Goal: Task Accomplishment & Management: Use online tool/utility

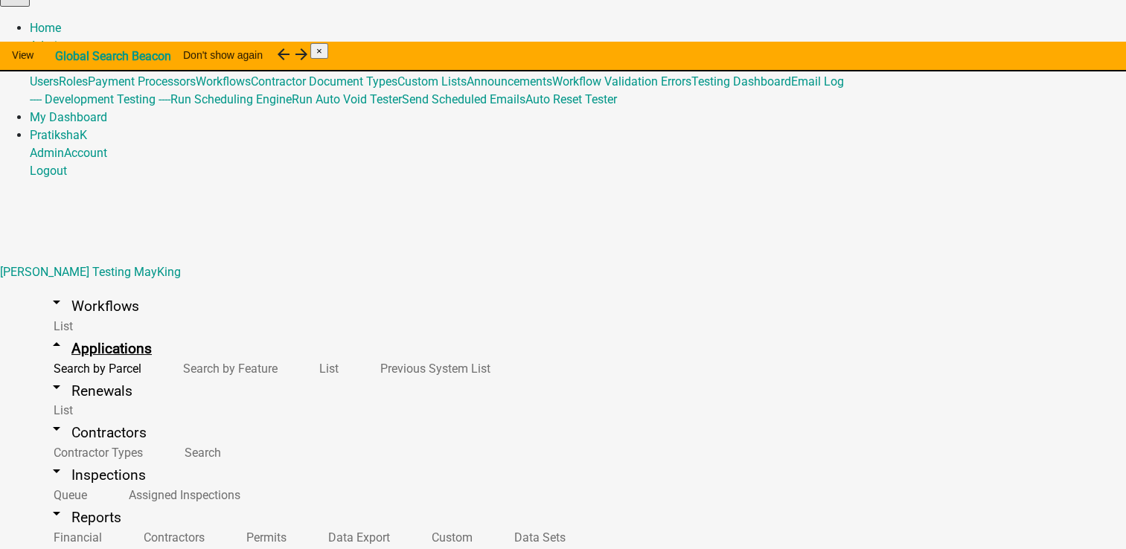
scroll to position [18, 0]
click at [57, 374] on link "arrow_drop_down Renewals" at bounding box center [90, 391] width 121 height 35
click at [69, 374] on link "arrow_drop_up Renewals" at bounding box center [90, 391] width 121 height 35
click at [65, 331] on link "arrow_drop_down Applications" at bounding box center [100, 348] width 140 height 35
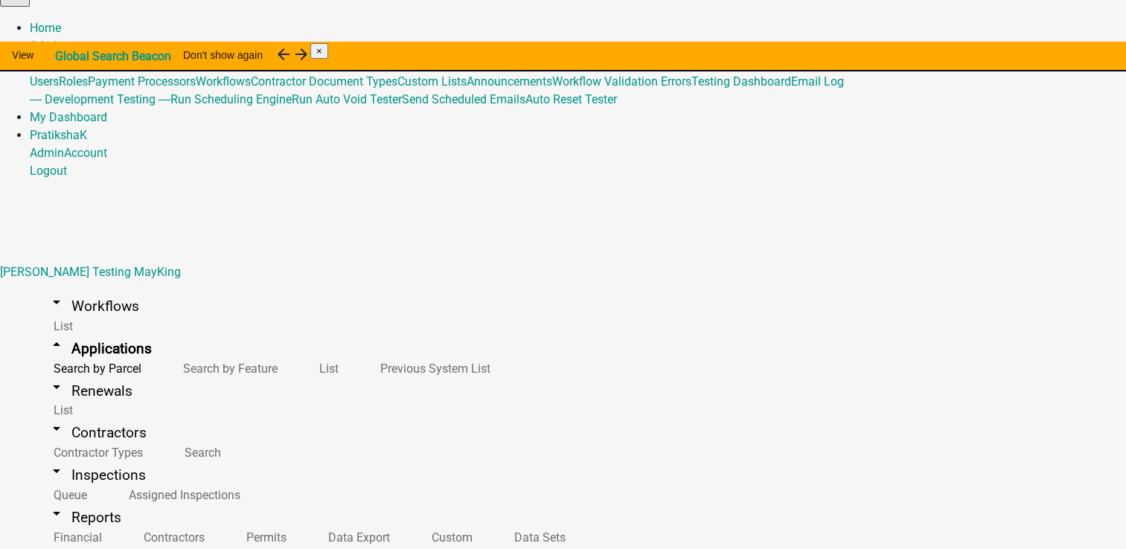
type input "miller"
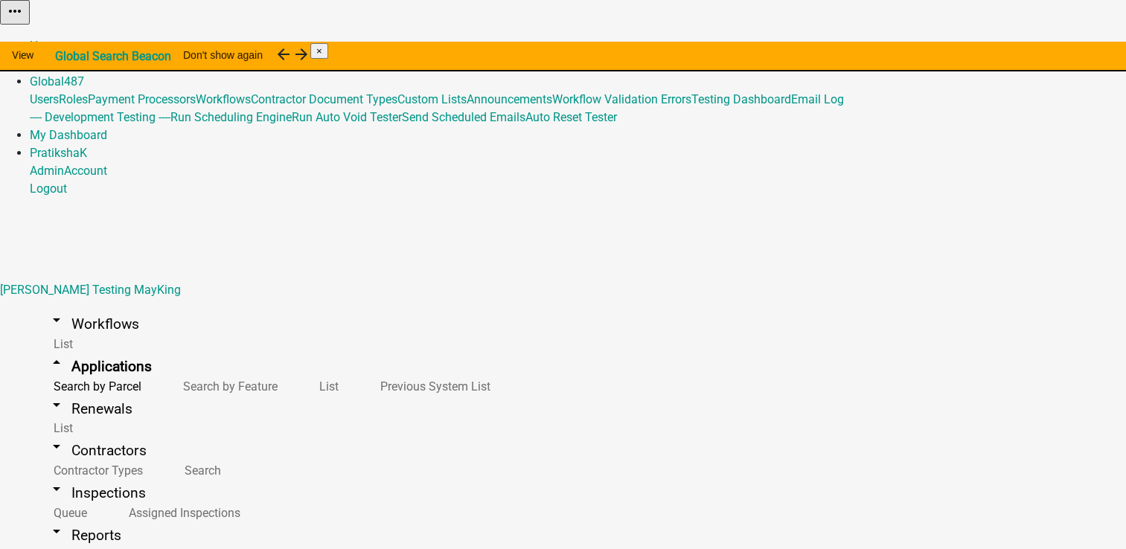
click at [68, 392] on link "arrow_drop_down Renewals" at bounding box center [90, 409] width 121 height 35
click at [83, 349] on link "arrow_drop_down Applications" at bounding box center [100, 366] width 140 height 35
click at [92, 349] on link "arrow_drop_up Applications" at bounding box center [100, 366] width 140 height 35
click at [89, 307] on link "arrow_drop_down Workflows" at bounding box center [93, 324] width 127 height 35
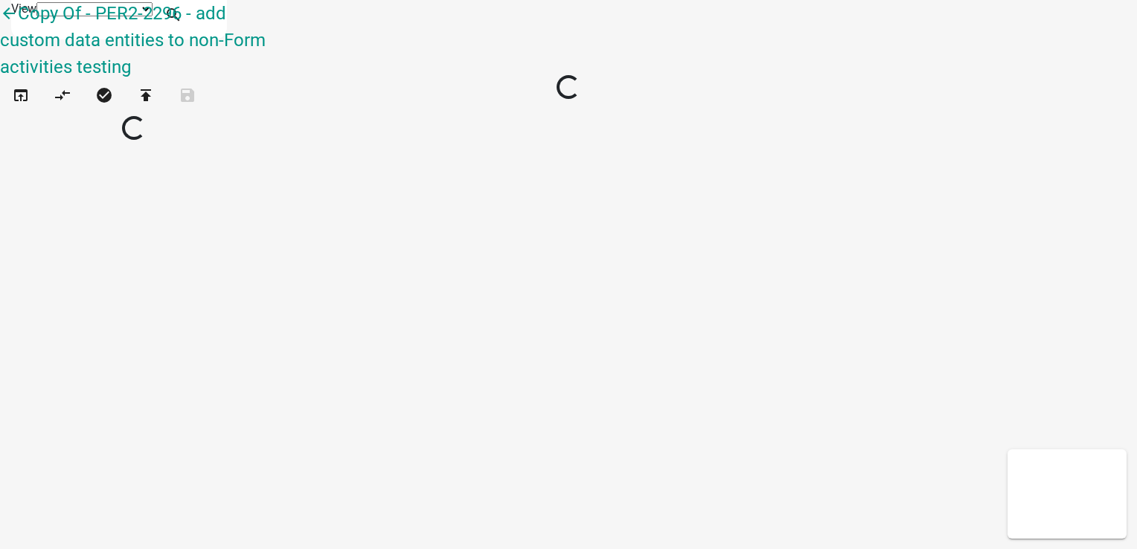
select select "1"
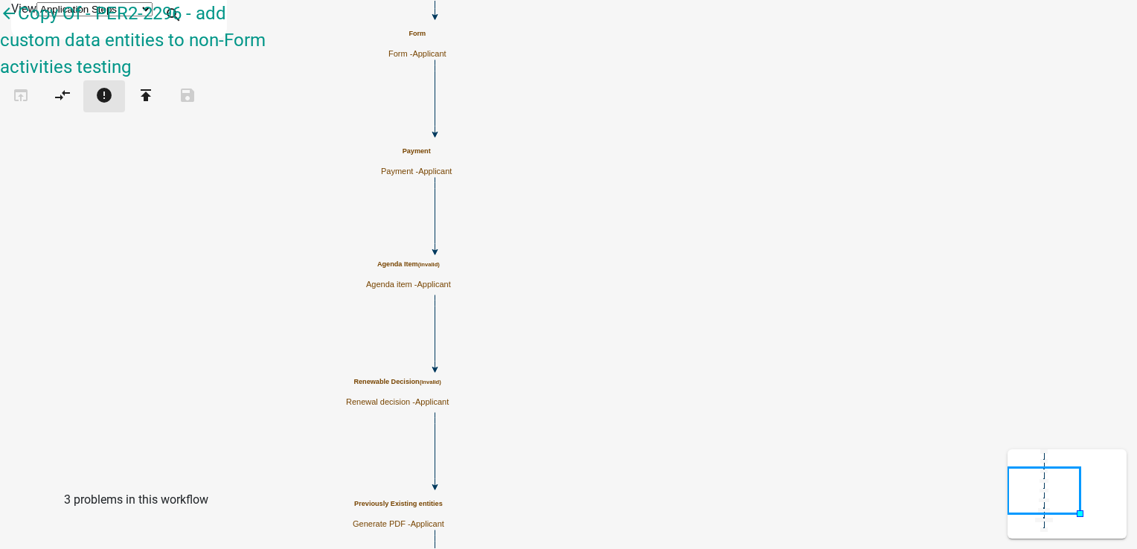
click at [113, 86] on icon "error" at bounding box center [104, 96] width 18 height 21
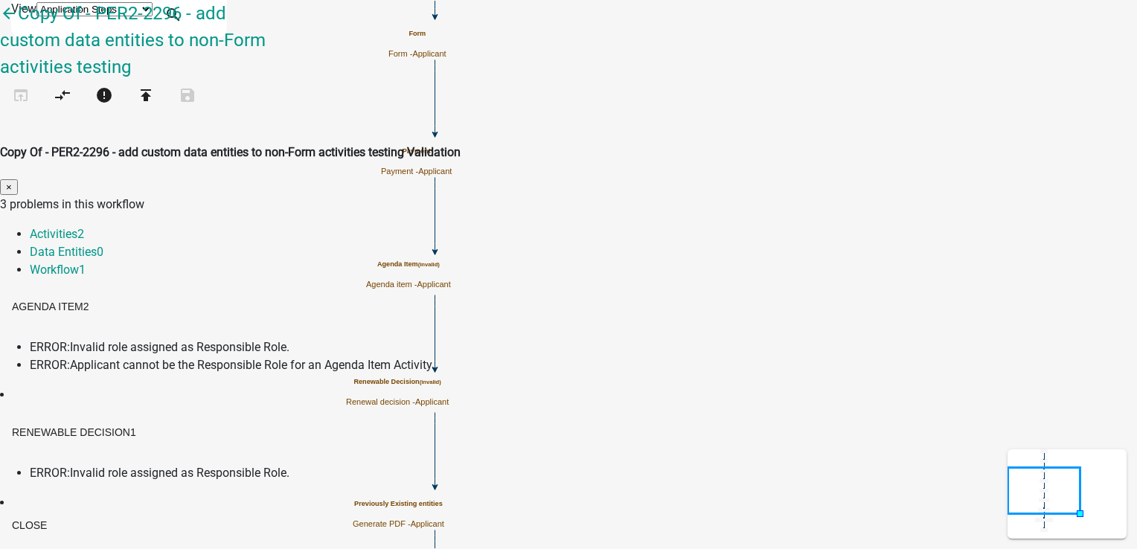
click at [12, 182] on span "×" at bounding box center [9, 187] width 6 height 11
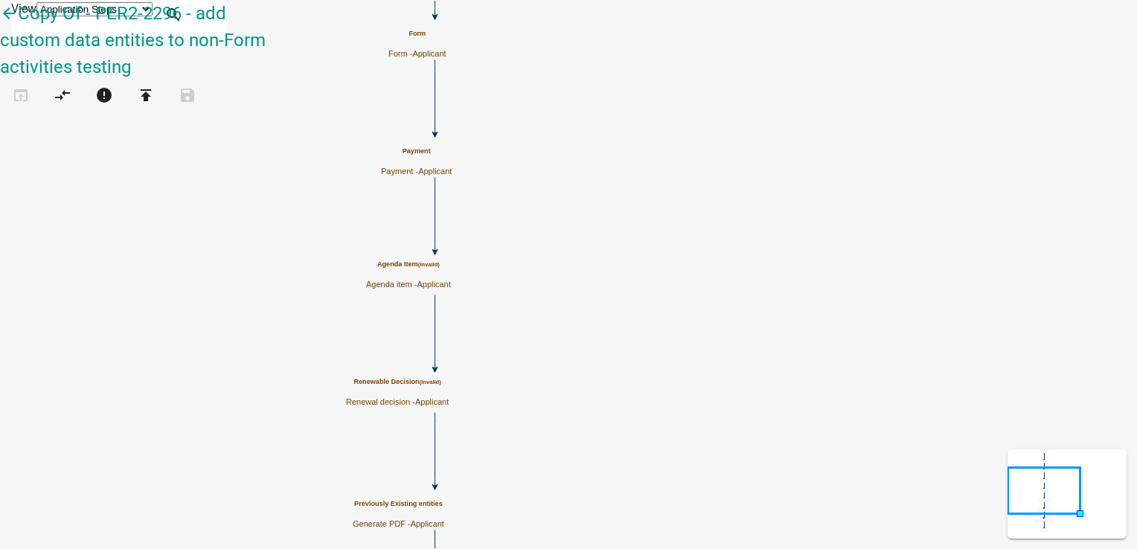
click at [451, 269] on h5 "Agenda Item (invalid)" at bounding box center [408, 265] width 85 height 8
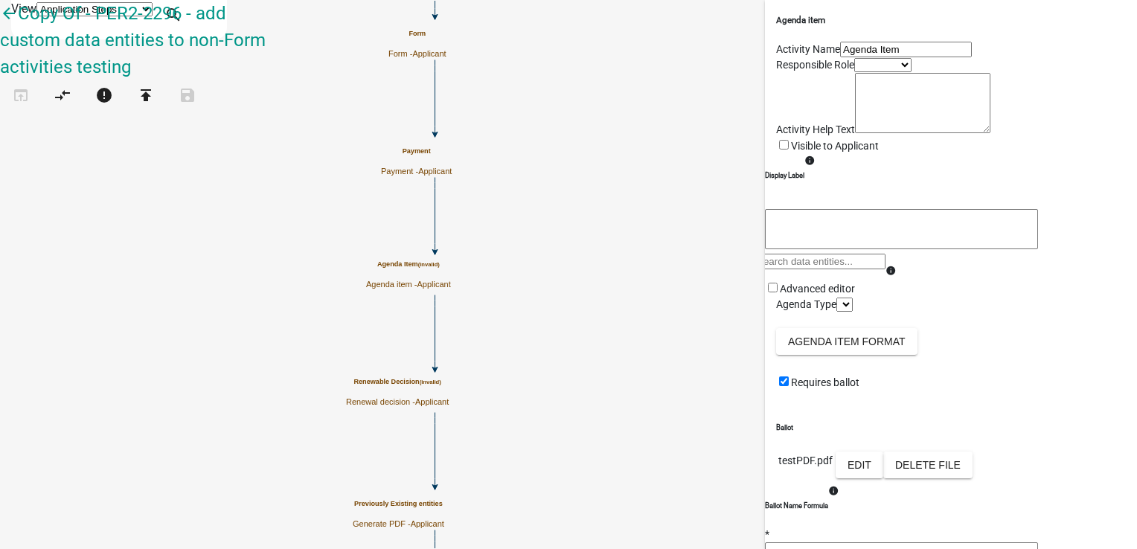
click at [854, 72] on select "Applicant Admin" at bounding box center [882, 65] width 57 height 14
select select "224EE69F-A489-44C5-A1D9-1833DB8D0B63"
click at [854, 72] on select "Applicant Admin" at bounding box center [882, 65] width 57 height 14
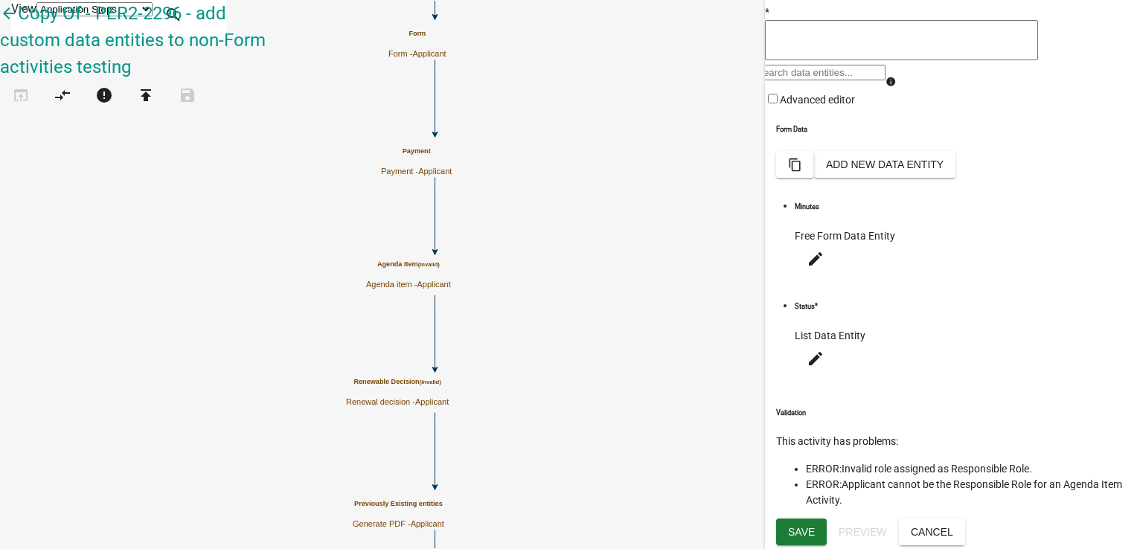
scroll to position [709, 0]
click at [799, 532] on span "Save" at bounding box center [801, 532] width 27 height 12
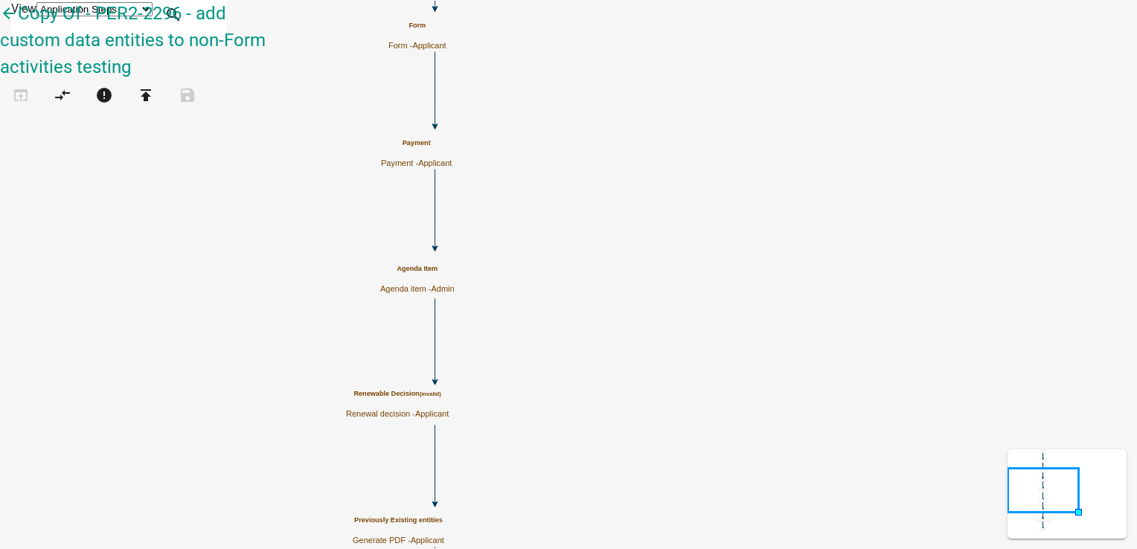
click at [449, 407] on div "Renewable Decision (invalid) Renewal decision - Applicant" at bounding box center [397, 404] width 103 height 29
click at [449, 406] on div "Renewable Decision (invalid) Renewal decision - Applicant" at bounding box center [397, 404] width 103 height 29
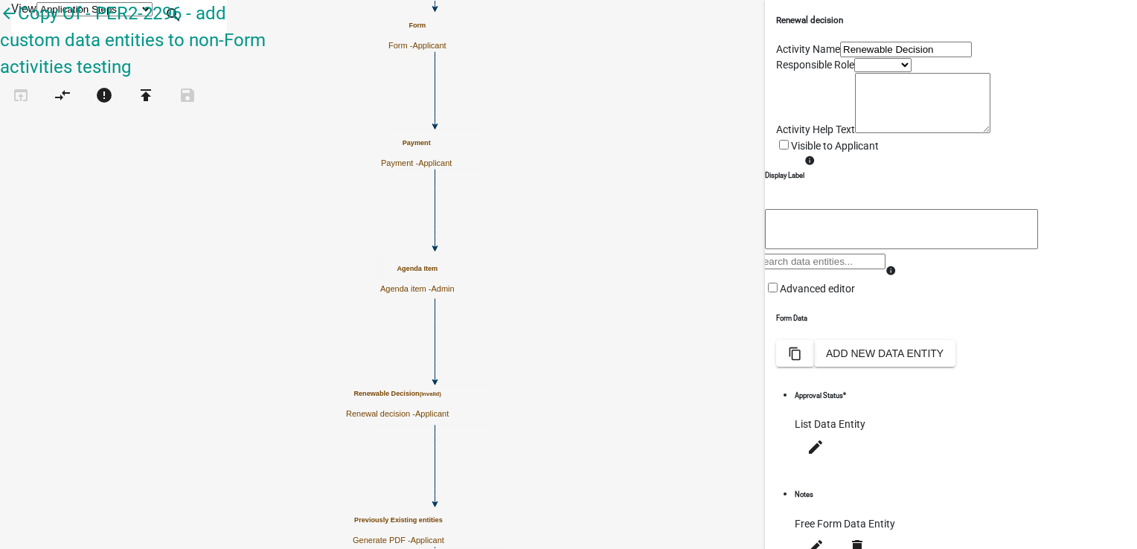
click at [862, 72] on select "Applicant Admin" at bounding box center [882, 65] width 57 height 14
select select "224EE69F-A489-44C5-A1D9-1833DB8D0B63"
click at [854, 72] on select "Applicant Admin" at bounding box center [882, 65] width 57 height 14
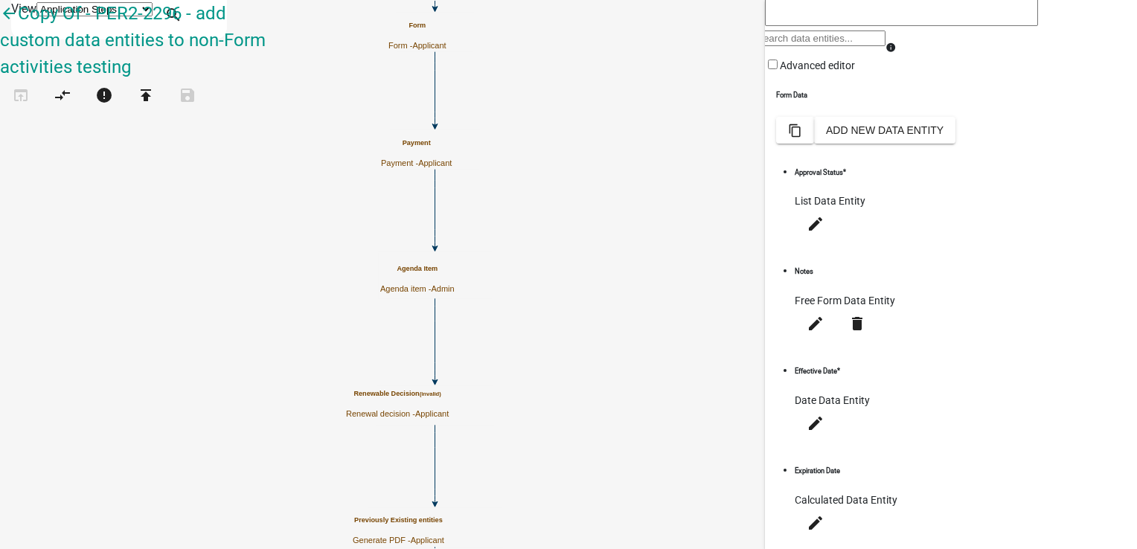
scroll to position [369, 0]
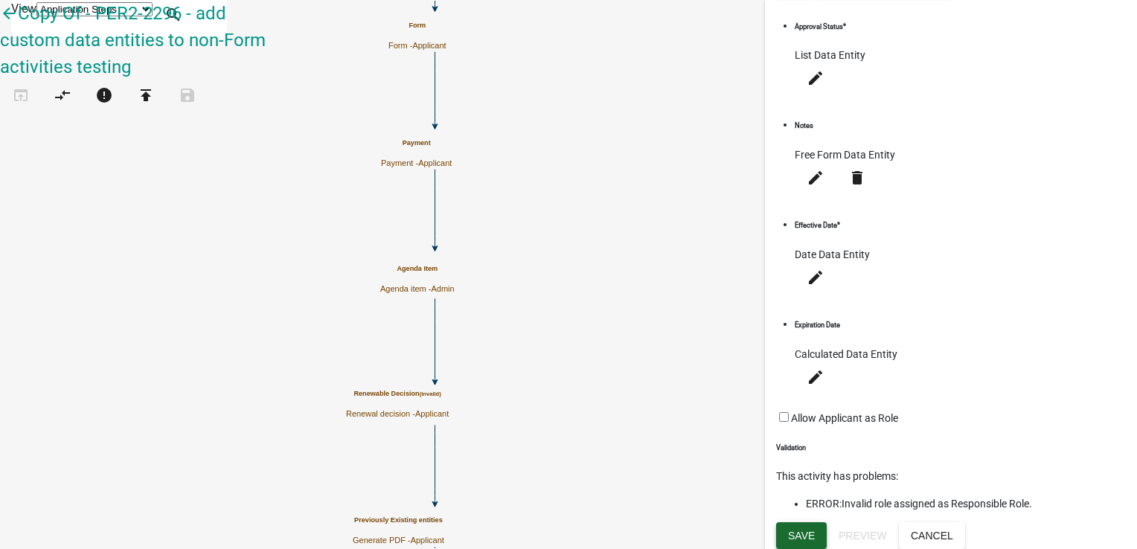
click at [794, 530] on span "Save" at bounding box center [801, 536] width 27 height 12
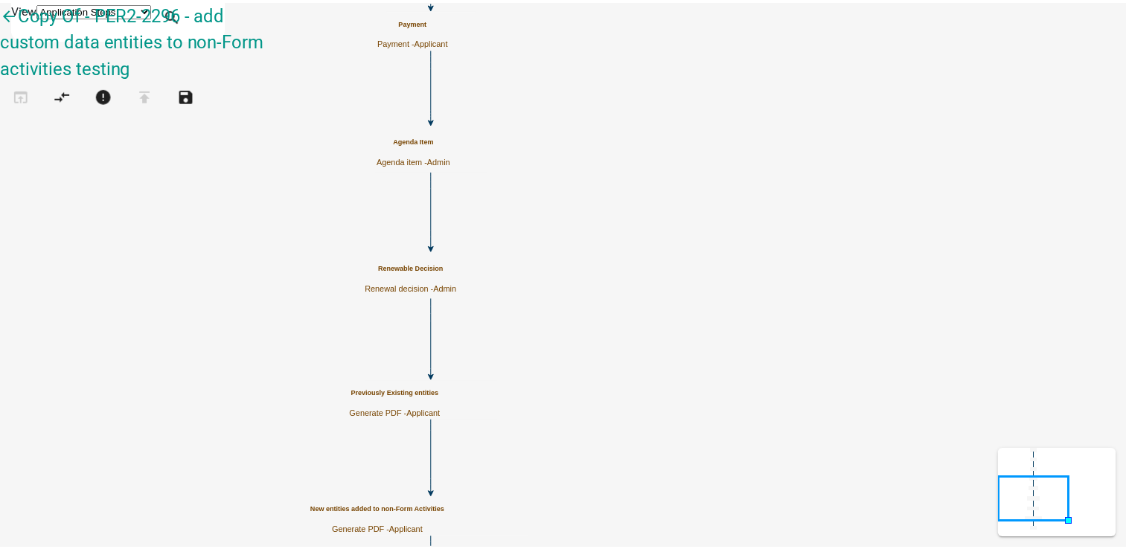
scroll to position [0, 0]
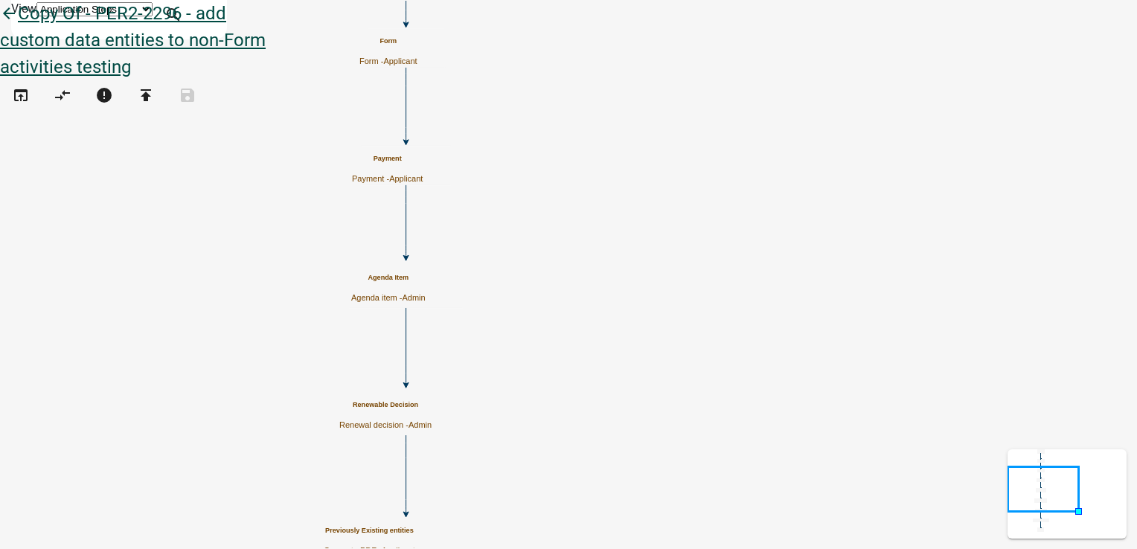
click at [18, 25] on icon "arrow_back" at bounding box center [9, 14] width 18 height 21
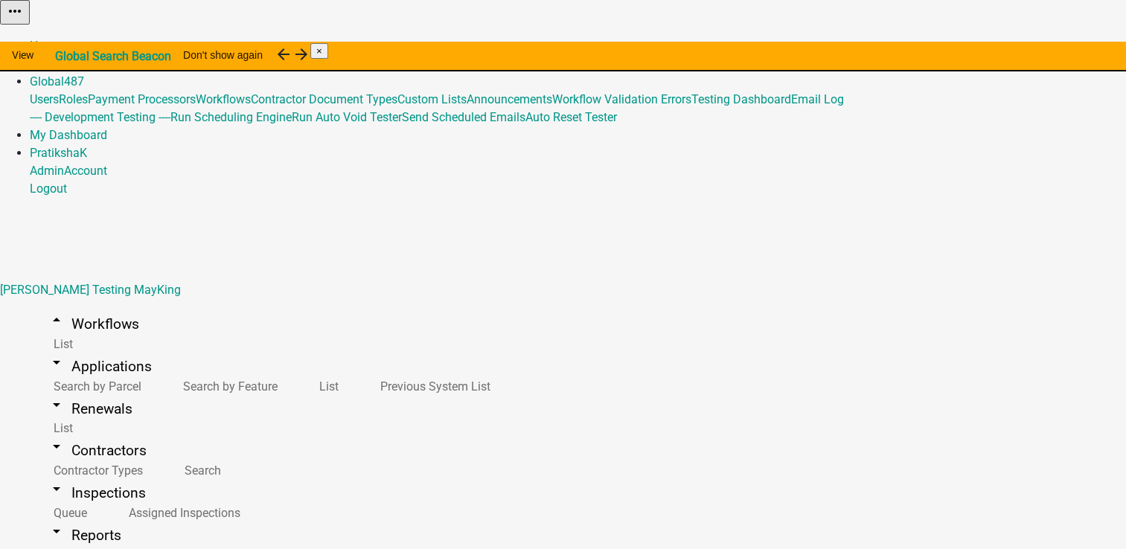
click at [64, 57] on link "Admin" at bounding box center [47, 64] width 34 height 14
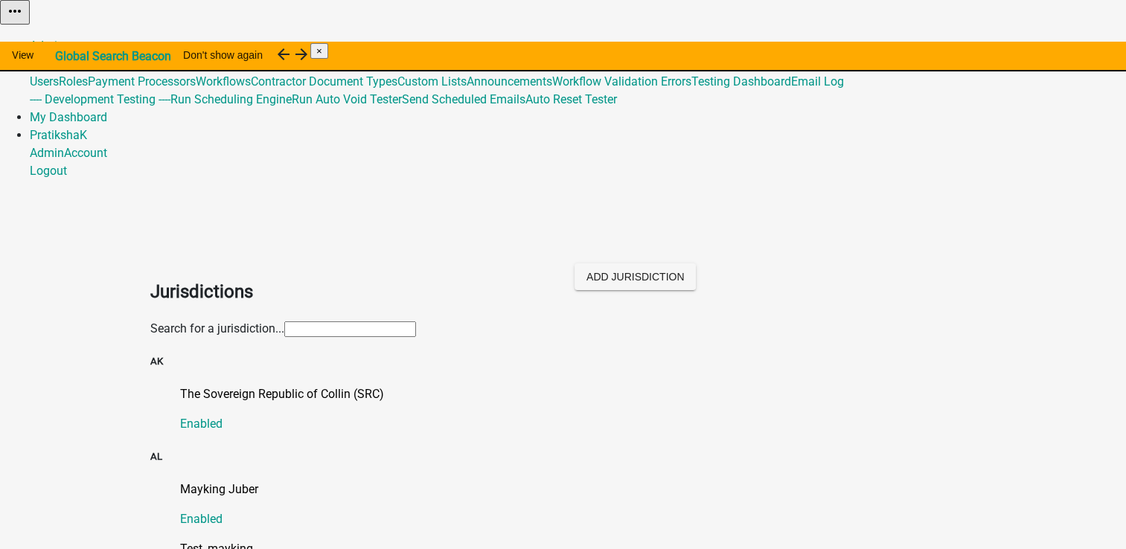
click at [415, 322] on input "text" at bounding box center [350, 330] width 132 height 16
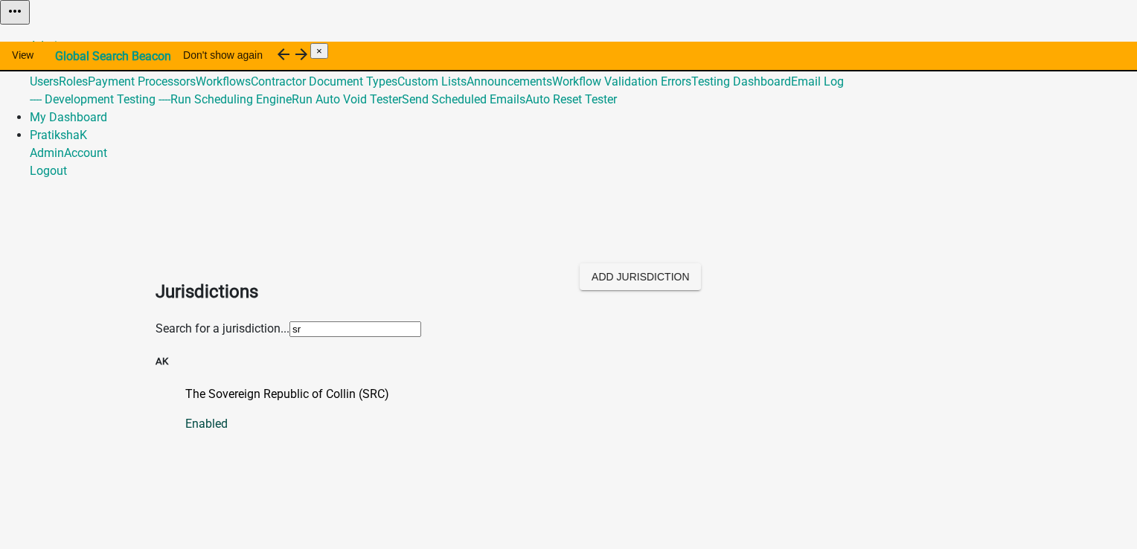
type input "sr"
click at [322, 386] on p "The Sovereign Republic of Collin (SRC)" at bounding box center [583, 395] width 796 height 18
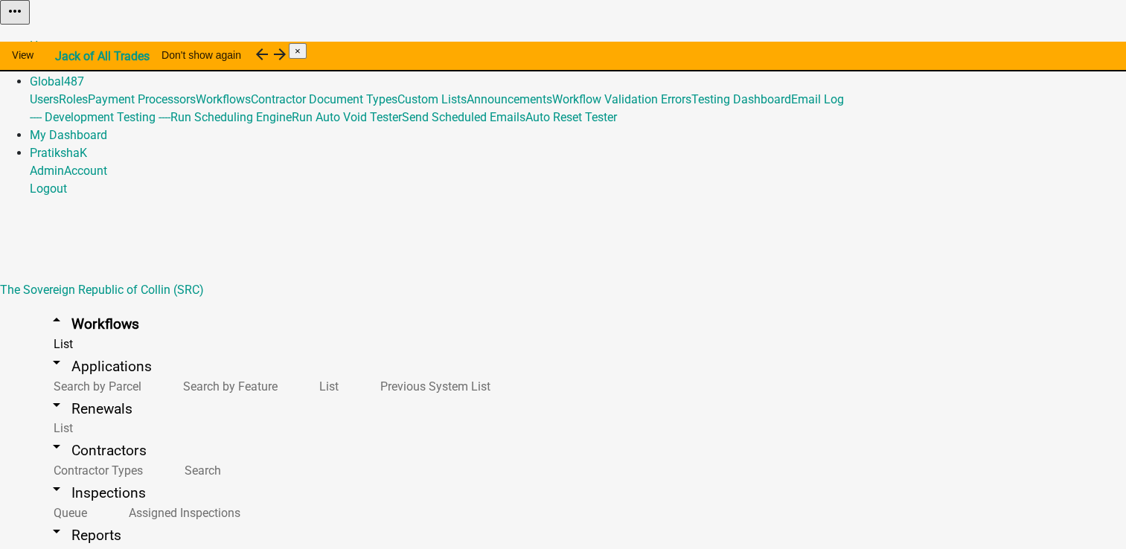
scroll to position [1998, 0]
click at [977, 45] on button "Copy" at bounding box center [959, 38] width 35 height 16
select select "fe58b70b-8e88-4f60-b842-2b1dc41abbdb"
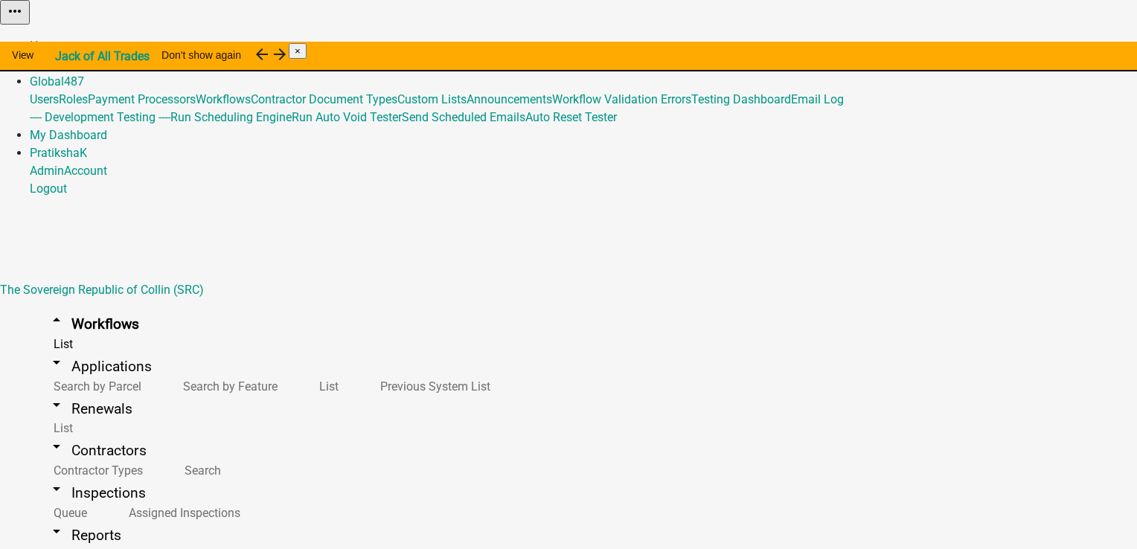
type input "Copy Of - PER2-2296 - new creation of activities Testing"
select select "2cd9e8bf-2d44-4436-98dd-e268a7b12954"
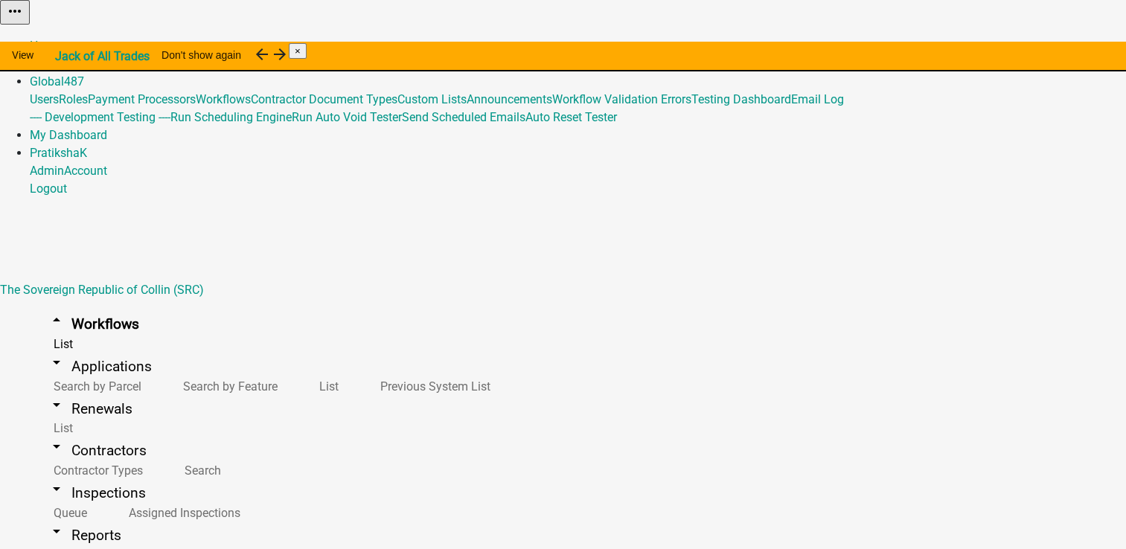
click at [977, 45] on button "Copy" at bounding box center [959, 38] width 35 height 16
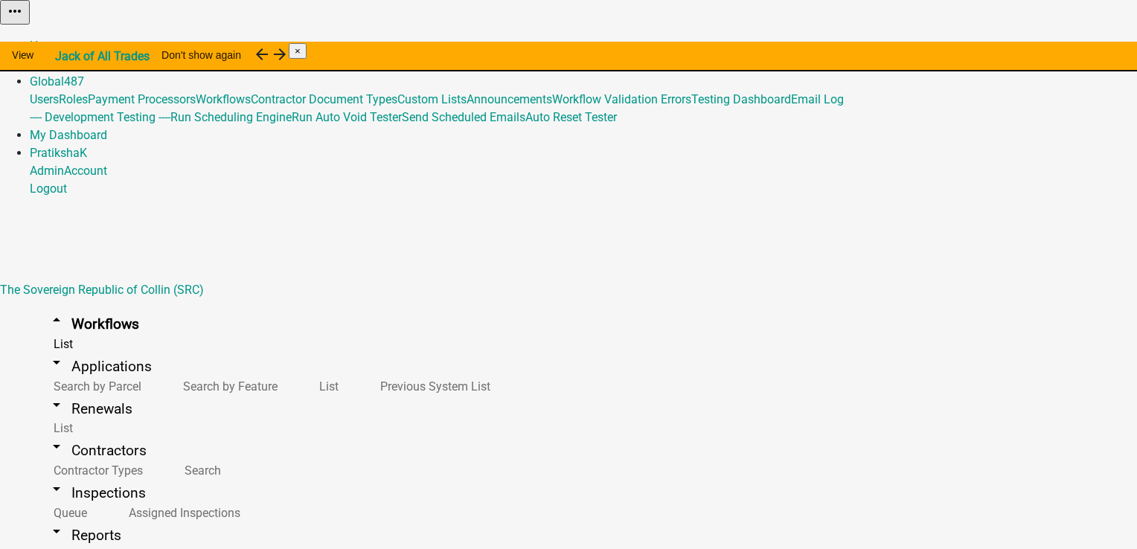
select select "2cd9e8bf-2d44-4436-98dd-e268a7b12954"
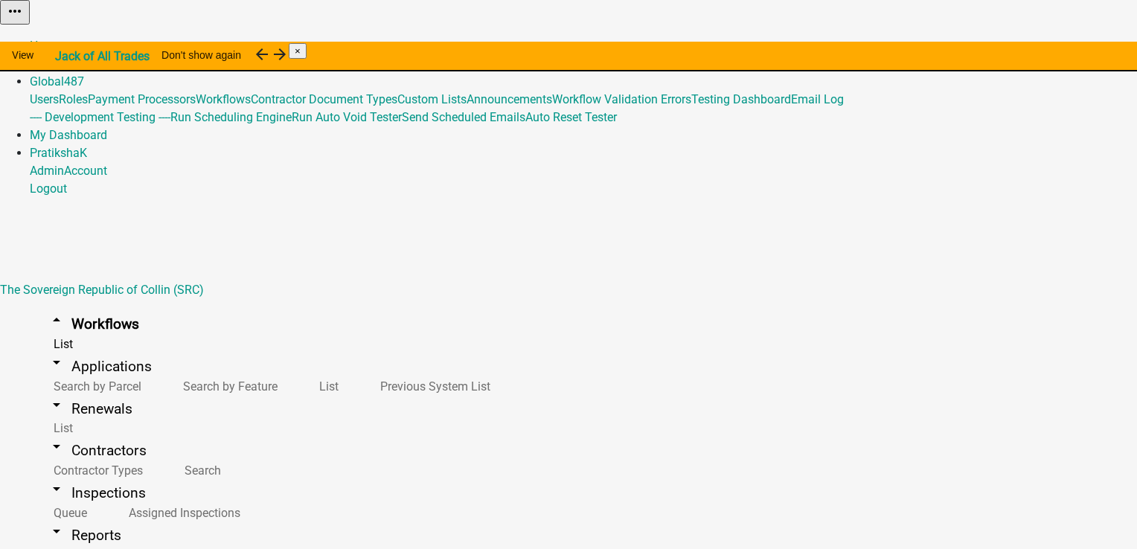
type input "Copy Of SRC - PER2-2296 - Renewal Decision Activity with Hide Expiration Date t…"
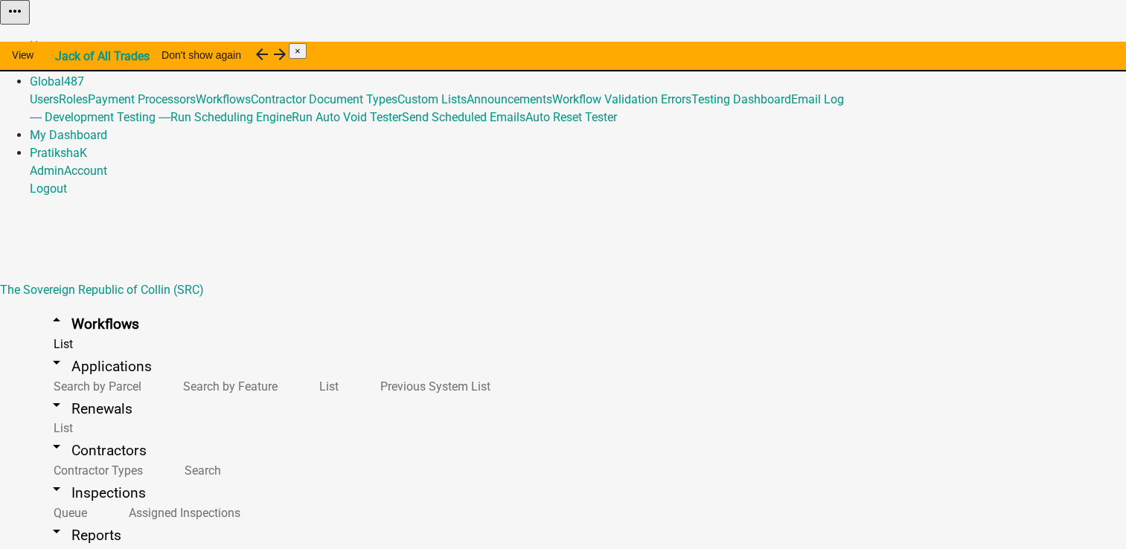
click at [560, 37] on div "Home Admin Global 487 Users Roles Payment Processors Workflows Contractor Docum…" at bounding box center [563, 117] width 1126 height 161
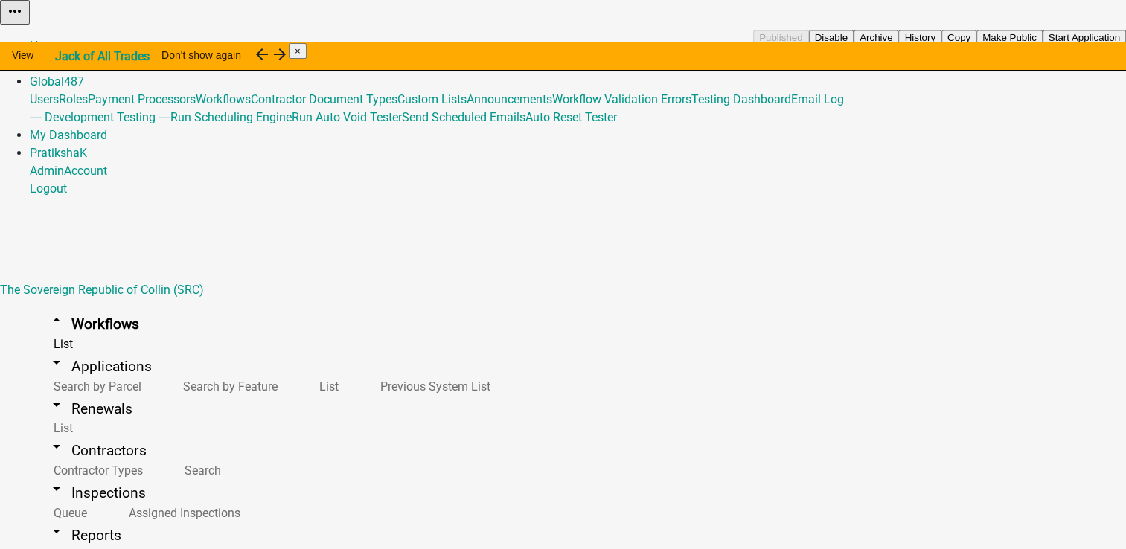
click at [977, 45] on button "Copy" at bounding box center [959, 38] width 35 height 16
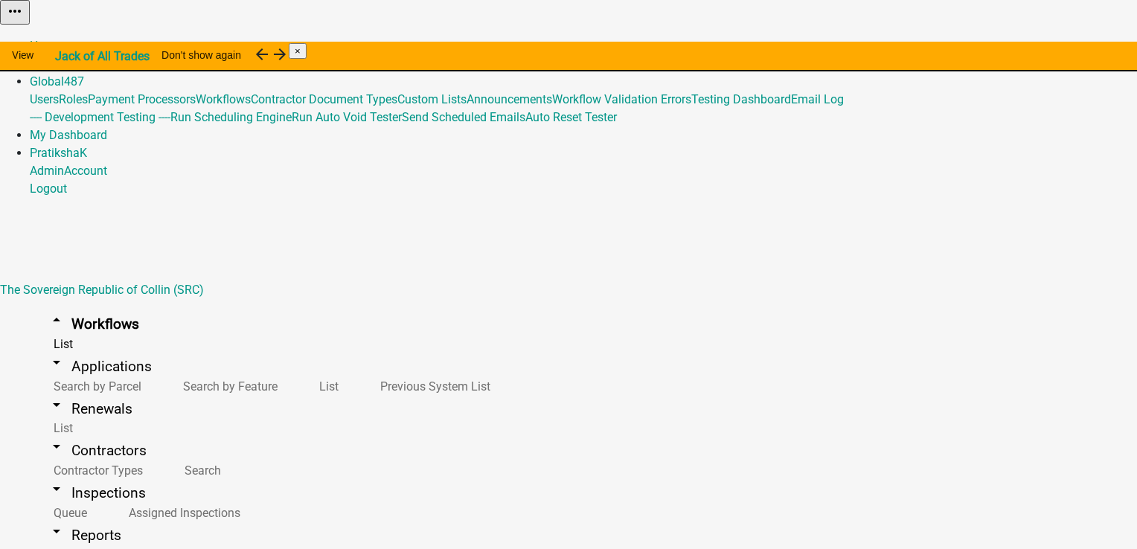
select select "2cd9e8bf-2d44-4436-98dd-e268a7b12954"
type input "Copy Of SRC- PER2-2296 - Renewal Decision Activity with Hide Expiration Date tu…"
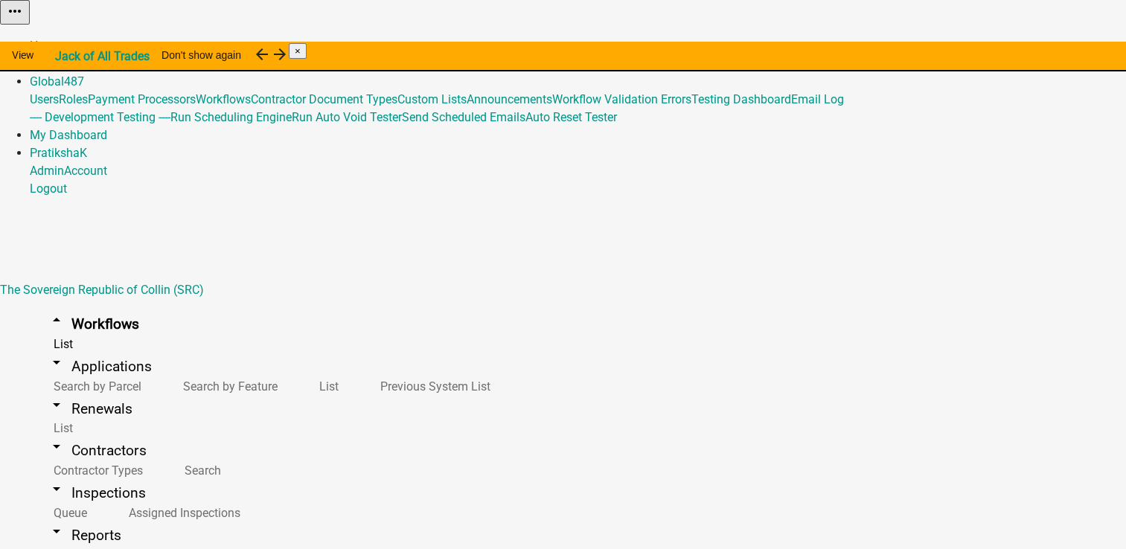
click at [976, 45] on button "Copy" at bounding box center [959, 38] width 35 height 16
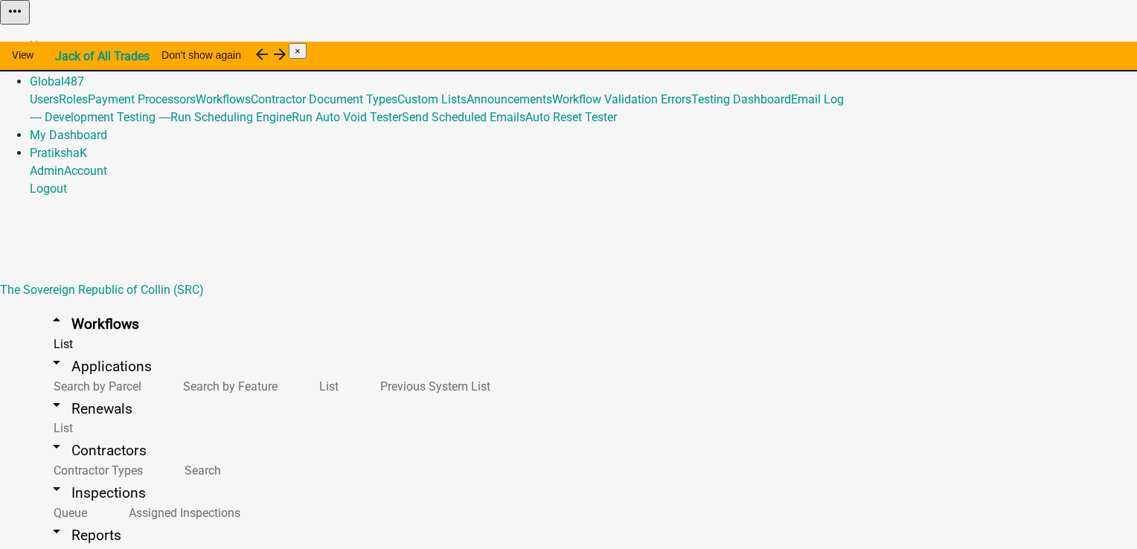
select select "2cd9e8bf-2d44-4436-98dd-e268a7b12954"
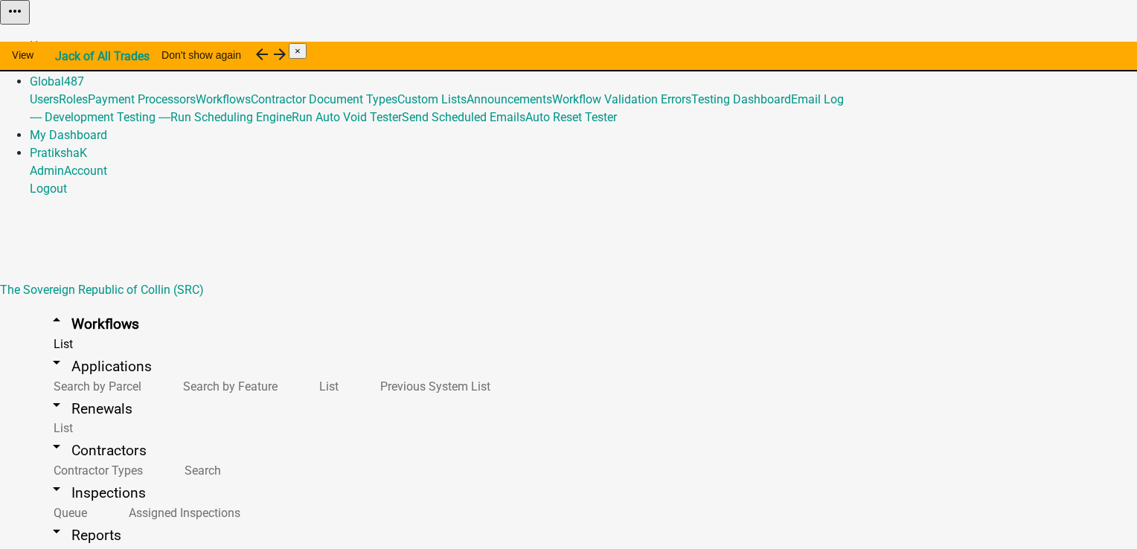
type input "Copy Of SRC - PER2-2296 - Renewal Decision Activity with no option for Hide Exp…"
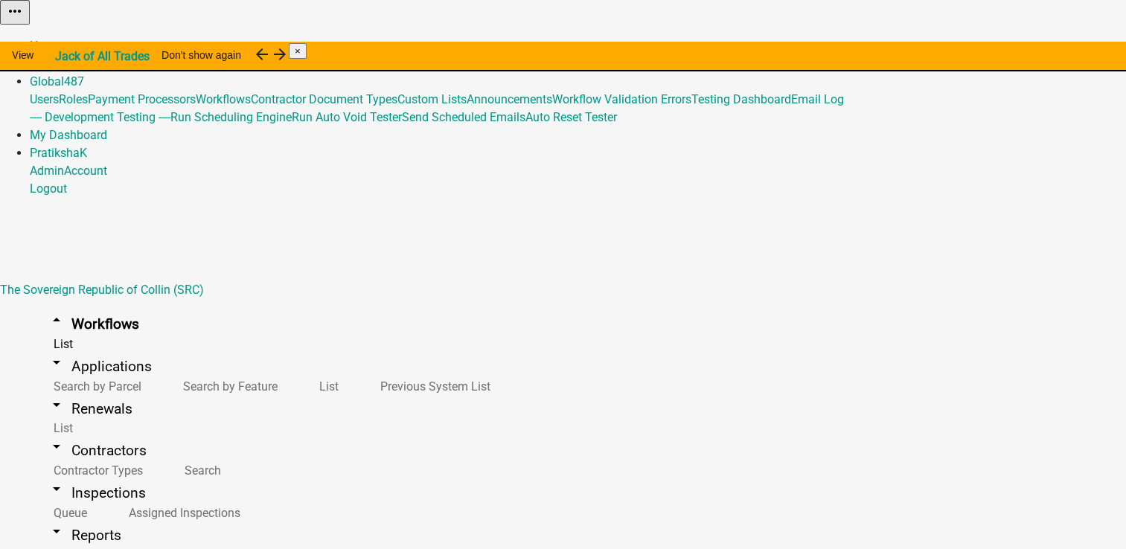
click at [64, 57] on link "Admin" at bounding box center [47, 64] width 34 height 14
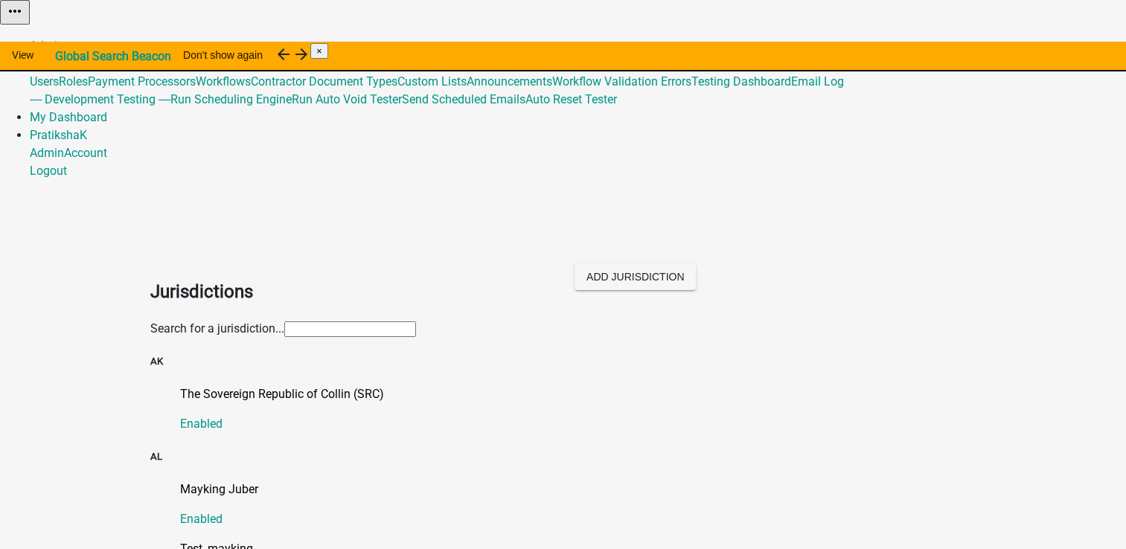
click at [373, 322] on input "text" at bounding box center [350, 330] width 132 height 16
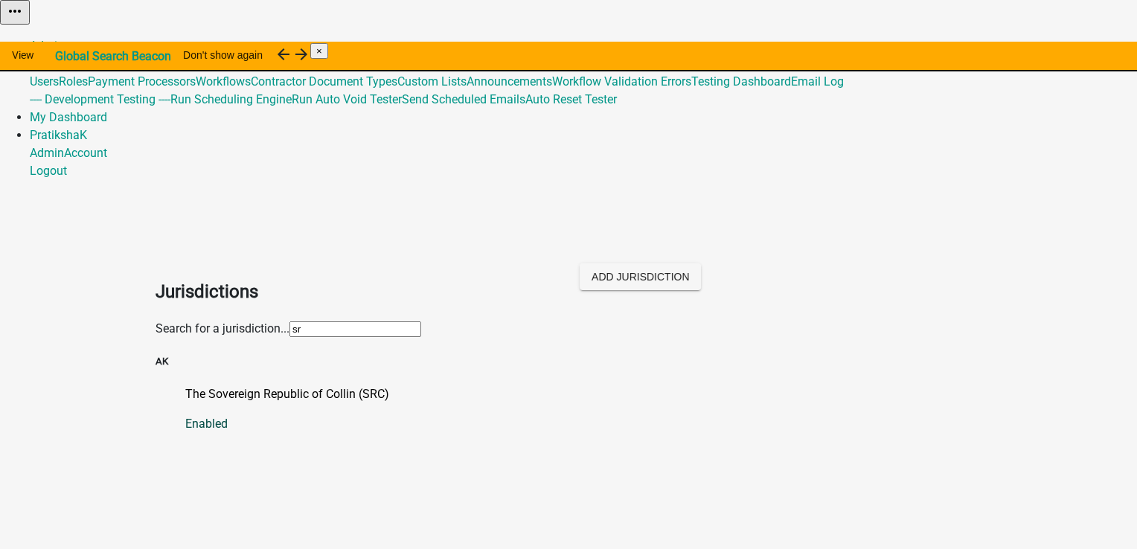
type input "sr"
click at [273, 386] on link "The Sovereign Republic of Collin (SRC) Enabled" at bounding box center [583, 410] width 796 height 48
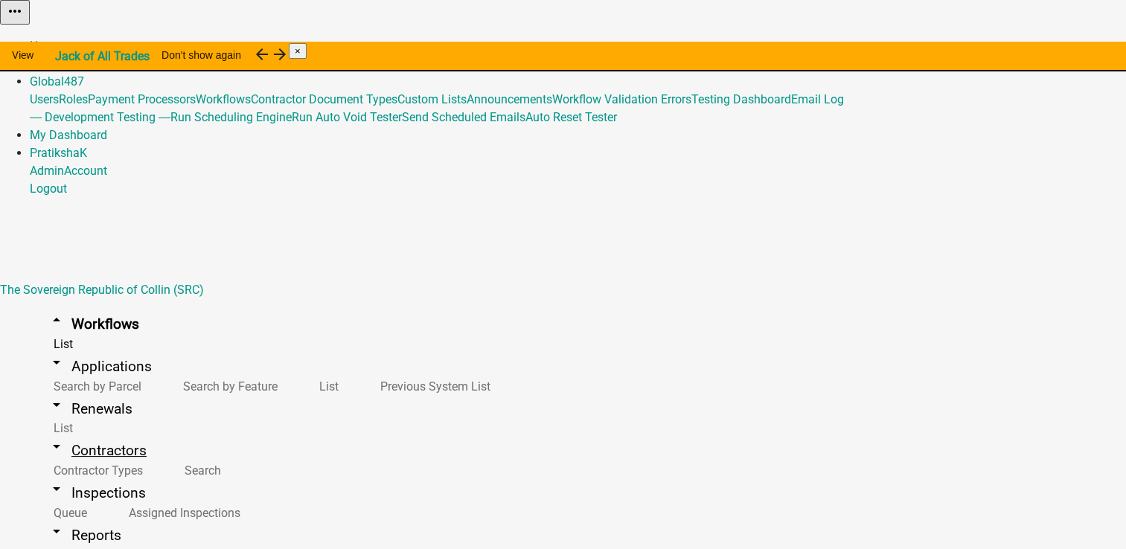
click at [80, 433] on link "arrow_drop_down Contractors" at bounding box center [97, 450] width 135 height 35
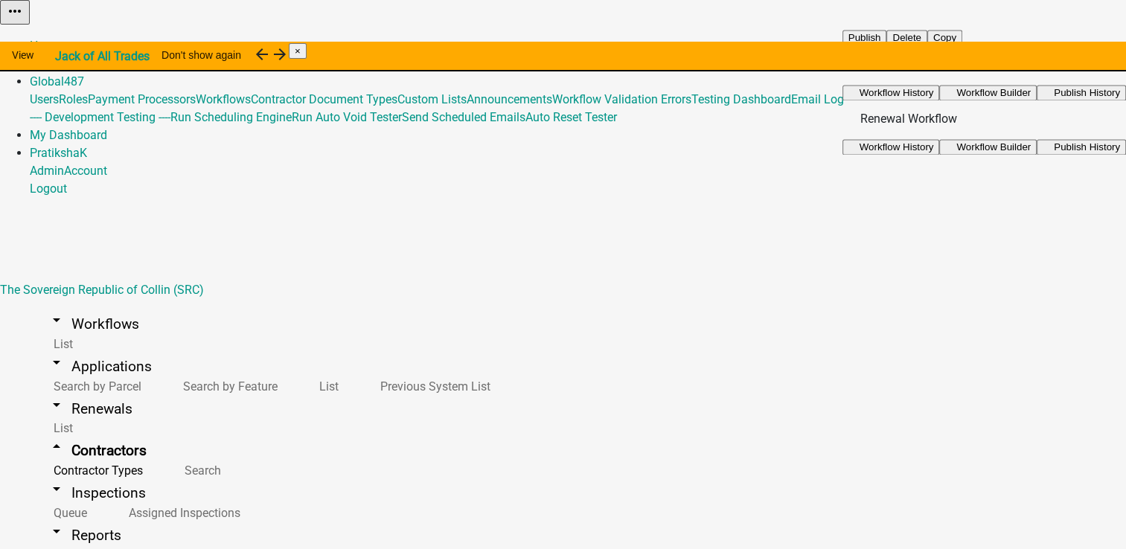
click at [962, 45] on button "Copy" at bounding box center [944, 38] width 35 height 16
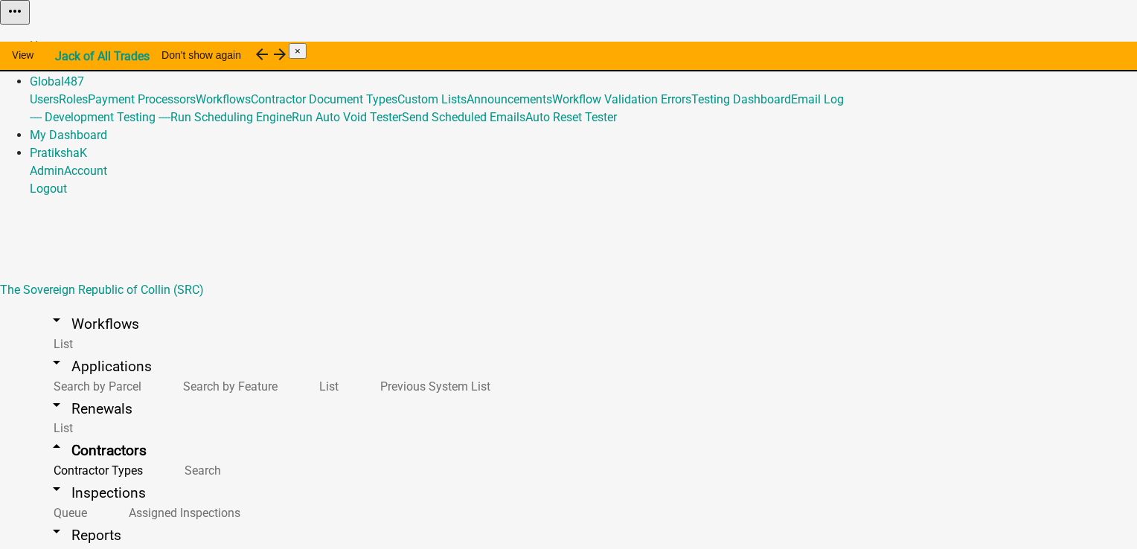
select select "2cd9e8bf-2d44-4436-98dd-e268a7b12954"
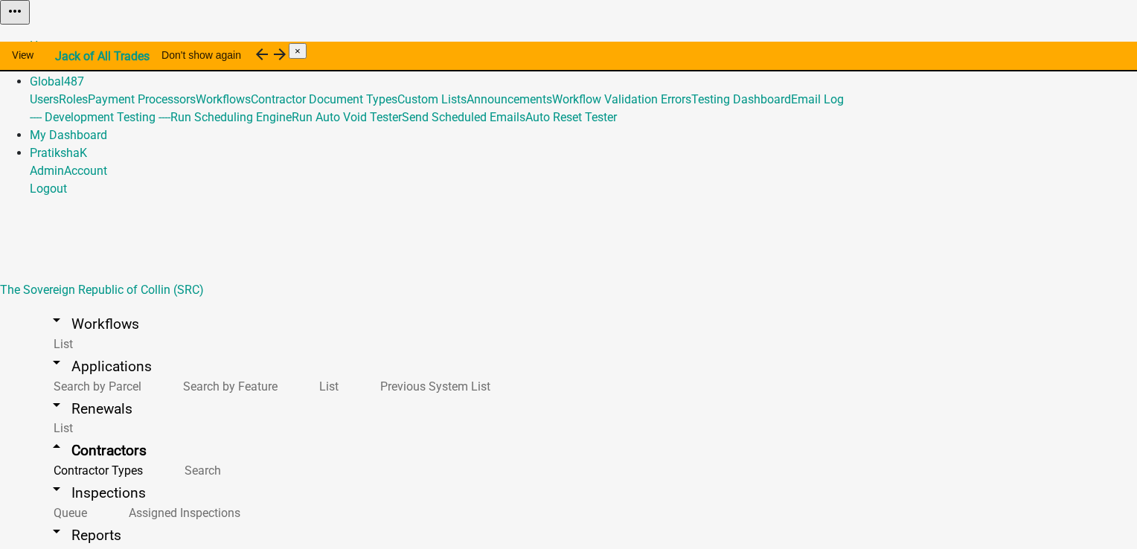
type input "Copy Of SRC - PER2-2296 - custom data entities on Decision Activities"
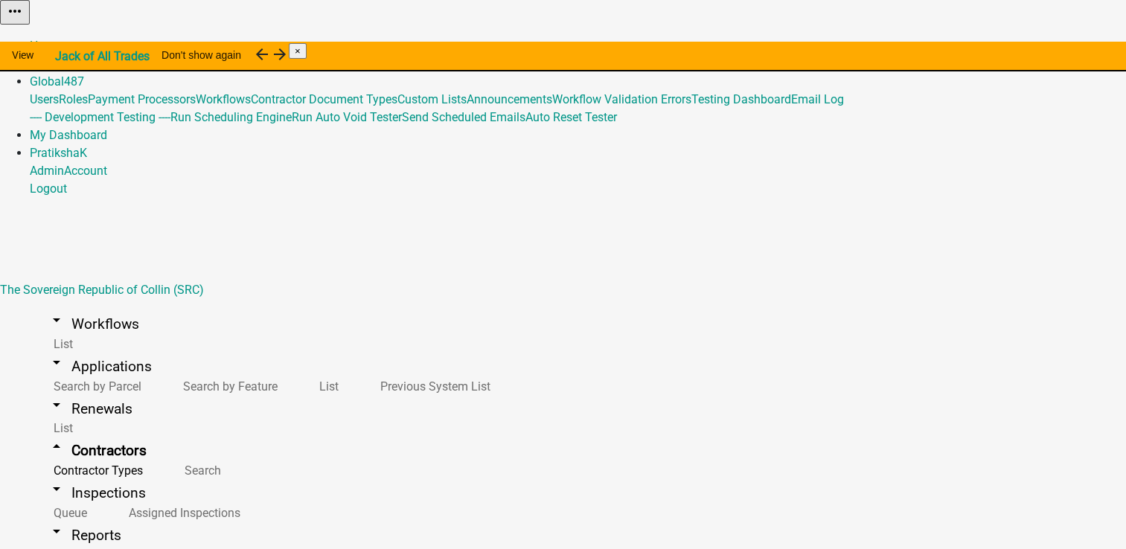
scroll to position [0, 0]
click at [64, 57] on link "Admin" at bounding box center [47, 64] width 34 height 14
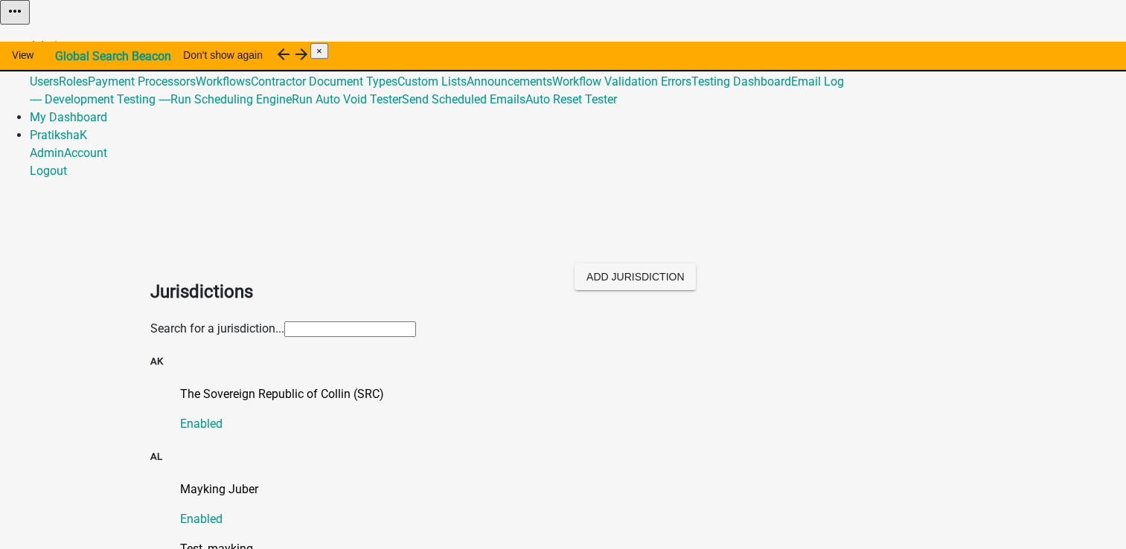
click at [416, 322] on input "text" at bounding box center [350, 330] width 132 height 16
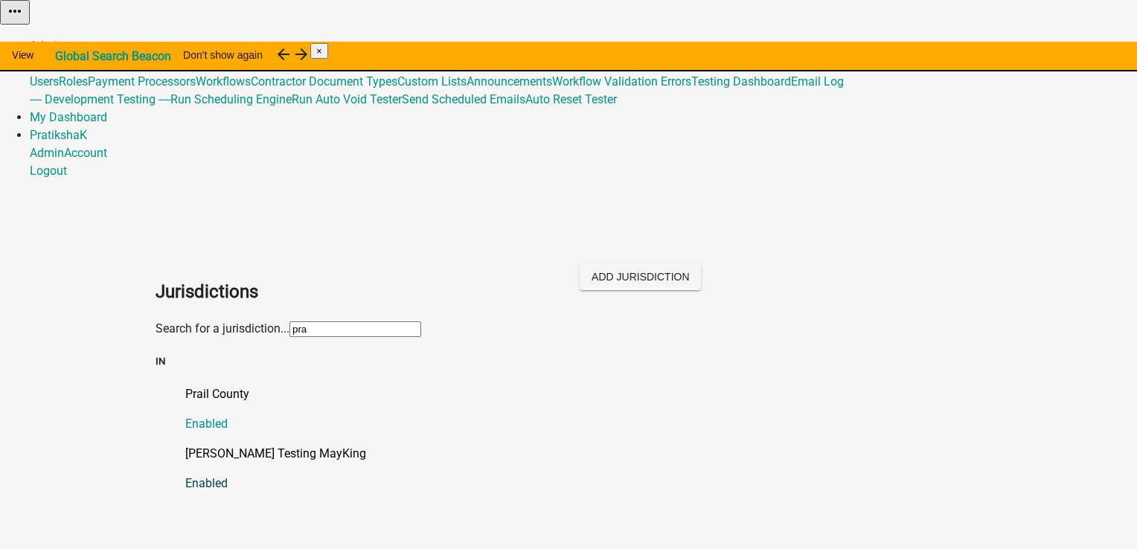
type input "pra"
click at [250, 445] on link "Pratiksha Testing MayKing Enabled" at bounding box center [583, 469] width 796 height 48
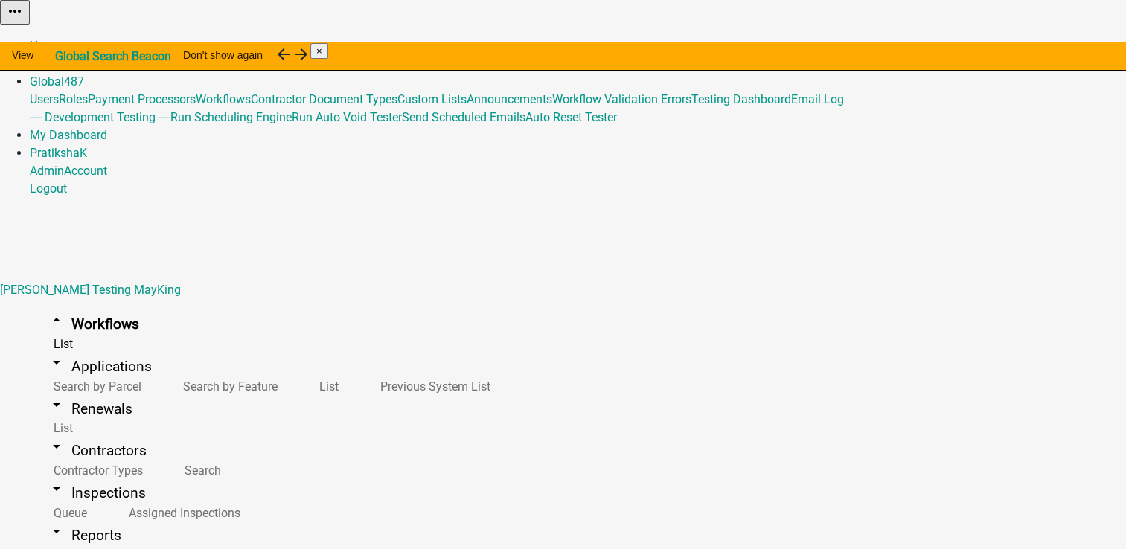
scroll to position [18, 0]
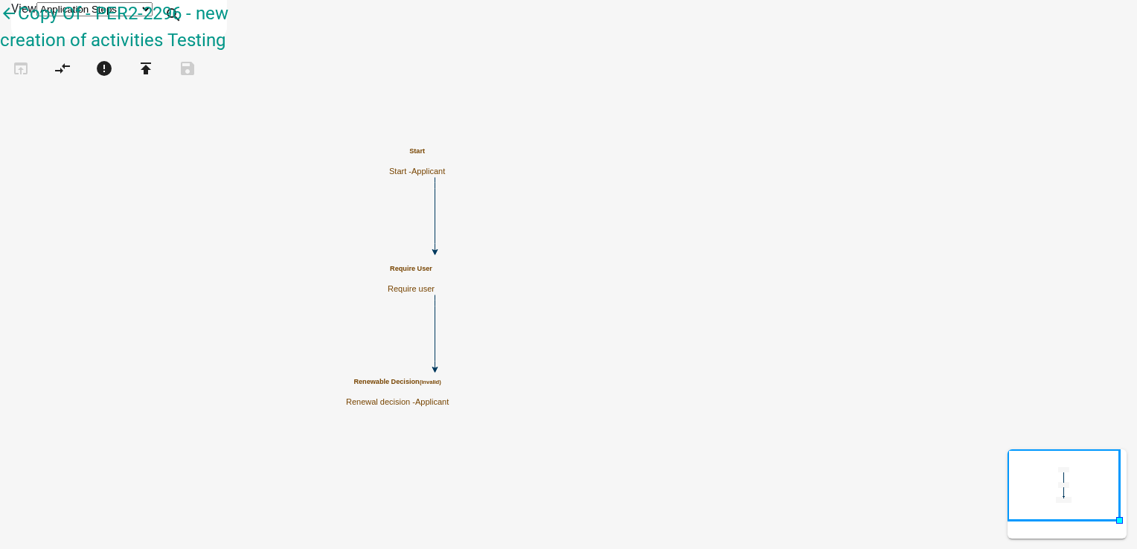
click at [449, 397] on p "Renewal decision - Applicant" at bounding box center [397, 402] width 103 height 10
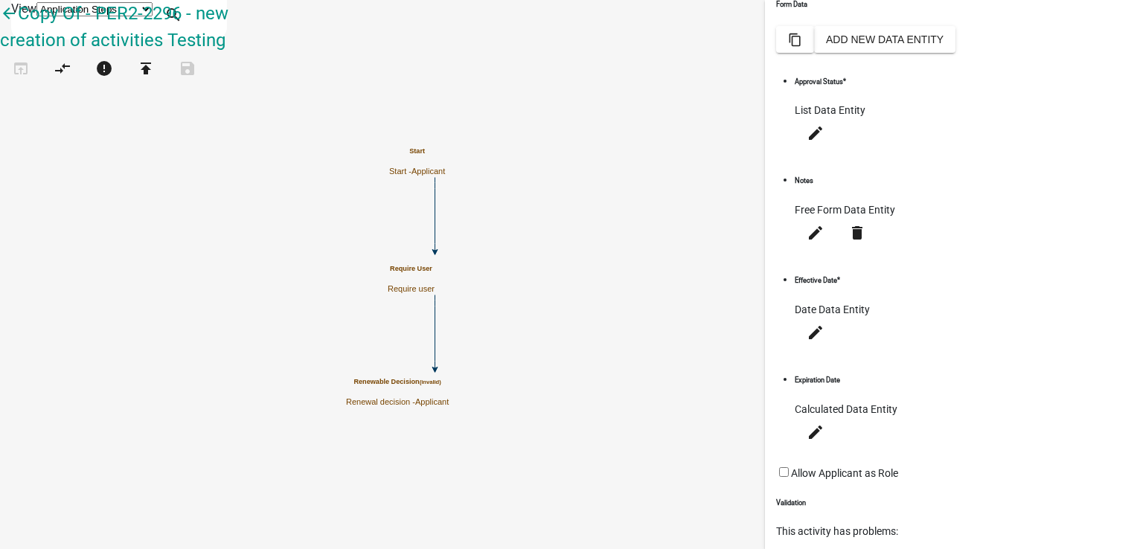
scroll to position [343, 0]
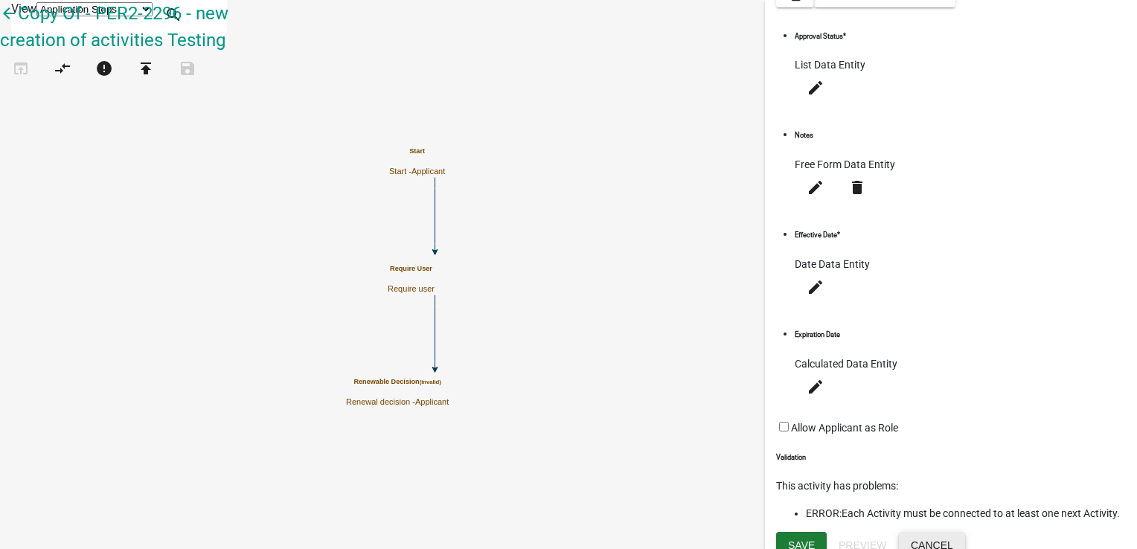
click at [965, 532] on button "Cancel" at bounding box center [932, 545] width 66 height 27
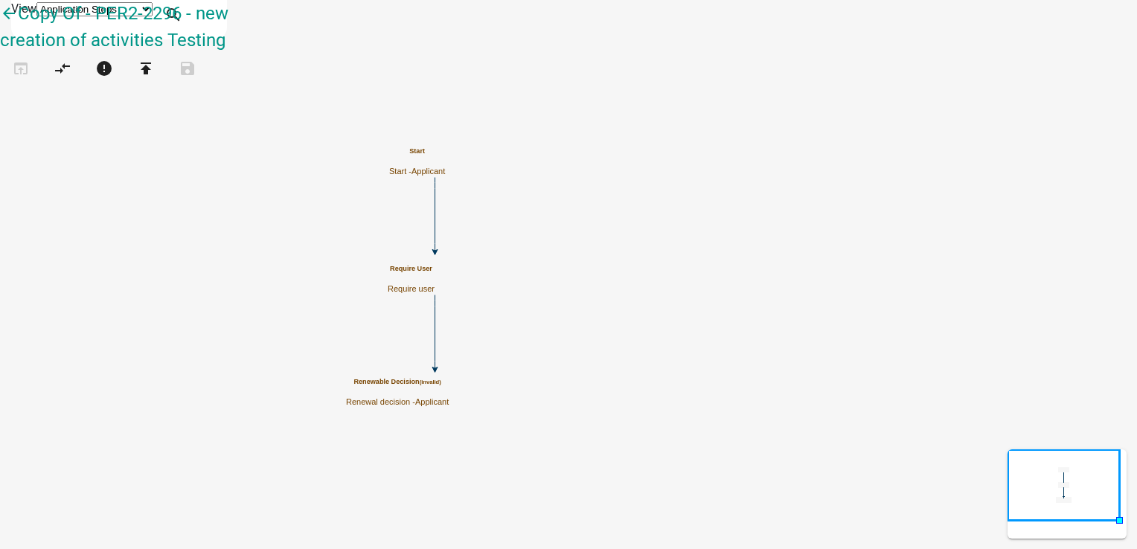
click at [679, 440] on icon "Start Start - Applicant Require User Require user Renewable Decision (invalid) …" at bounding box center [569, 275] width 1136 height 548
click at [51, 526] on link "End End the workflow" at bounding box center [149, 550] width 238 height 48
click at [65, 301] on p "End the workflow" at bounding box center [149, 310] width 238 height 18
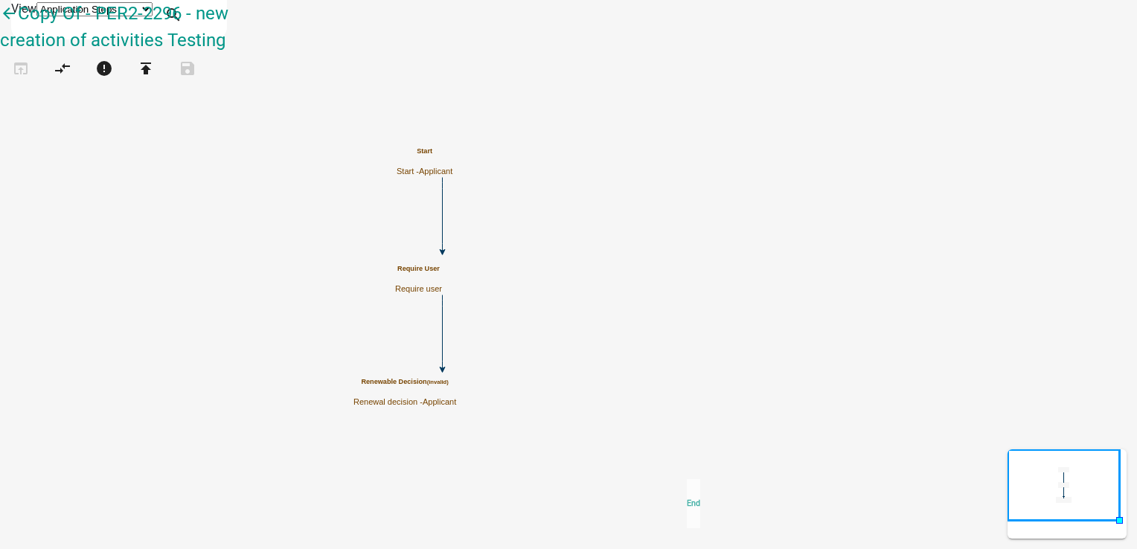
drag, startPoint x: 65, startPoint y: 198, endPoint x: 691, endPoint y: 466, distance: 680.9
click at [691, 101] on div "arrow_back Copy Of - PER2-2296 - new creation of activities Testing open_in_bro…" at bounding box center [568, 50] width 1137 height 101
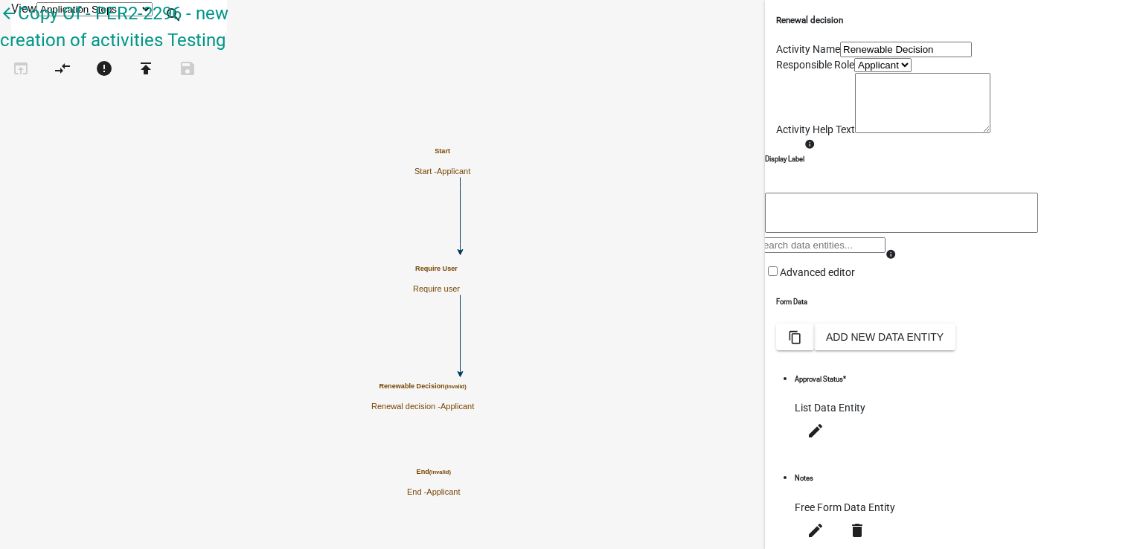
scroll to position [343, 0]
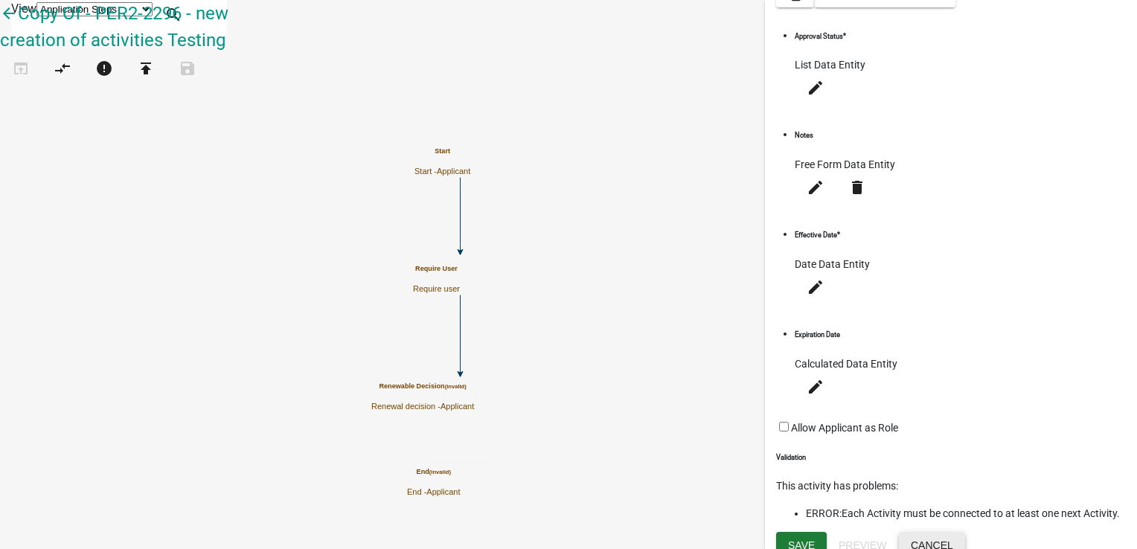
click at [965, 532] on button "Cancel" at bounding box center [932, 545] width 66 height 27
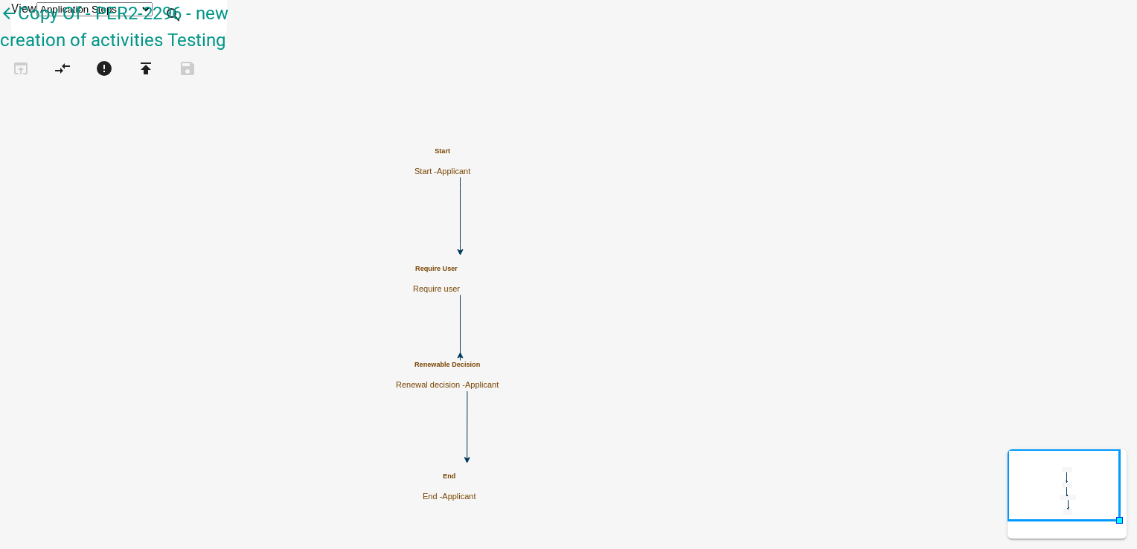
click at [795, 442] on icon "Start Start - Applicant Require User Require user Renewable Decision Renewal de…" at bounding box center [569, 275] width 1136 height 548
click at [499, 380] on p "Renewal decision - Applicant" at bounding box center [447, 385] width 103 height 10
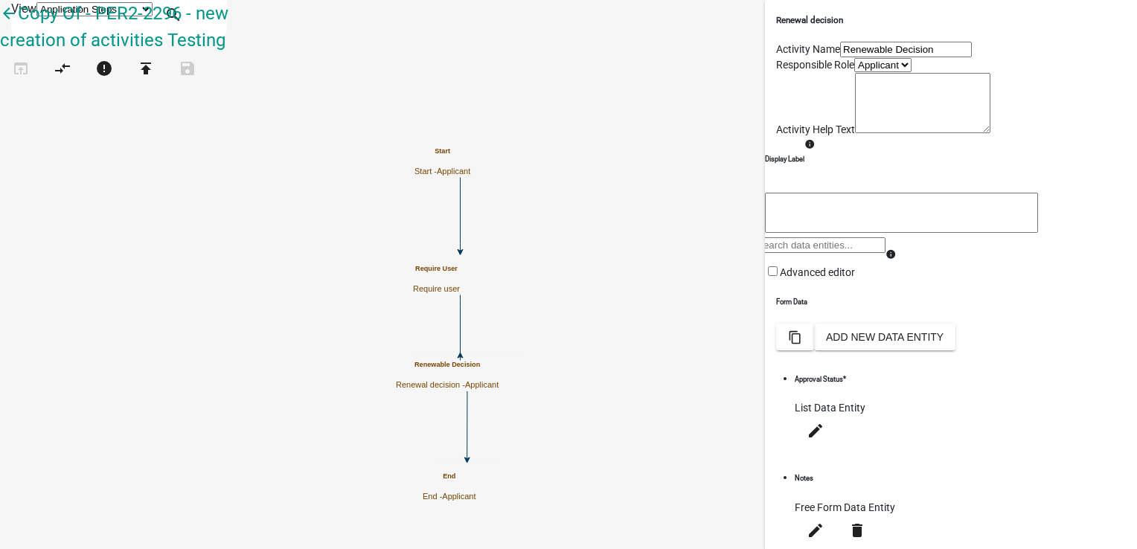
scroll to position [298, 0]
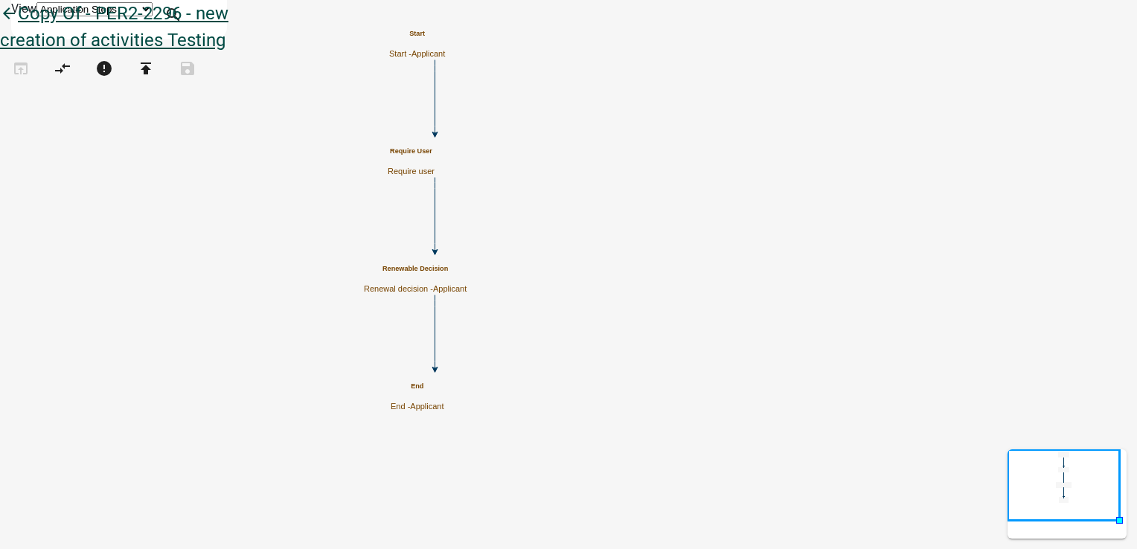
click at [18, 25] on icon "arrow_back" at bounding box center [9, 14] width 18 height 21
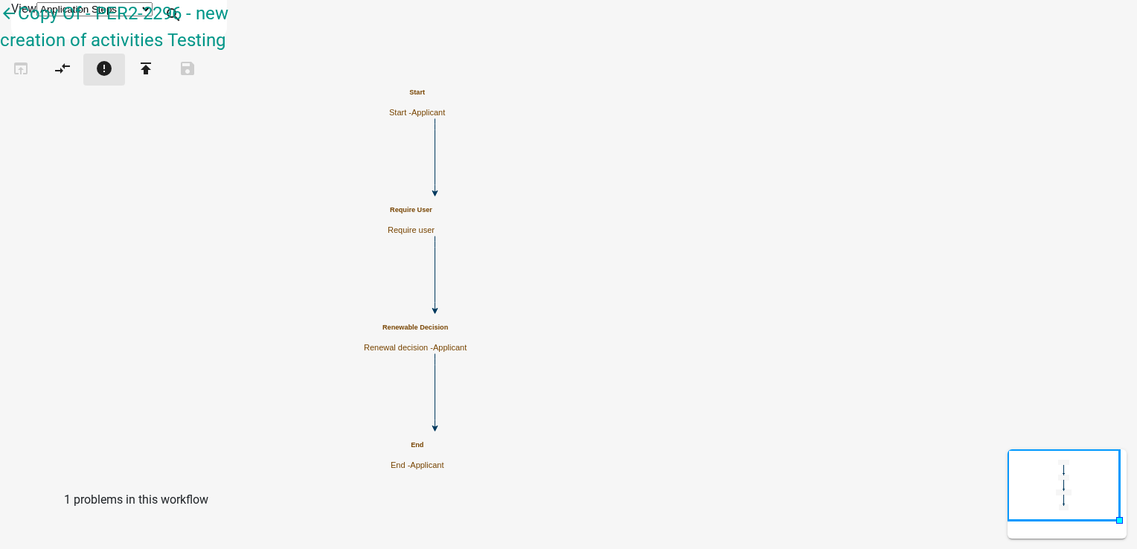
click at [113, 80] on icon "error" at bounding box center [104, 70] width 18 height 21
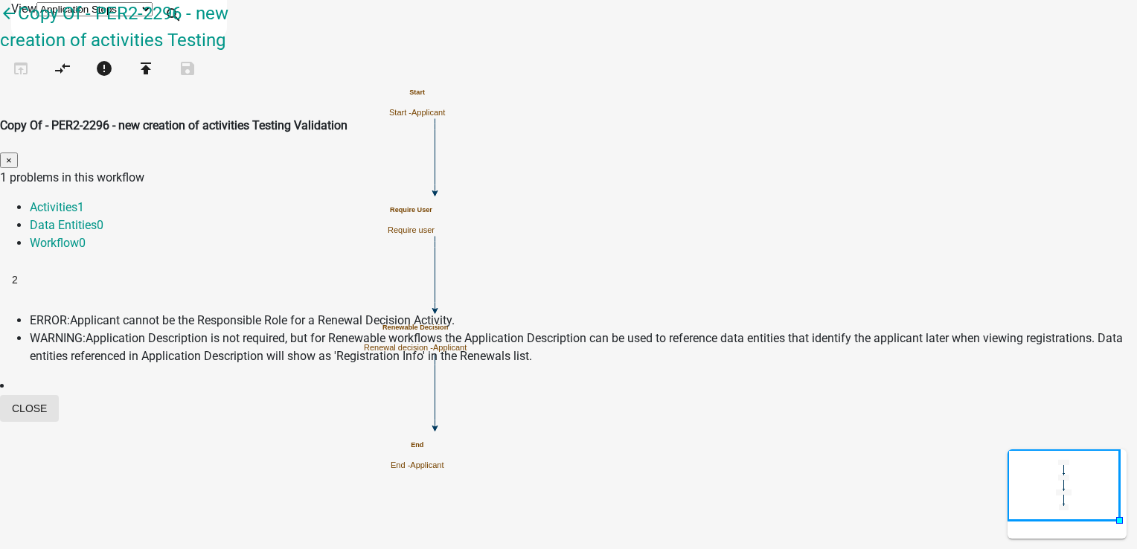
click at [59, 395] on button "Close" at bounding box center [29, 408] width 59 height 27
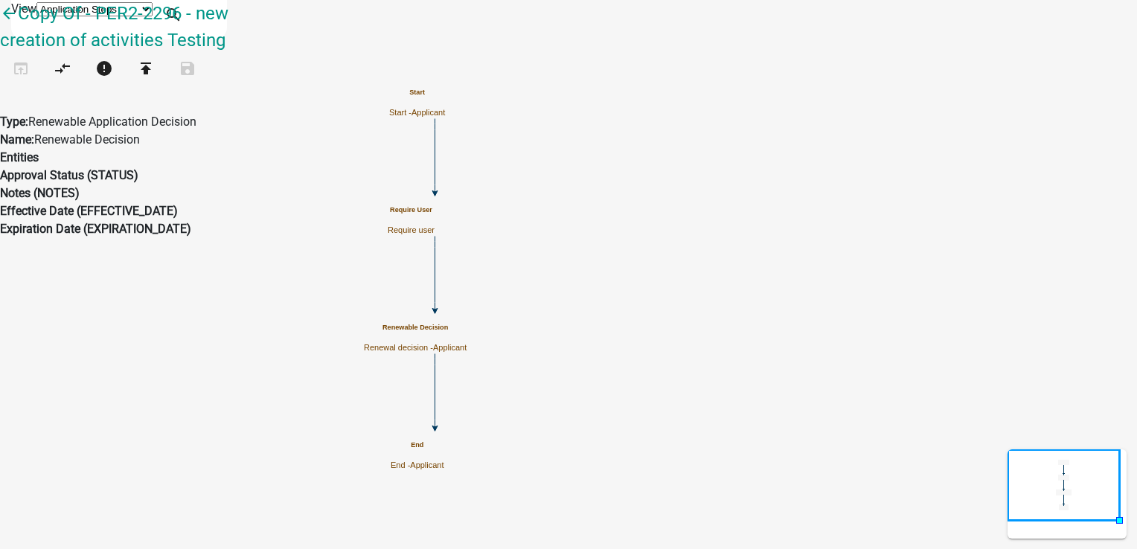
click at [467, 343] on p "Renewal decision - Applicant" at bounding box center [415, 348] width 103 height 10
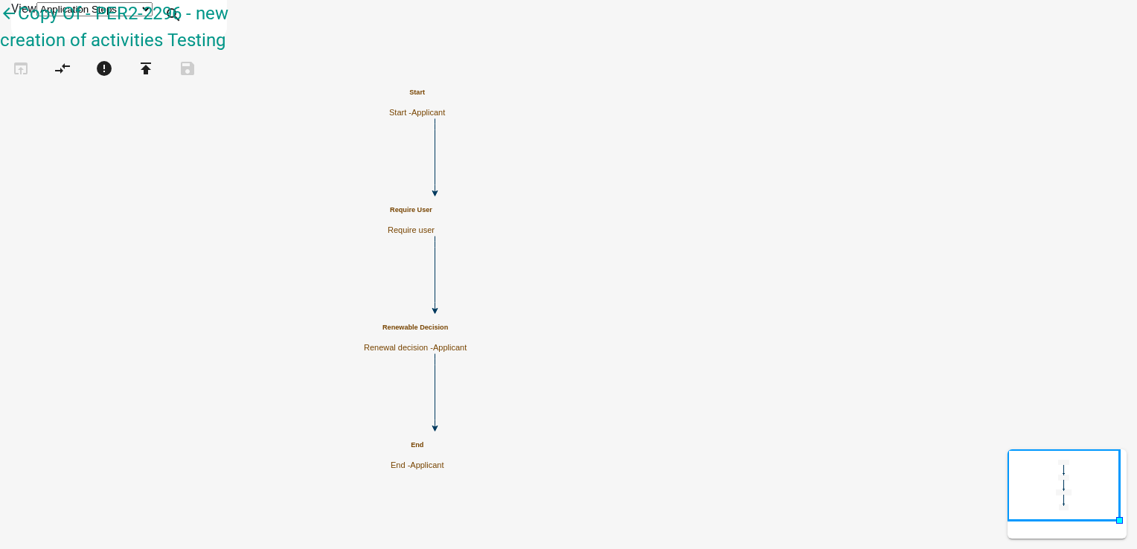
click at [467, 343] on p "Renewal decision - Applicant" at bounding box center [415, 348] width 103 height 10
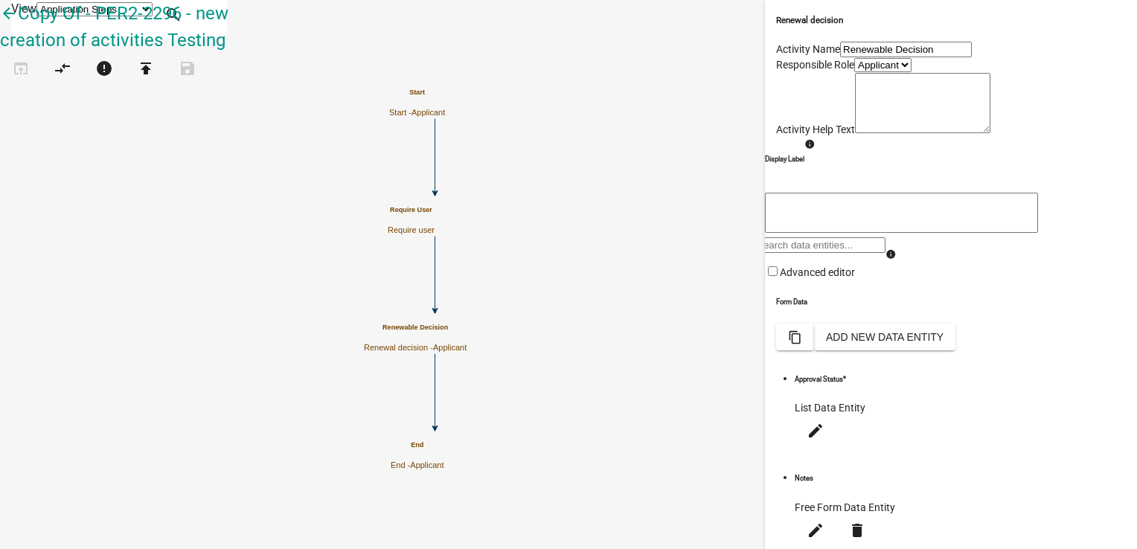
click at [912, 72] on select "Applicant Admin" at bounding box center [882, 65] width 57 height 14
select select "224EE69F-A489-44C5-A1D9-1833DB8D0B63"
click at [854, 72] on select "Applicant Admin" at bounding box center [882, 65] width 57 height 14
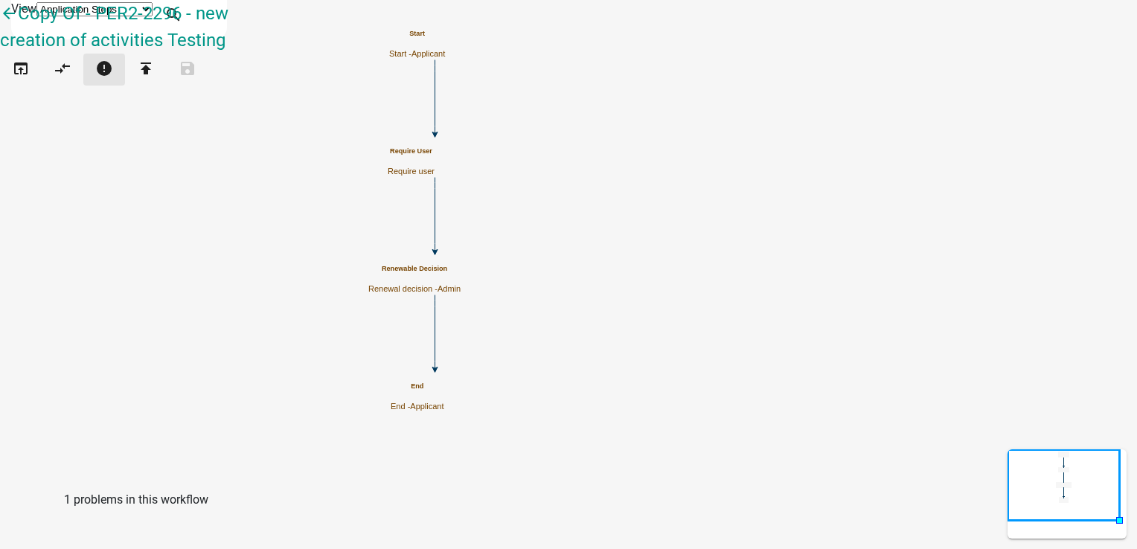
click at [113, 80] on icon "error" at bounding box center [104, 70] width 18 height 21
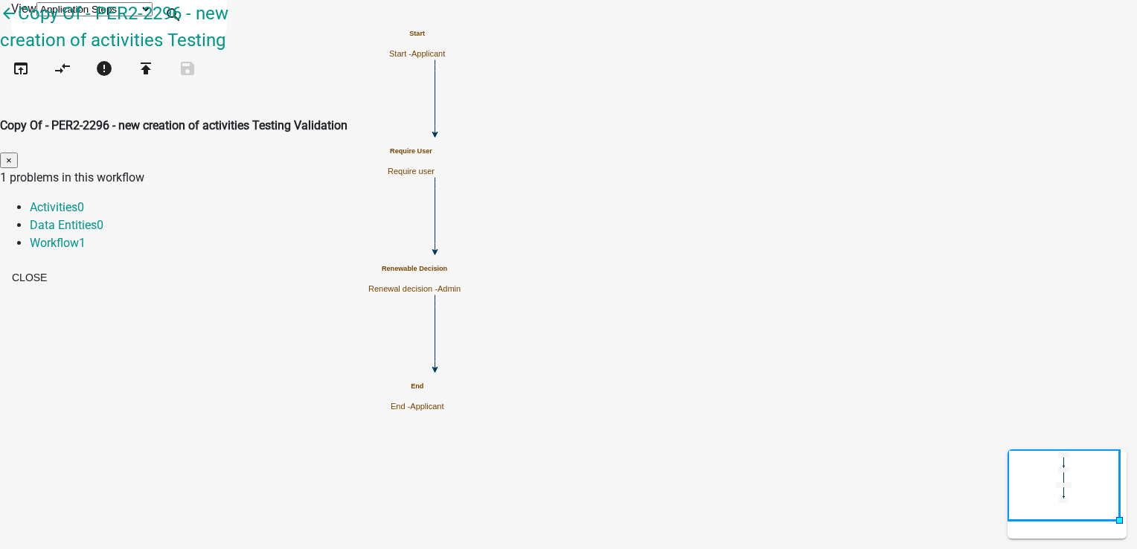
click at [330, 169] on p "1 problems in this workflow" at bounding box center [568, 178] width 1137 height 18
click at [59, 264] on button "Close" at bounding box center [29, 277] width 59 height 27
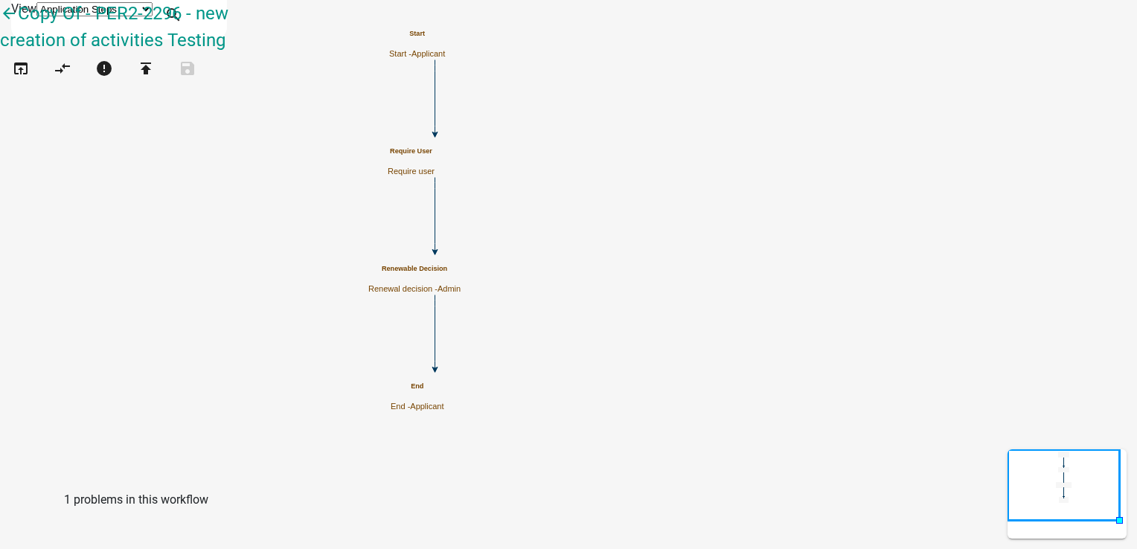
click at [937, 281] on icon "Start Start - Applicant Require User Require user Renewable Decision Renewal de…" at bounding box center [569, 275] width 1136 height 548
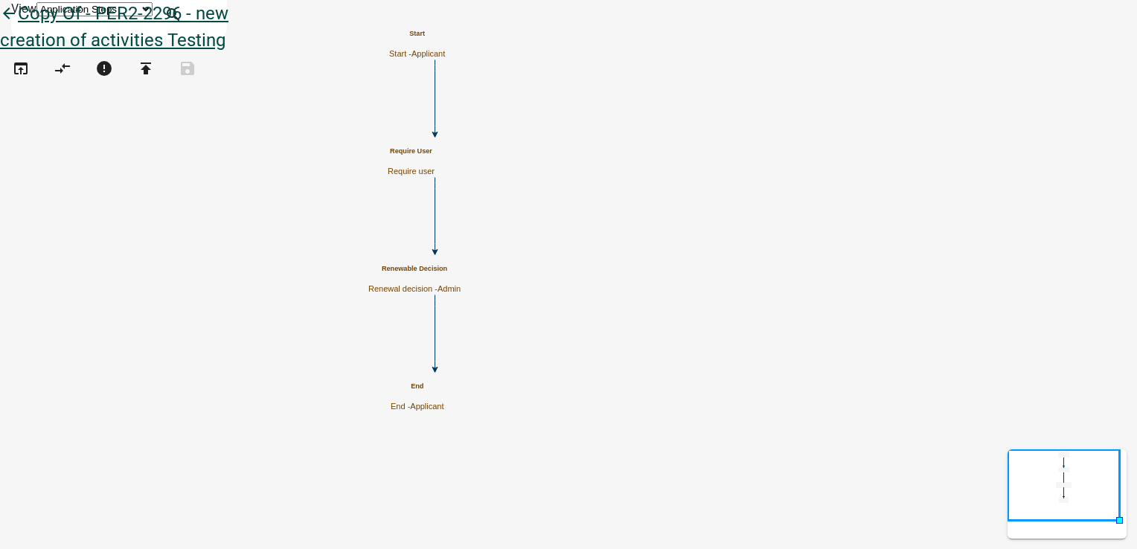
click at [18, 25] on icon "arrow_back" at bounding box center [9, 14] width 18 height 21
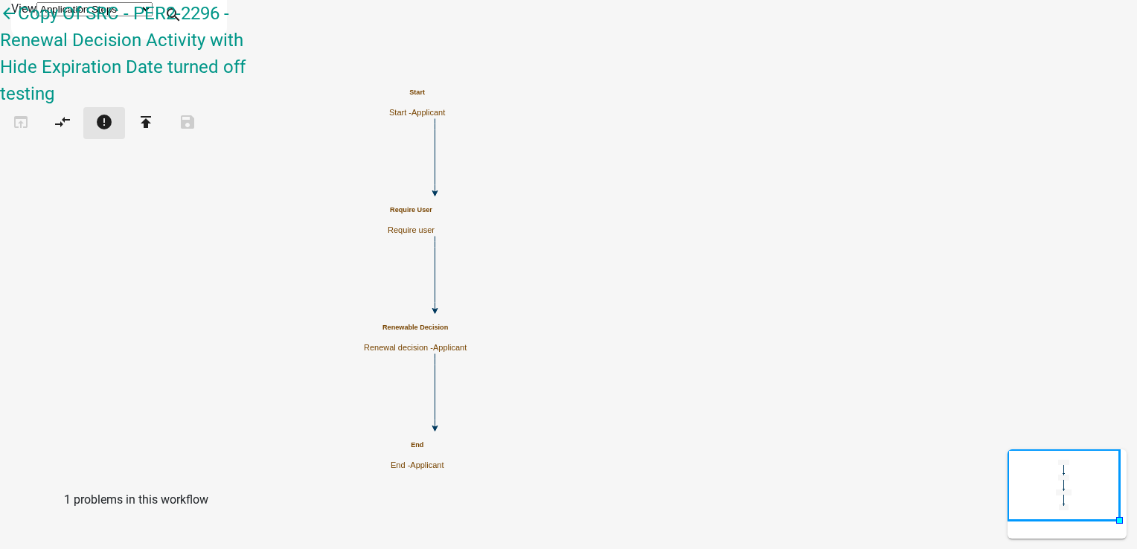
click at [113, 113] on icon "error" at bounding box center [104, 123] width 18 height 21
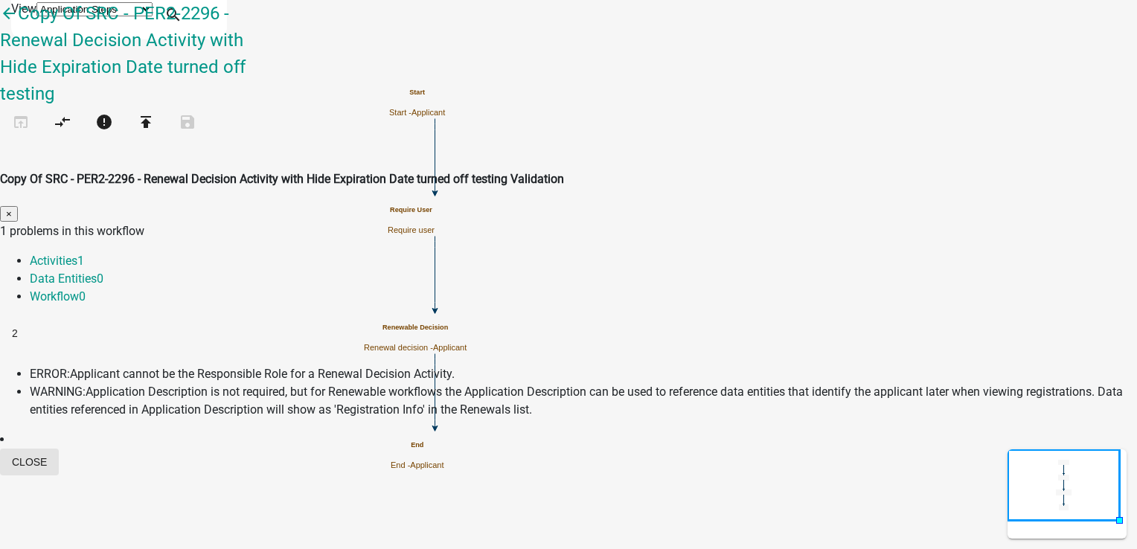
click at [59, 449] on button "Close" at bounding box center [29, 462] width 59 height 27
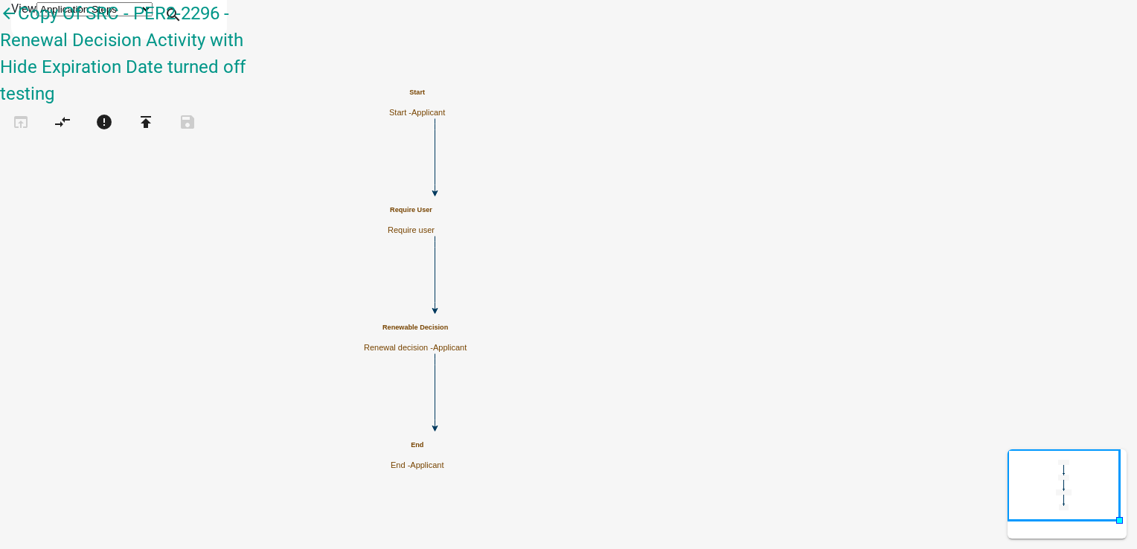
click at [467, 336] on div "Renewable Decision Renewal decision - Applicant" at bounding box center [415, 338] width 103 height 29
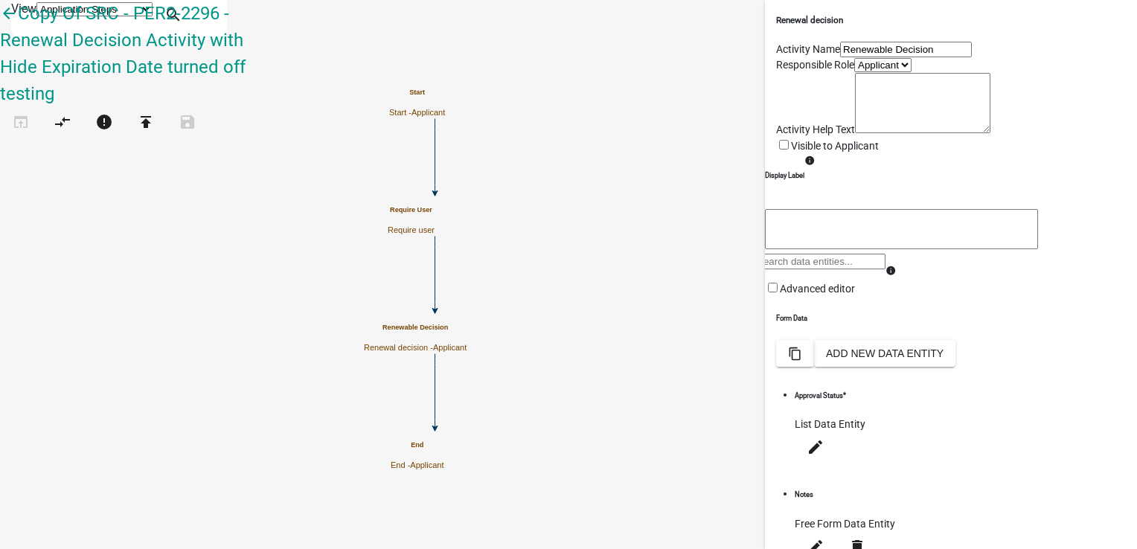
click at [854, 72] on select "Applicant Admin" at bounding box center [882, 65] width 57 height 14
select select "224EE69F-A489-44C5-A1D9-1833DB8D0B63"
click at [854, 72] on select "Applicant Admin" at bounding box center [882, 65] width 57 height 14
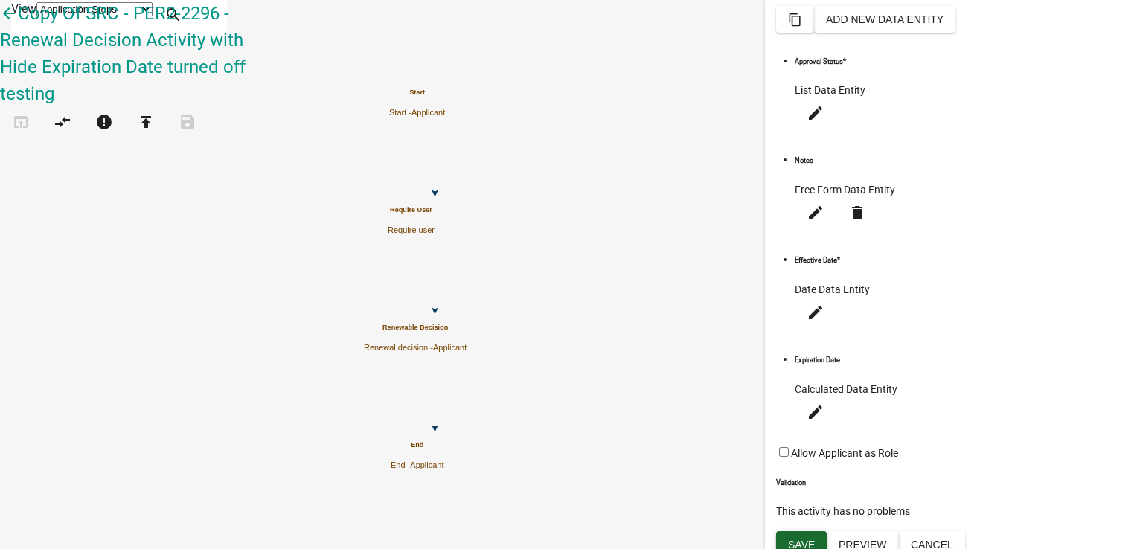
click at [808, 539] on span "Save" at bounding box center [801, 545] width 27 height 12
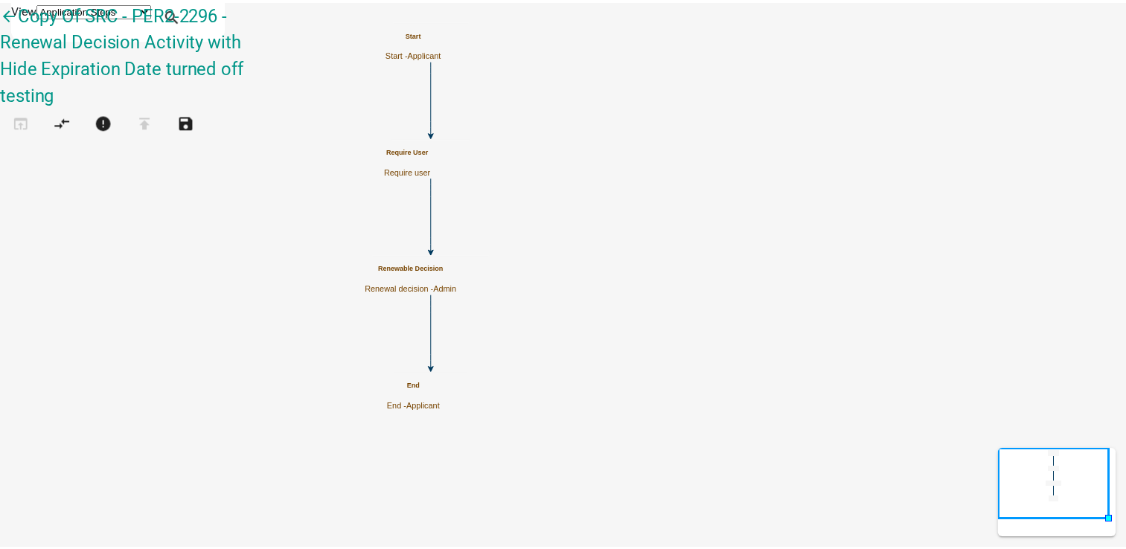
scroll to position [0, 0]
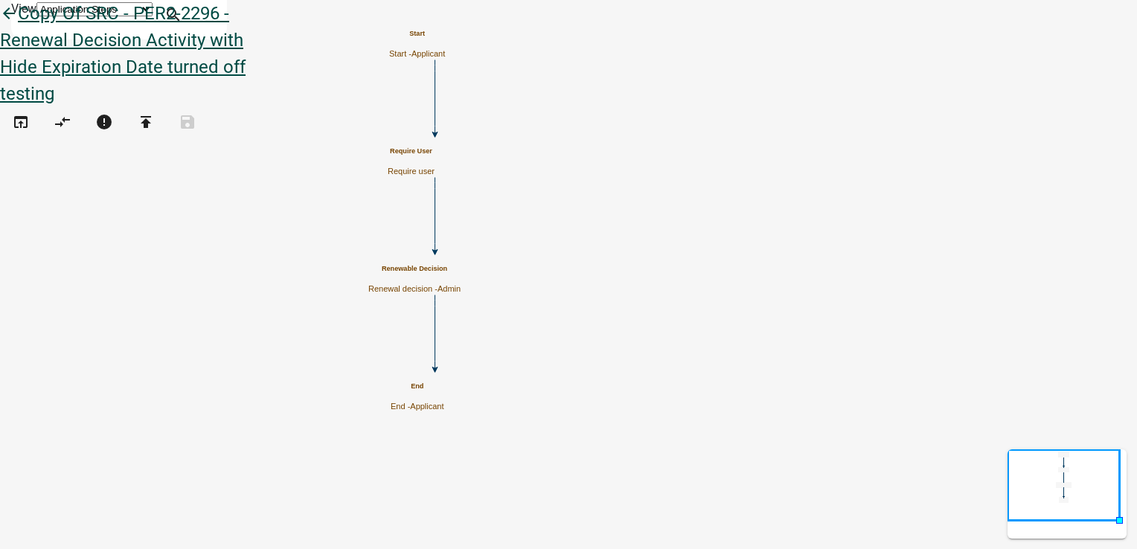
click at [18, 25] on icon "arrow_back" at bounding box center [9, 14] width 18 height 21
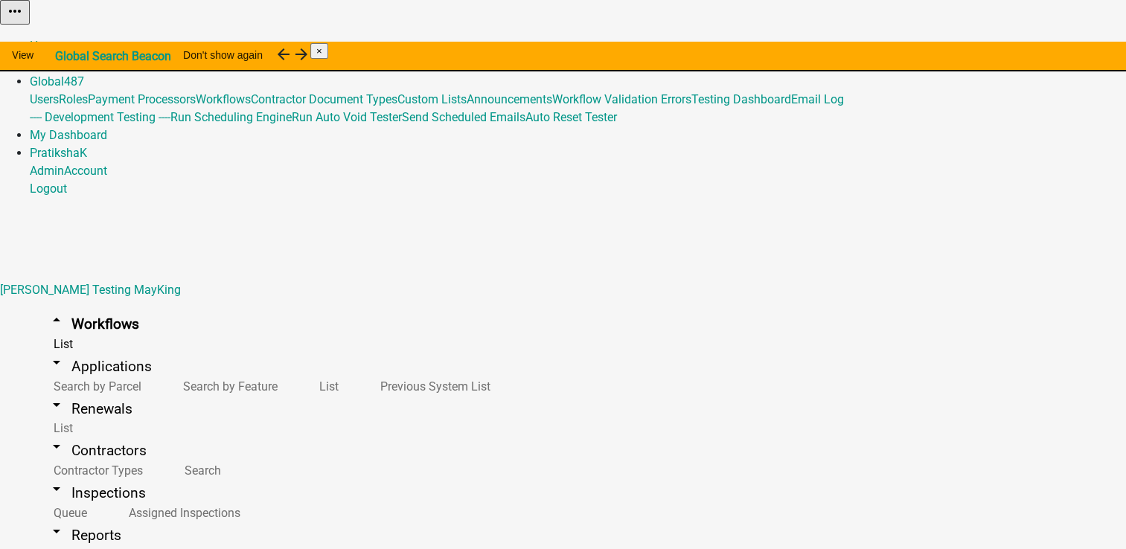
scroll to position [18, 0]
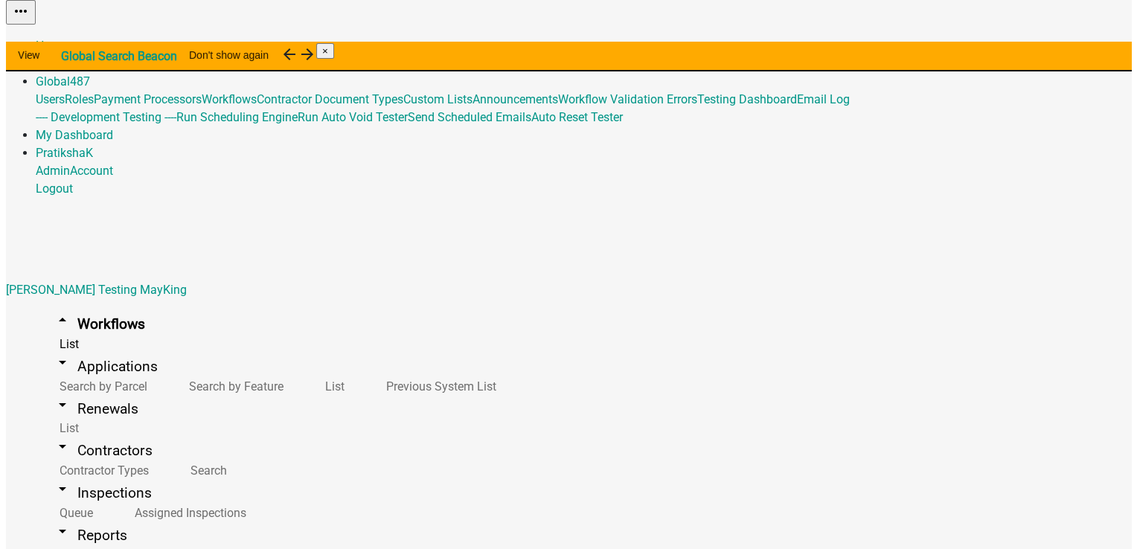
scroll to position [143, 0]
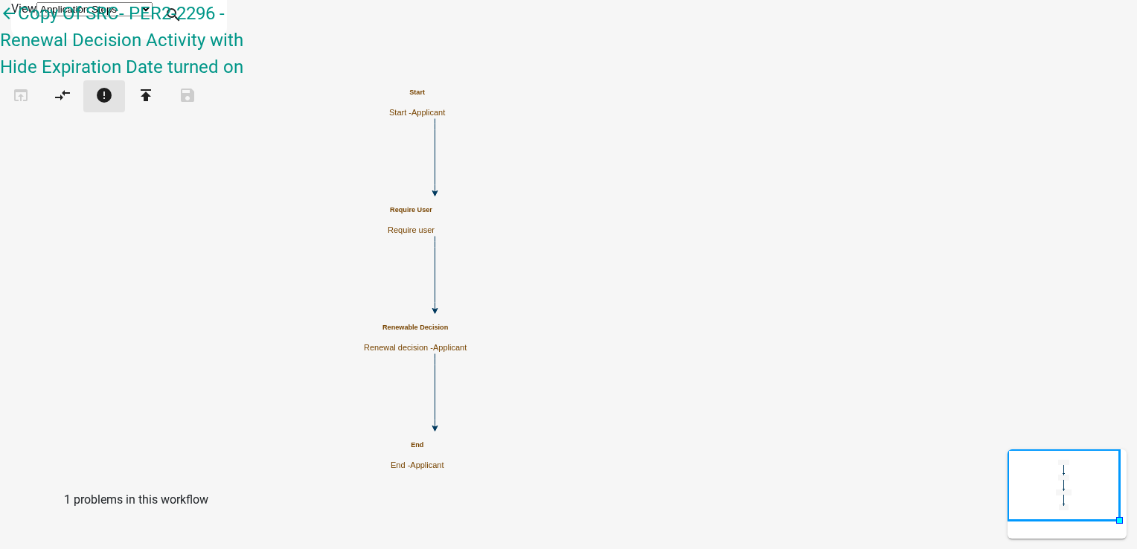
click at [113, 86] on icon "error" at bounding box center [104, 96] width 18 height 21
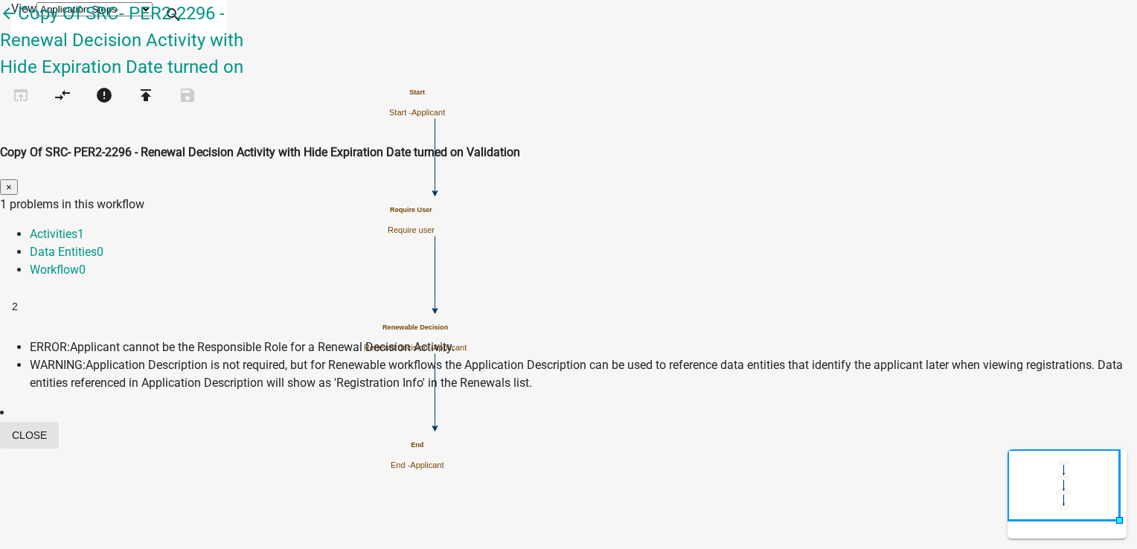
click at [59, 422] on button "Close" at bounding box center [29, 435] width 59 height 27
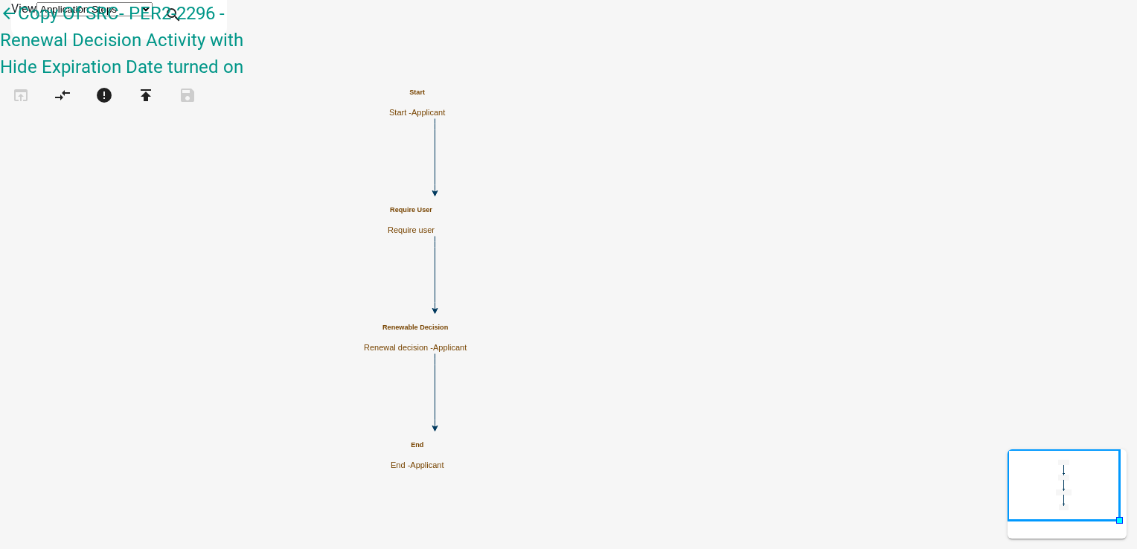
click at [467, 343] on p "Renewal decision - Applicant" at bounding box center [415, 348] width 103 height 10
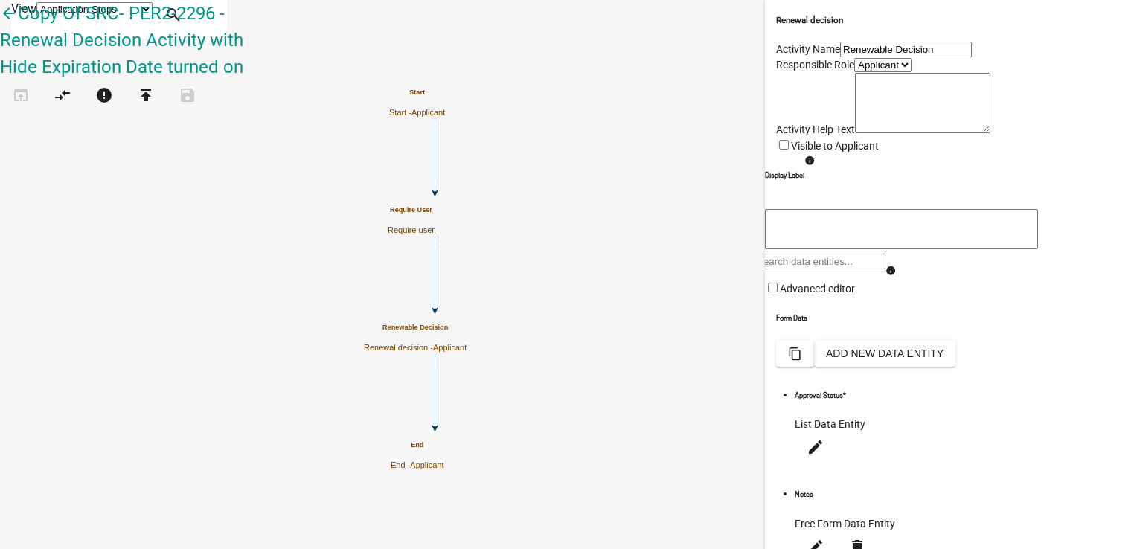
drag, startPoint x: 841, startPoint y: 144, endPoint x: 838, endPoint y: 154, distance: 10.1
click at [854, 72] on select "Applicant Admin" at bounding box center [882, 65] width 57 height 14
select select "224EE69F-A489-44C5-A1D9-1833DB8D0B63"
click at [854, 72] on select "Applicant Admin" at bounding box center [882, 65] width 57 height 14
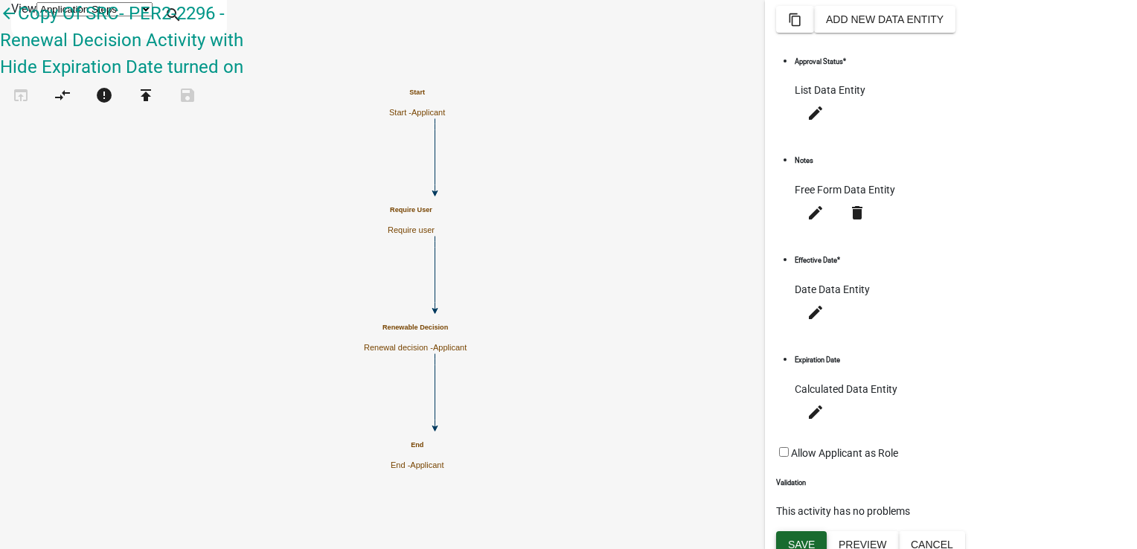
click at [805, 539] on span "Save" at bounding box center [801, 545] width 27 height 12
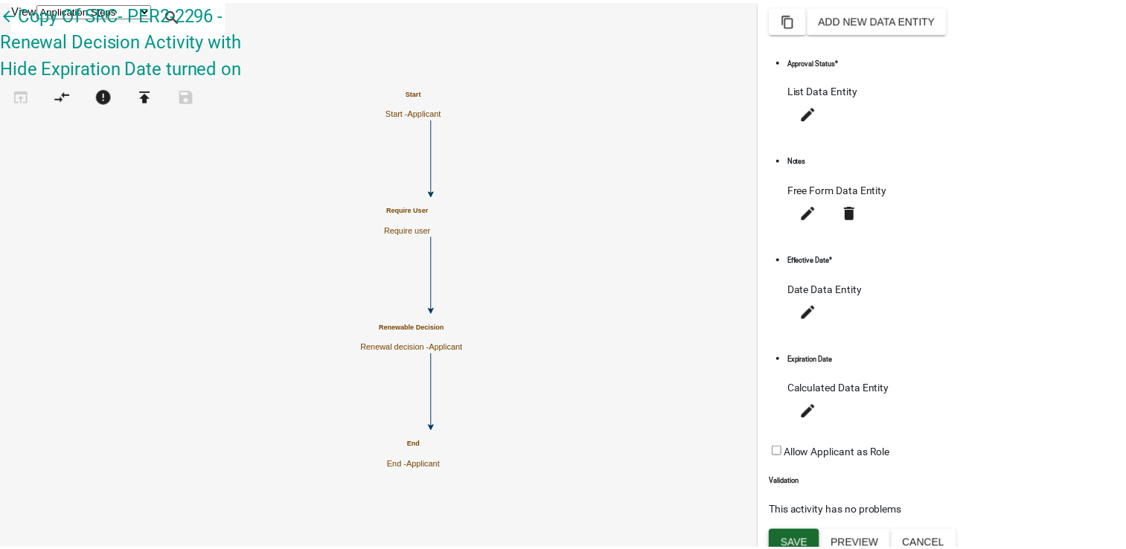
scroll to position [0, 0]
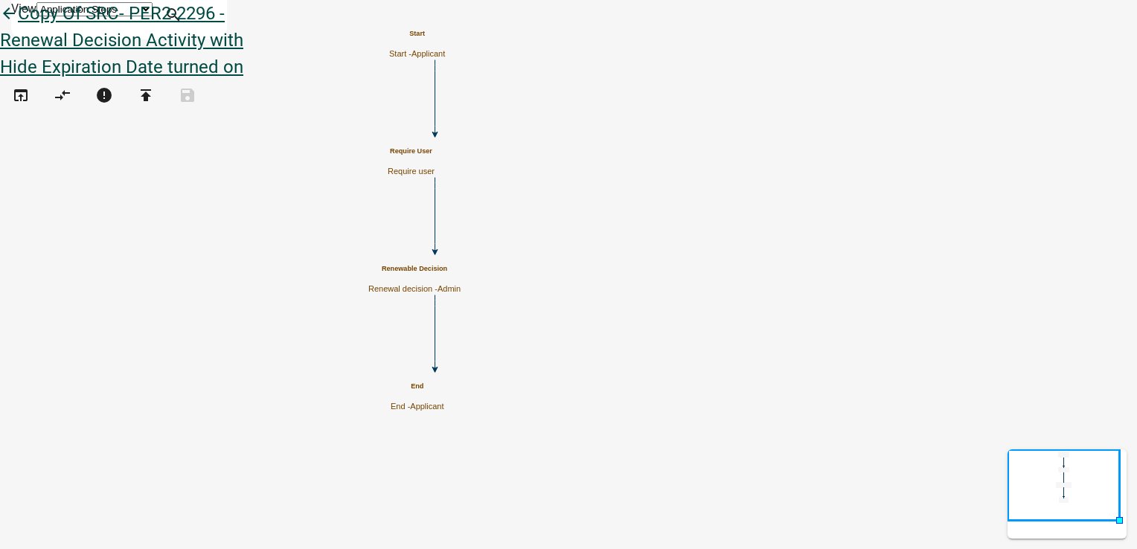
click at [18, 25] on icon "arrow_back" at bounding box center [9, 14] width 18 height 21
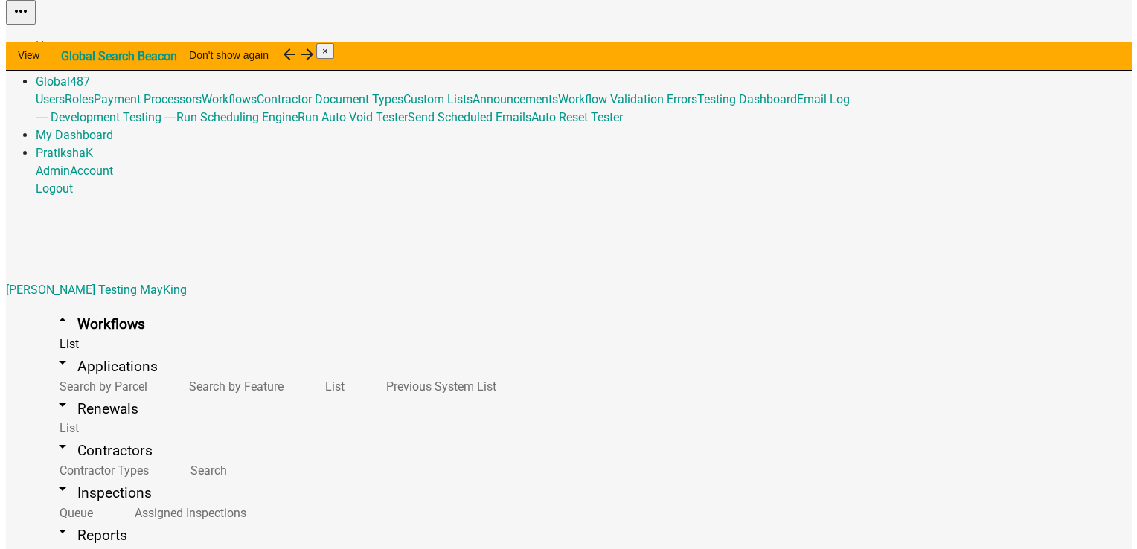
scroll to position [143, 0]
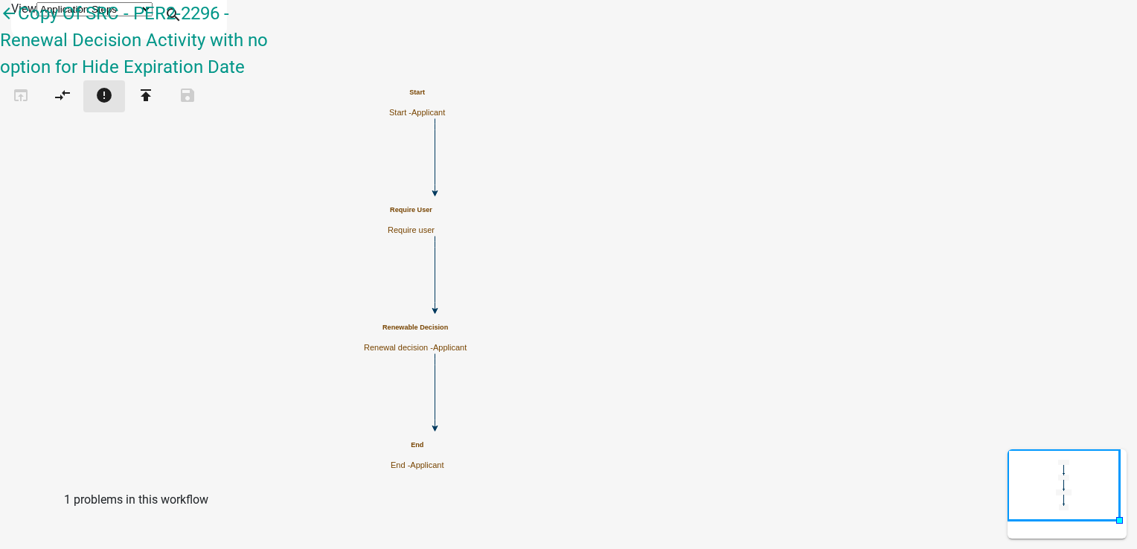
click at [122, 80] on button "error" at bounding box center [104, 96] width 42 height 32
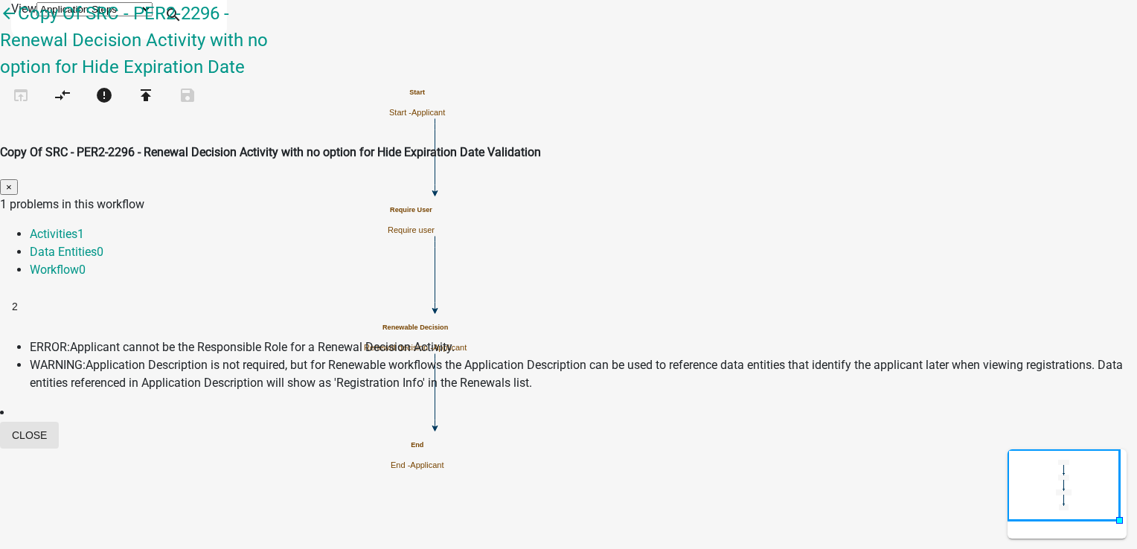
click at [59, 422] on button "Close" at bounding box center [29, 435] width 59 height 27
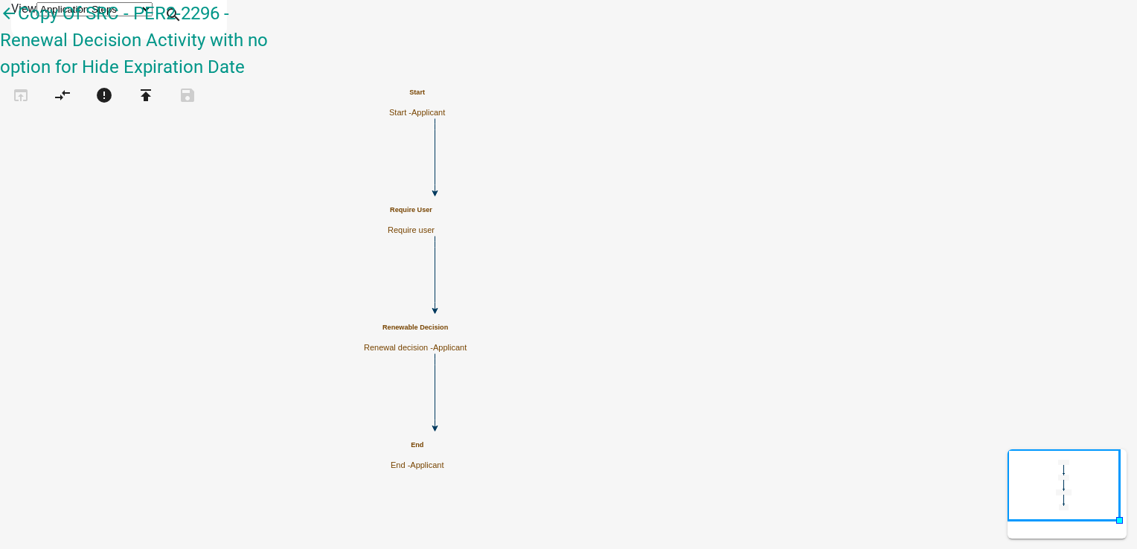
click at [467, 332] on h5 "Renewable Decision" at bounding box center [415, 328] width 103 height 8
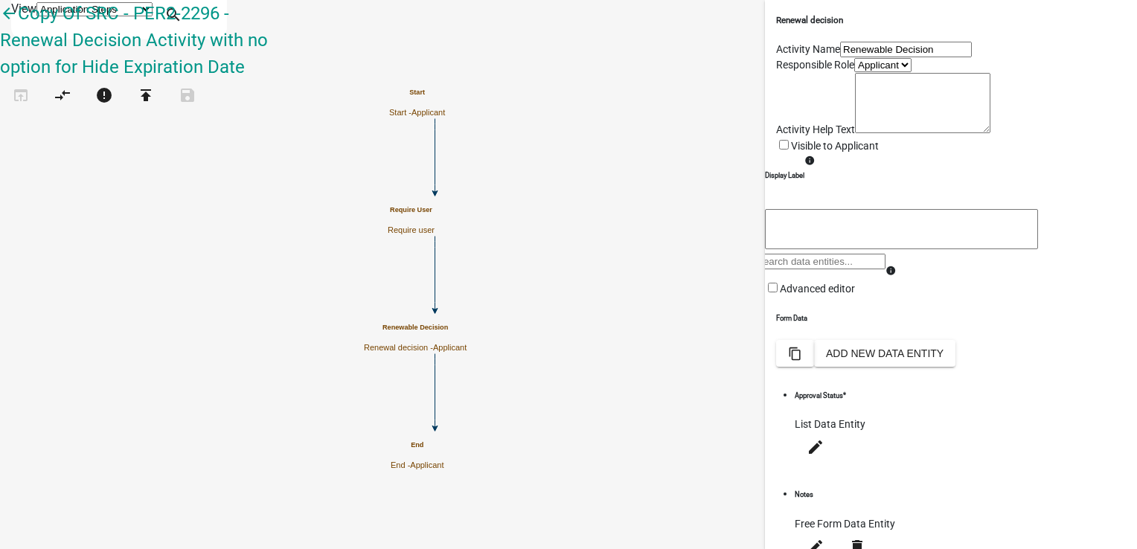
click at [854, 72] on select "Applicant Admin" at bounding box center [882, 65] width 57 height 14
select select "224EE69F-A489-44C5-A1D9-1833DB8D0B63"
click at [854, 72] on select "Applicant Admin" at bounding box center [882, 65] width 57 height 14
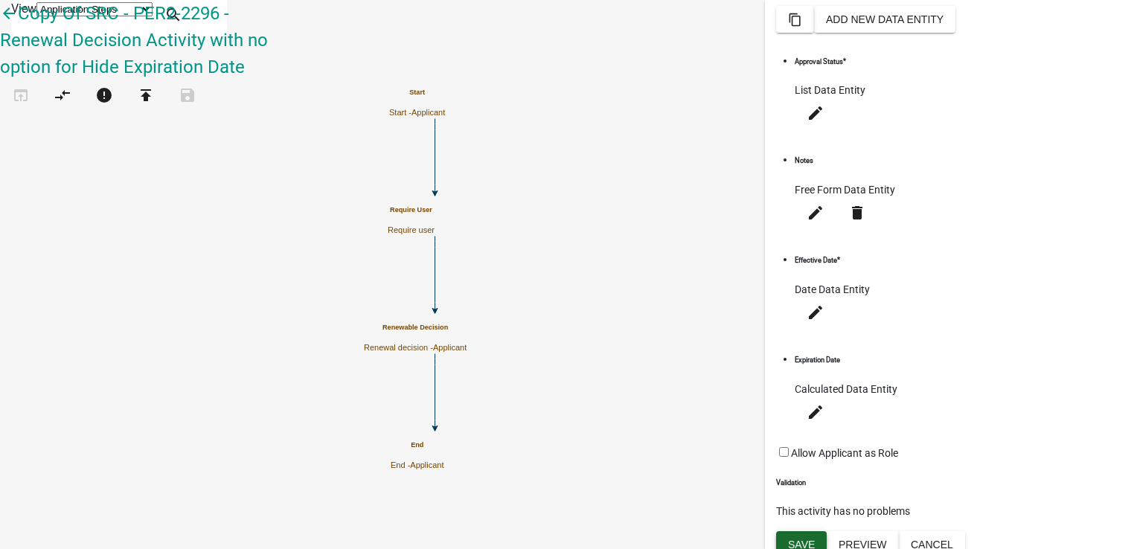
click at [804, 531] on button "Save" at bounding box center [801, 544] width 51 height 27
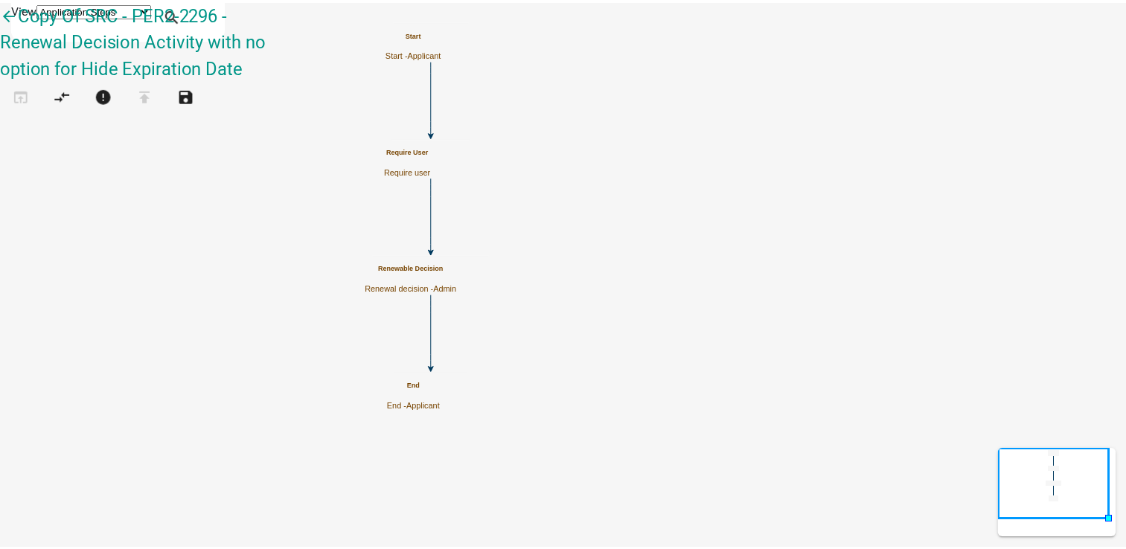
scroll to position [0, 0]
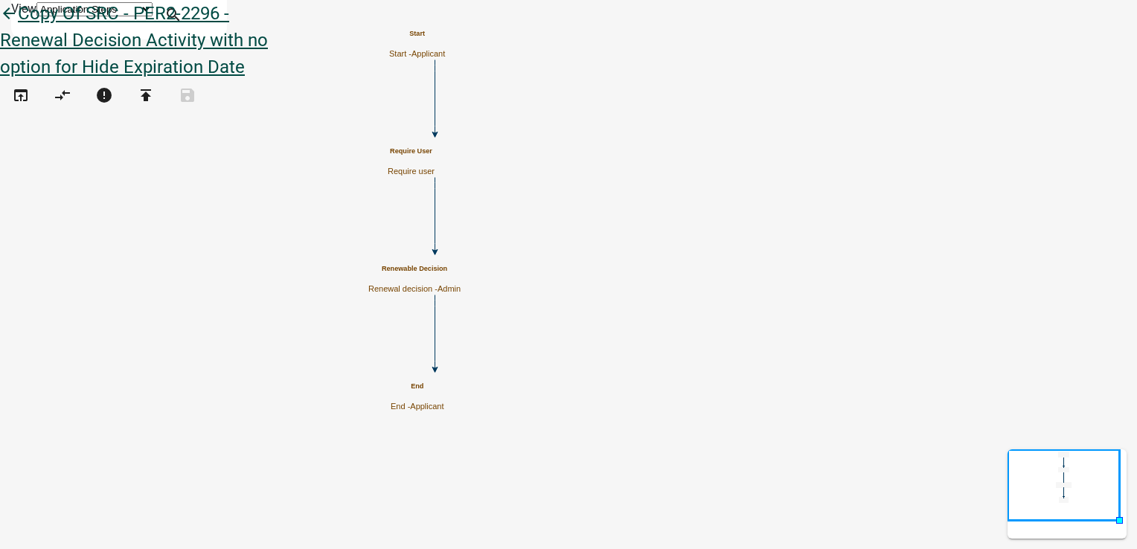
click at [18, 25] on icon "arrow_back" at bounding box center [9, 14] width 18 height 21
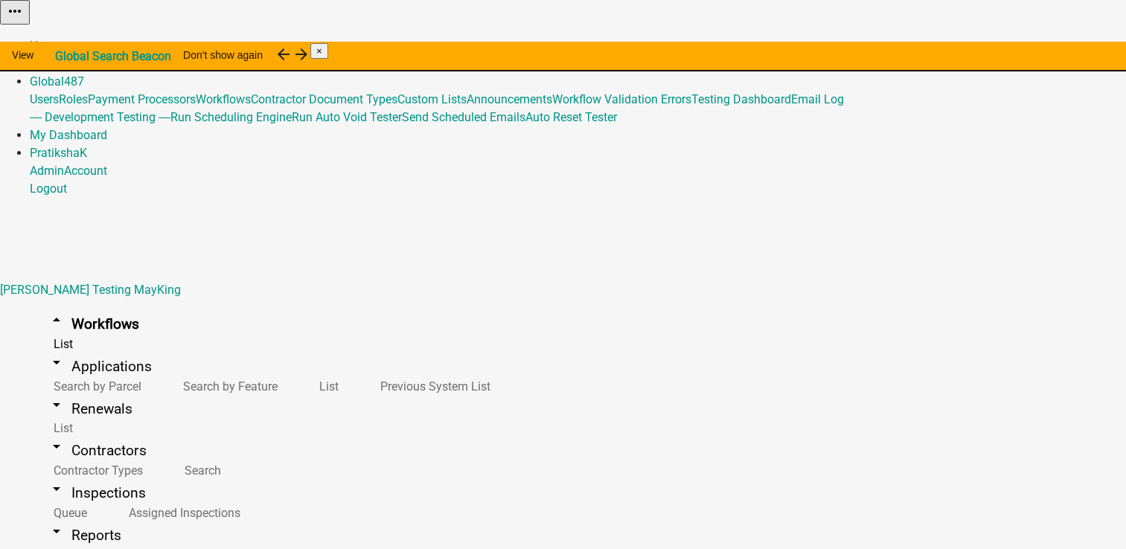
scroll to position [143, 0]
click at [49, 433] on link "arrow_drop_down Contractors" at bounding box center [97, 450] width 135 height 35
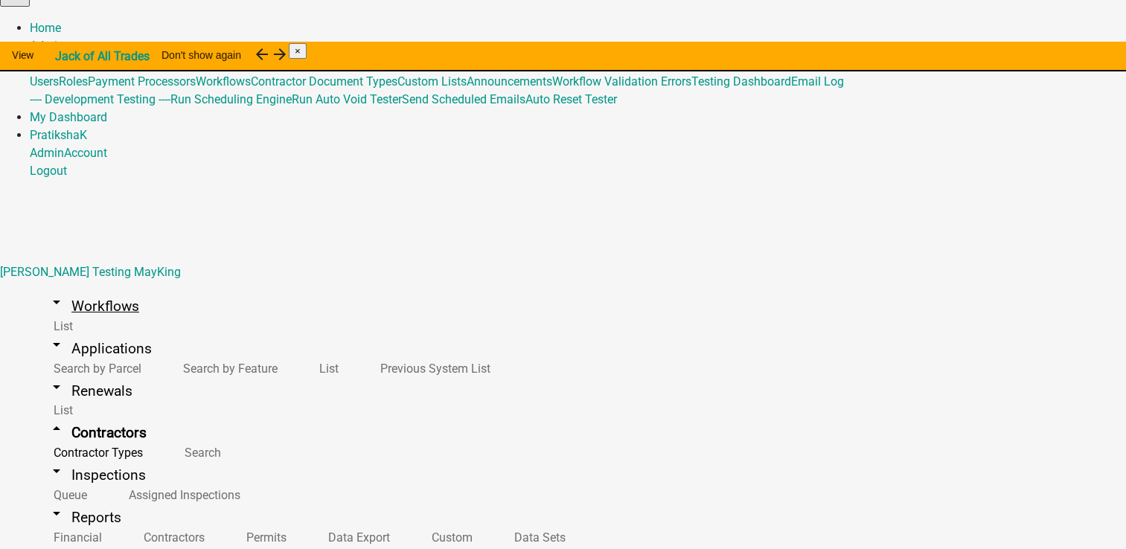
click at [67, 289] on link "arrow_drop_down Workflows" at bounding box center [93, 306] width 127 height 35
click at [73, 415] on link "arrow_drop_down Contractors" at bounding box center [97, 432] width 135 height 35
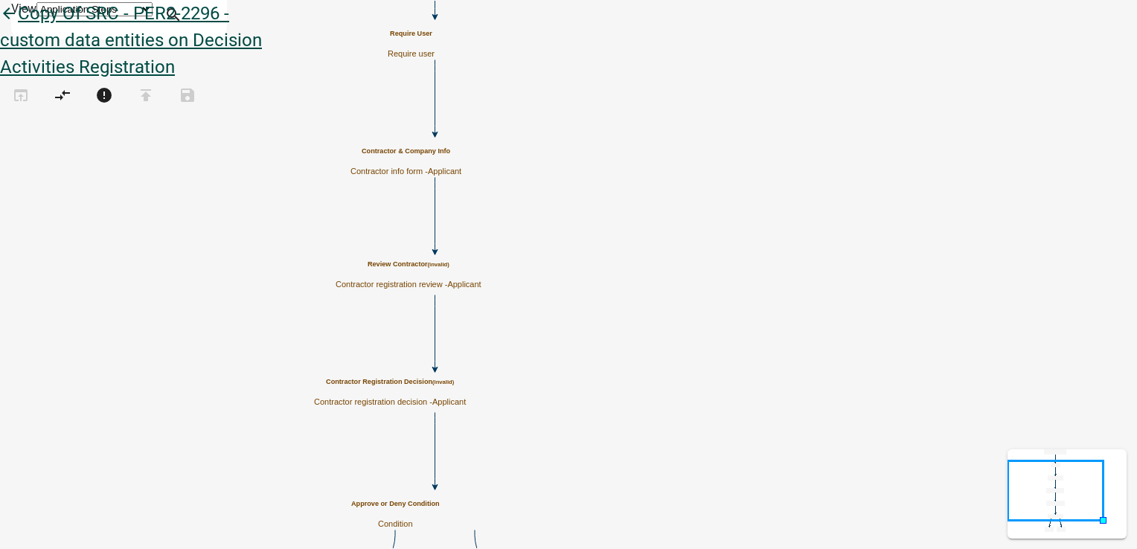
click at [18, 25] on icon "arrow_back" at bounding box center [9, 14] width 18 height 21
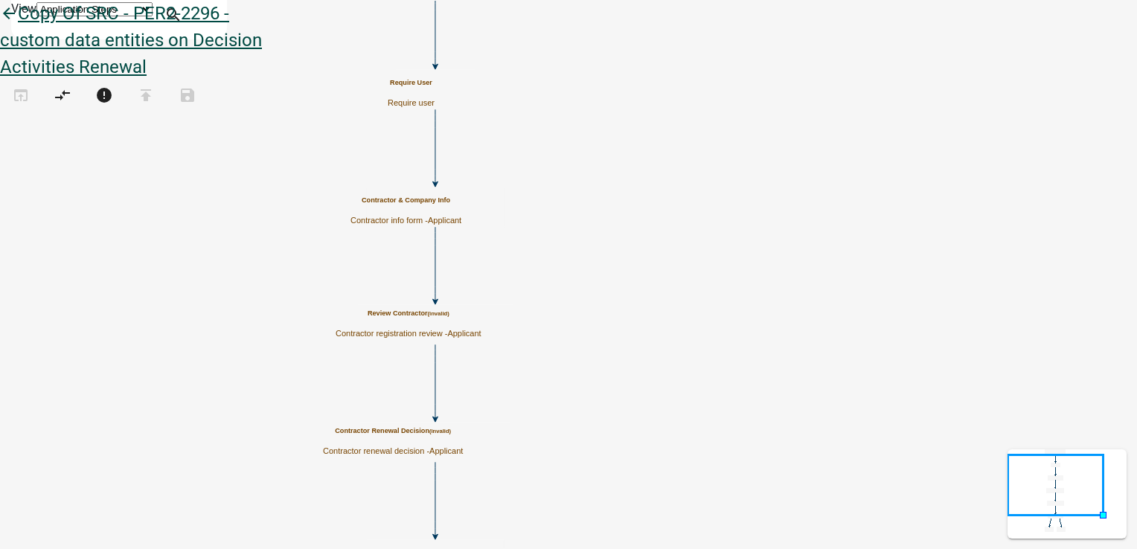
click at [18, 25] on icon "arrow_back" at bounding box center [9, 14] width 18 height 21
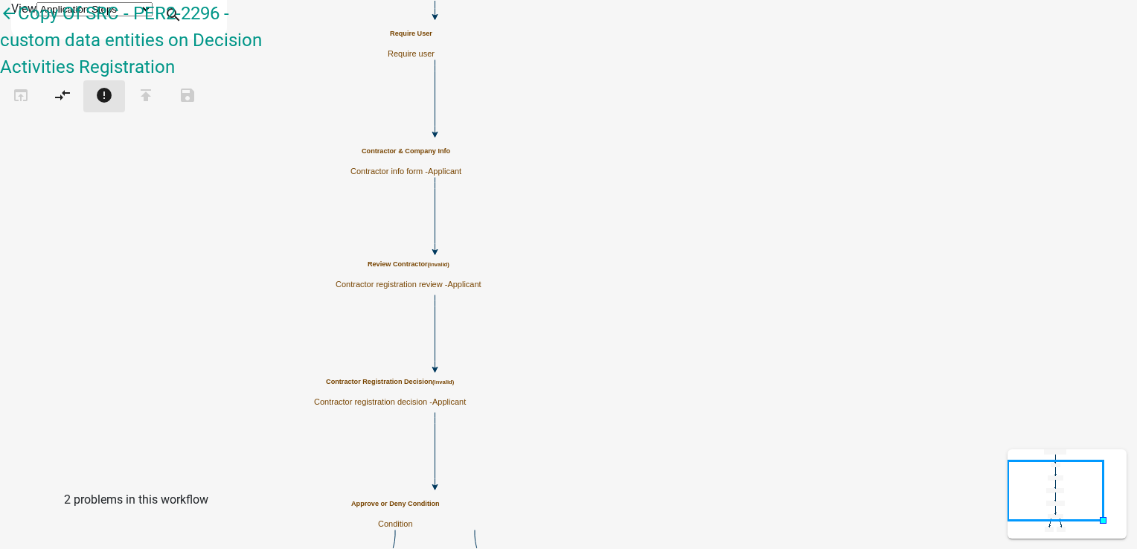
click at [113, 86] on icon "error" at bounding box center [104, 96] width 18 height 21
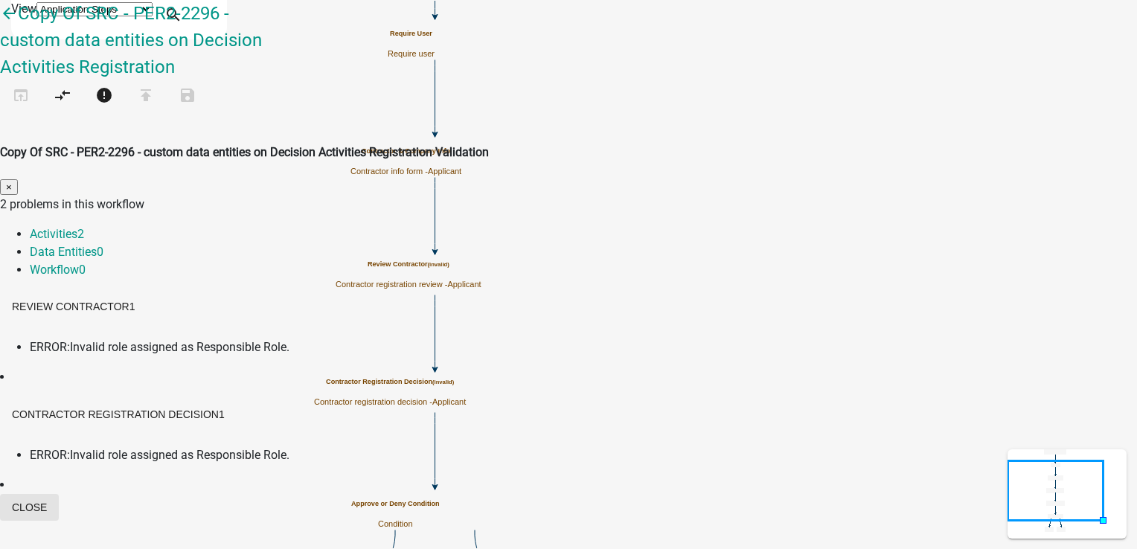
click at [59, 494] on button "Close" at bounding box center [29, 507] width 59 height 27
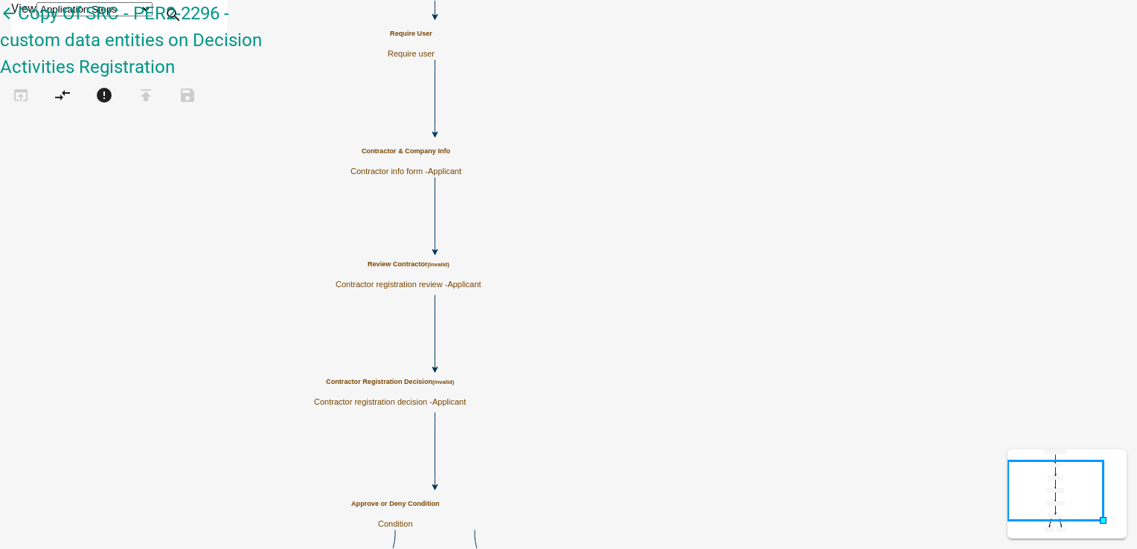
click at [482, 283] on p "Contractor registration review - Applicant" at bounding box center [409, 285] width 146 height 10
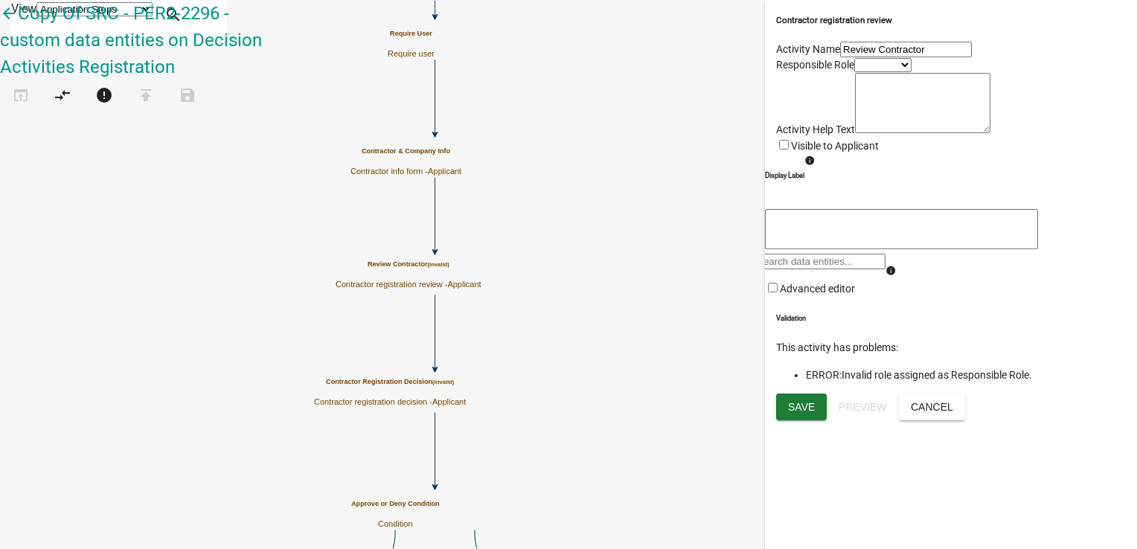
click at [912, 72] on select "Applicant Admin" at bounding box center [882, 65] width 57 height 14
select select "224EE69F-A489-44C5-A1D9-1833DB8D0B63"
click at [854, 72] on select "Applicant Admin" at bounding box center [882, 65] width 57 height 14
click at [787, 421] on button "Save" at bounding box center [801, 407] width 51 height 27
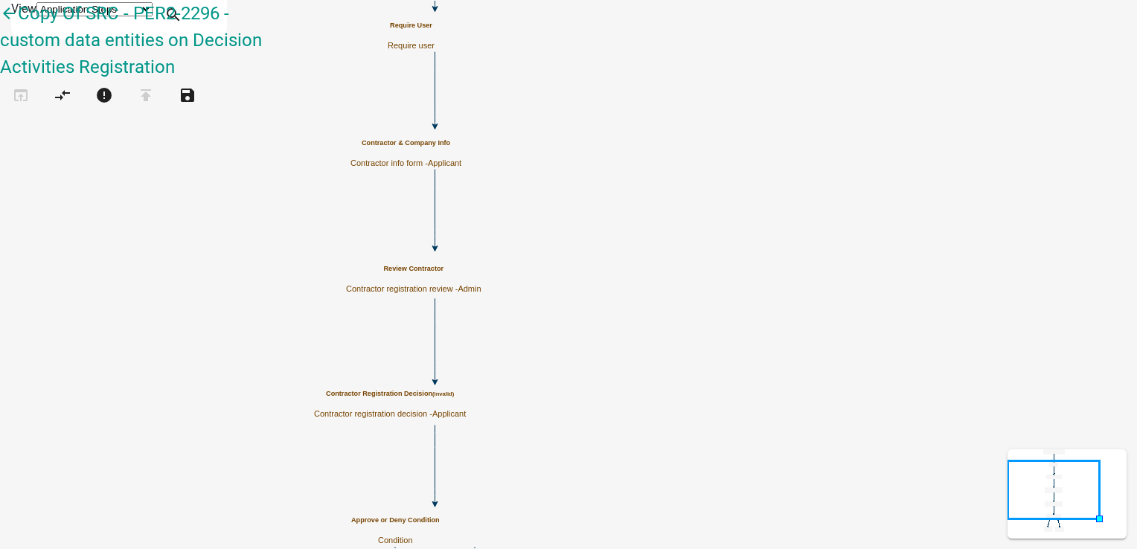
scroll to position [0, 0]
click at [466, 398] on h5 "Contractor Registration Decision (invalid)" at bounding box center [390, 394] width 152 height 8
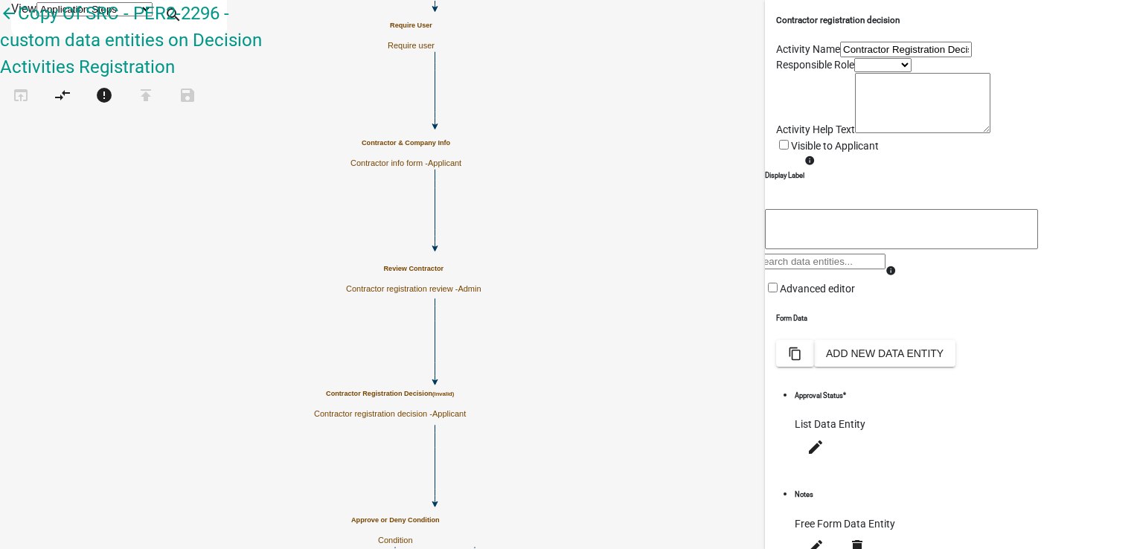
click at [854, 72] on select "Applicant Admin" at bounding box center [882, 65] width 57 height 14
select select "224EE69F-A489-44C5-A1D9-1833DB8D0B63"
click at [854, 72] on select "Applicant Admin" at bounding box center [882, 65] width 57 height 14
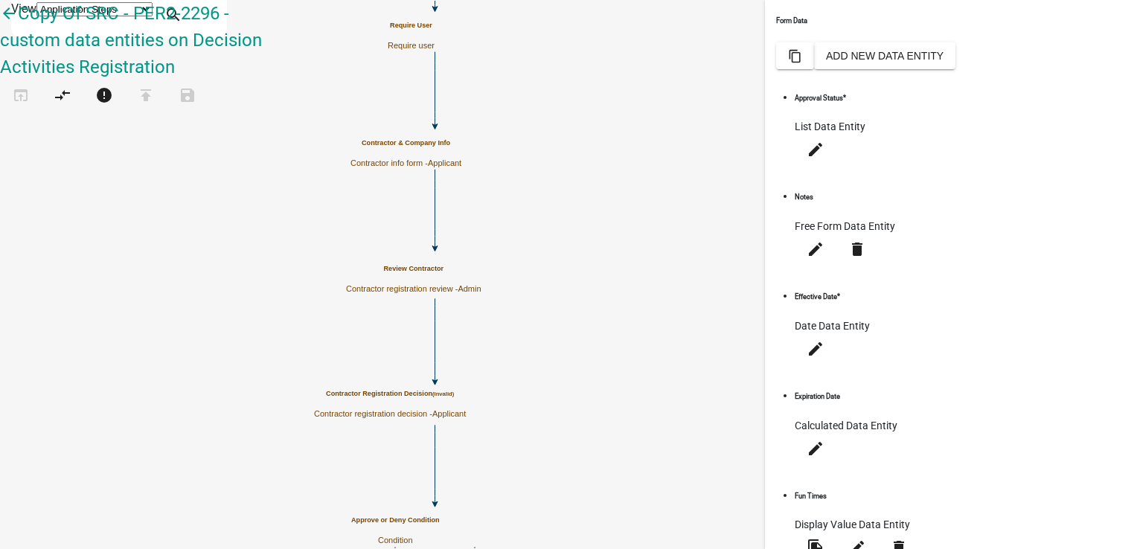
scroll to position [386, 0]
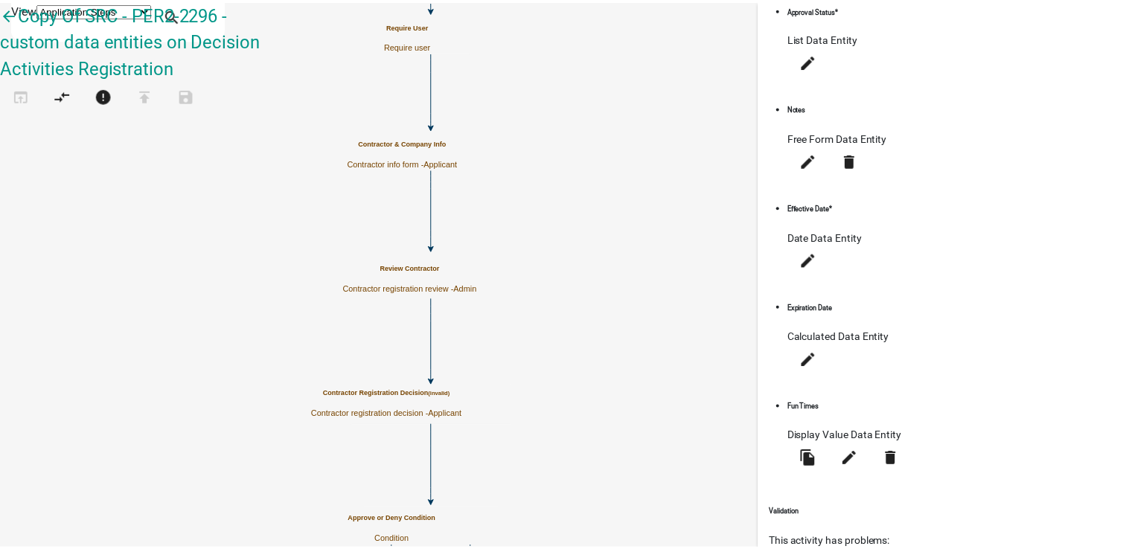
scroll to position [0, 0]
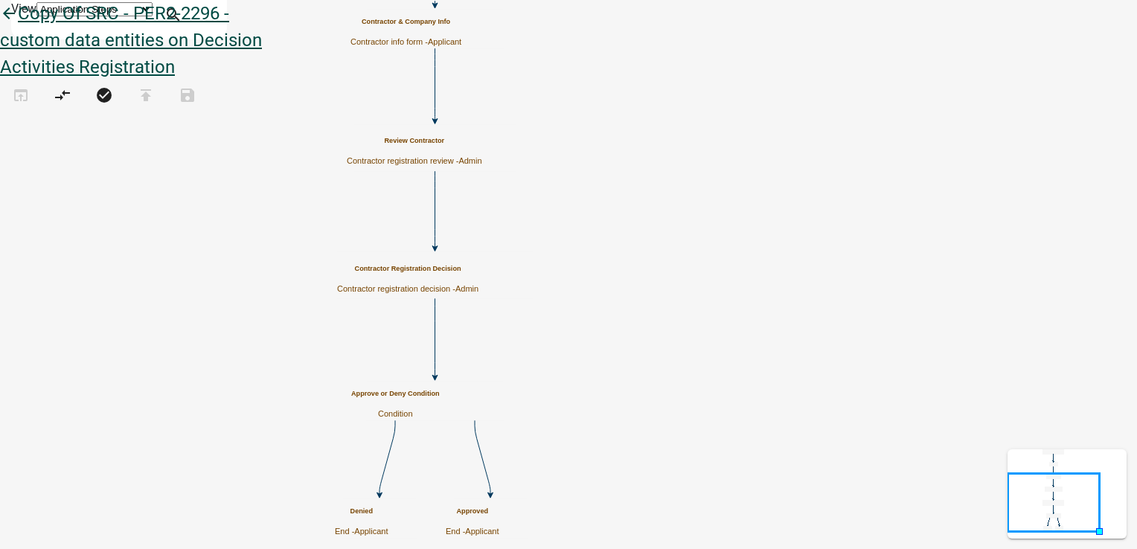
click at [18, 25] on icon "arrow_back" at bounding box center [9, 14] width 18 height 21
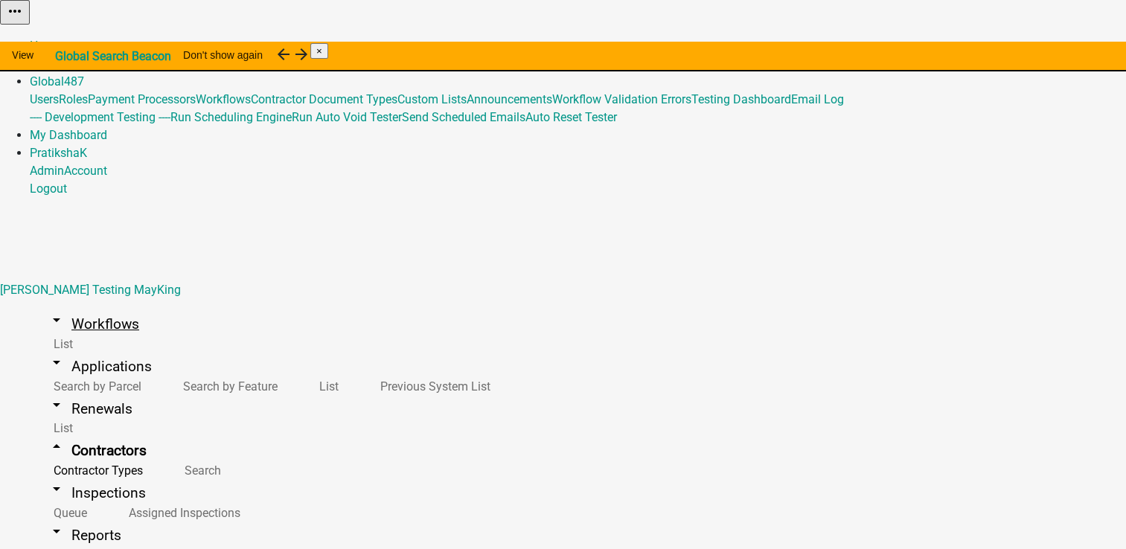
click at [92, 307] on link "arrow_drop_down Workflows" at bounding box center [93, 324] width 127 height 35
click at [86, 433] on link "arrow_drop_down Contractors" at bounding box center [97, 450] width 135 height 35
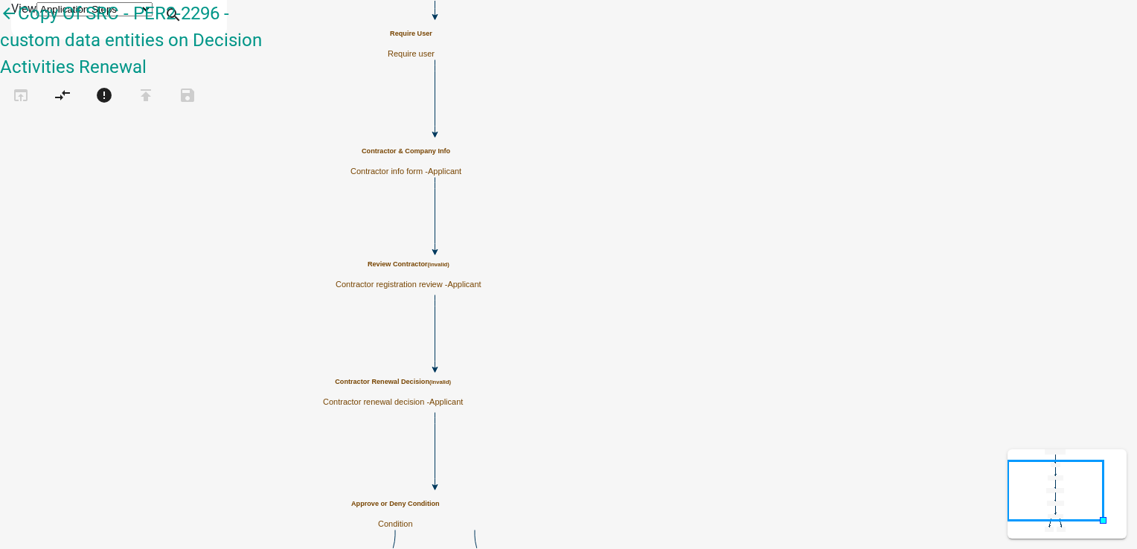
click at [482, 284] on p "Contractor registration review - Applicant" at bounding box center [409, 285] width 146 height 10
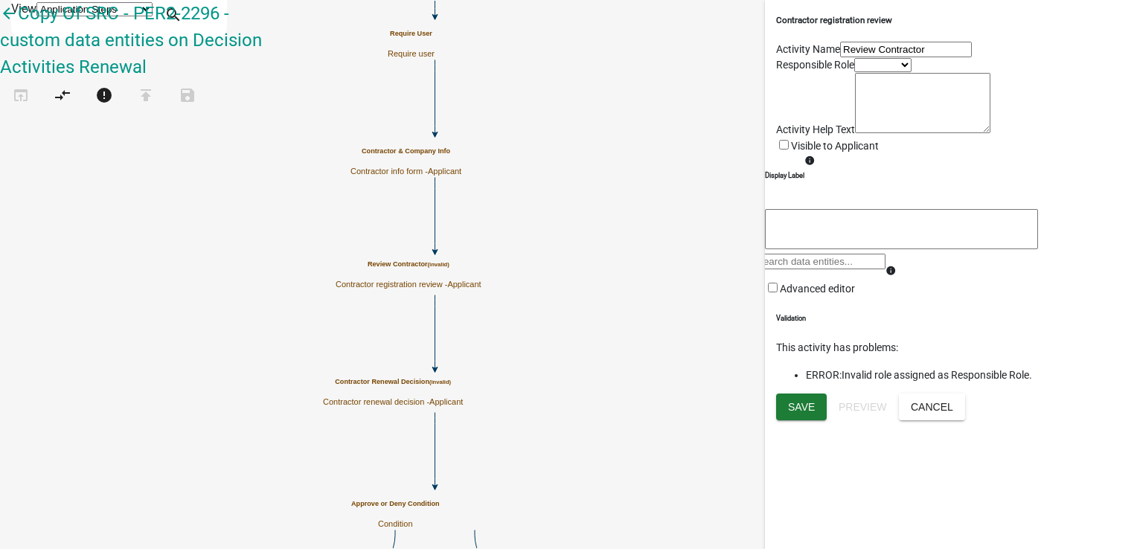
click at [854, 72] on select "Applicant Admin" at bounding box center [882, 65] width 57 height 14
select select "224EE69F-A489-44C5-A1D9-1833DB8D0B63"
click at [854, 72] on select "Applicant Admin" at bounding box center [882, 65] width 57 height 14
click at [792, 412] on span "Save" at bounding box center [801, 406] width 27 height 12
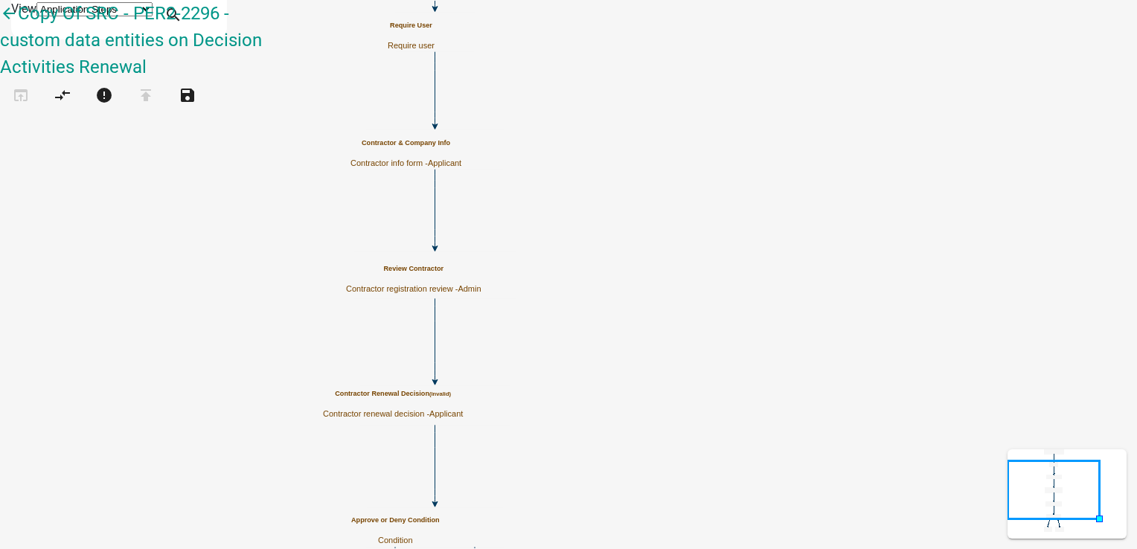
scroll to position [0, 0]
click at [463, 409] on p "Contractor renewal decision - Applicant" at bounding box center [393, 414] width 140 height 10
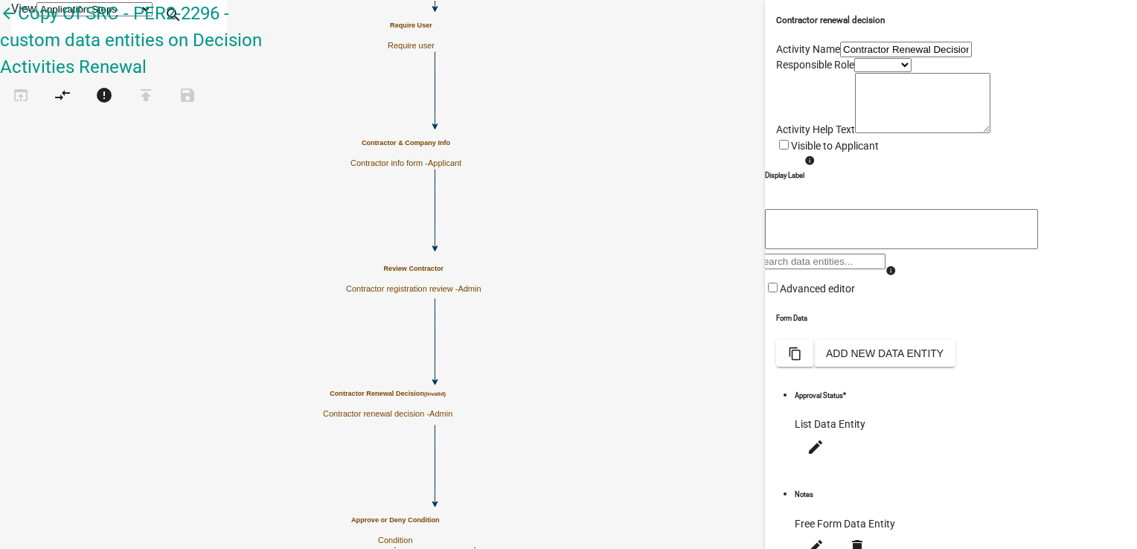
drag, startPoint x: 854, startPoint y: 142, endPoint x: 852, endPoint y: 150, distance: 8.3
click at [854, 72] on select "Applicant Admin" at bounding box center [882, 65] width 57 height 14
select select "224EE69F-A489-44C5-A1D9-1833DB8D0B63"
click at [854, 72] on select "Applicant Admin" at bounding box center [882, 65] width 57 height 14
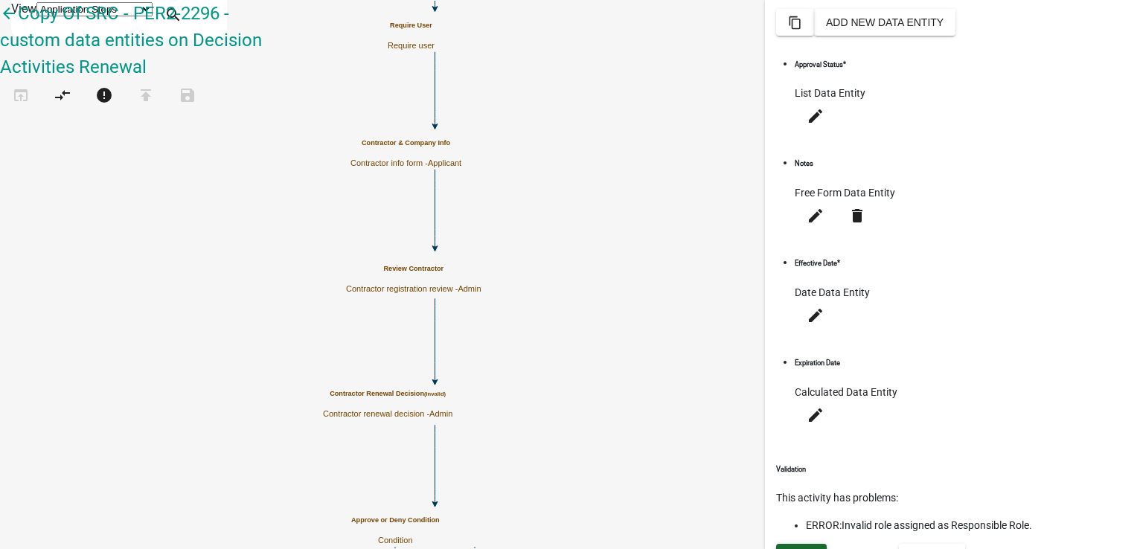
click at [795, 544] on button "Save" at bounding box center [801, 557] width 51 height 27
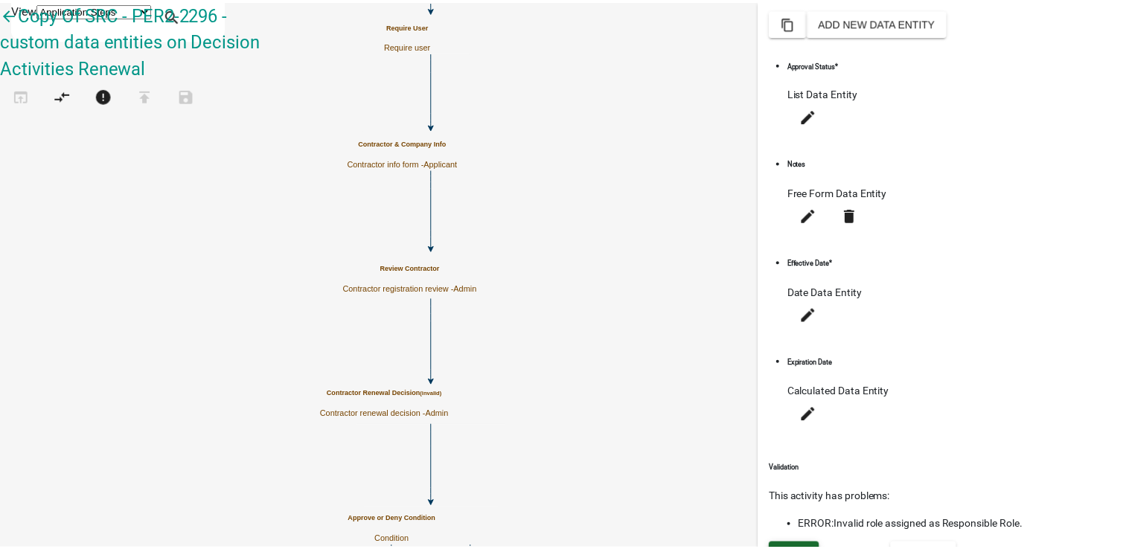
scroll to position [0, 0]
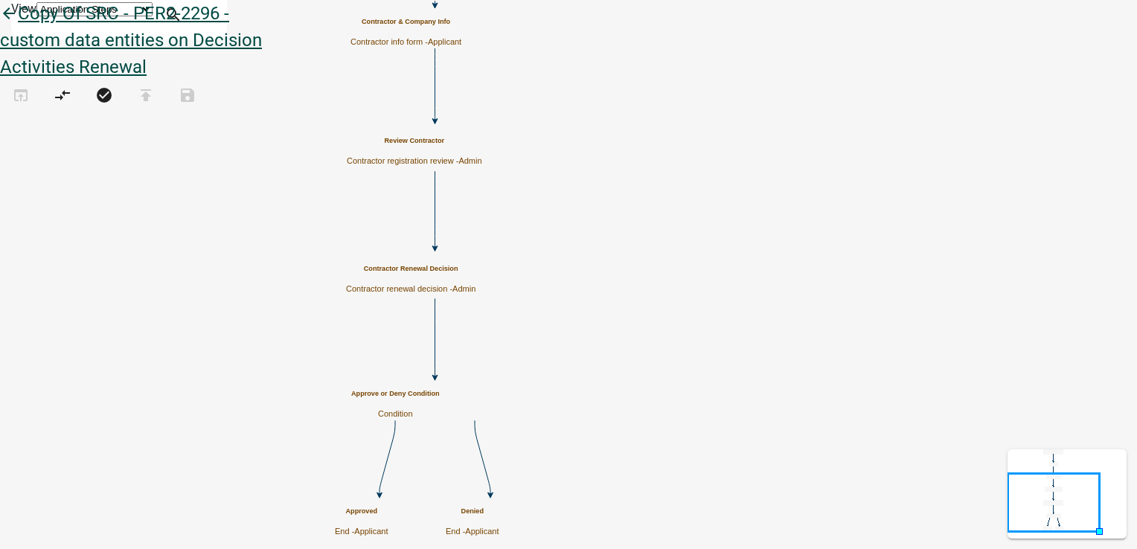
click at [18, 25] on icon "arrow_back" at bounding box center [9, 14] width 18 height 21
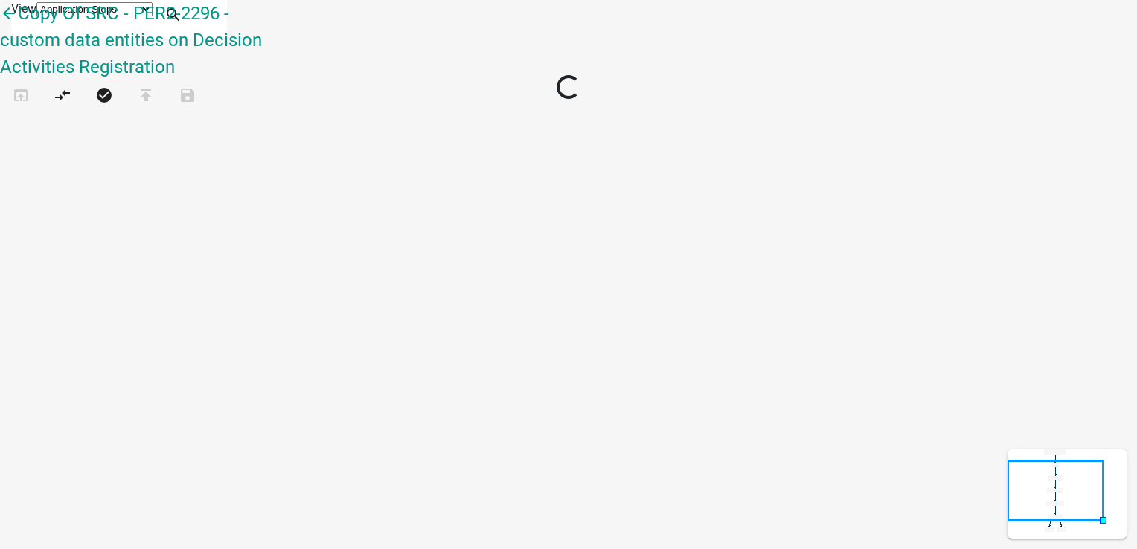
click at [399, 208] on icon "Start (Secondary Contractor Registration) Start - Applicant Approved End - Appl…" at bounding box center [569, 325] width 1136 height 649
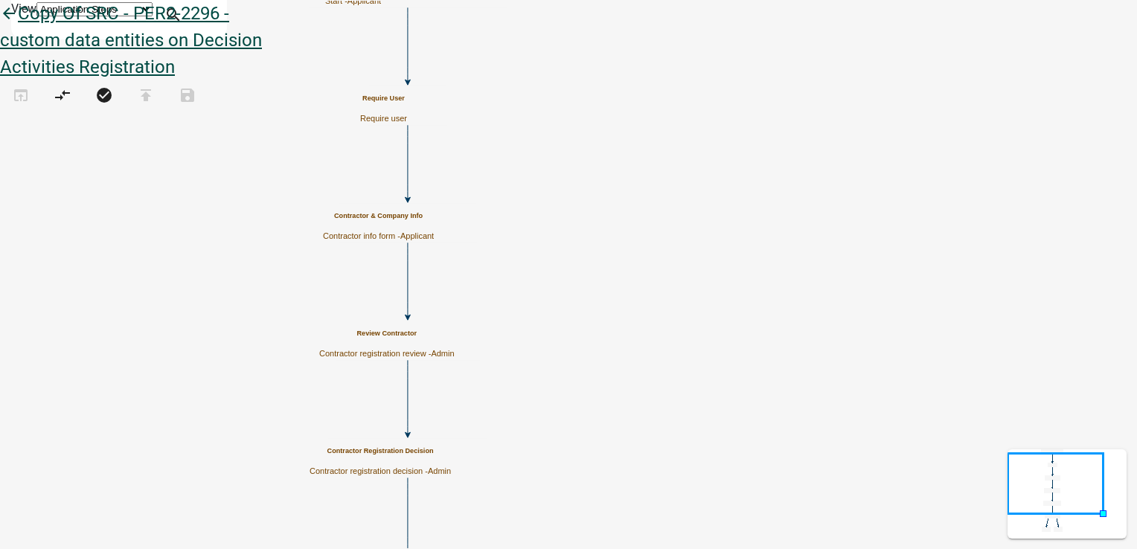
click at [26, 31] on link "arrow_back Copy Of SRC - PER2-2296 - custom data entities on Decision Activitie…" at bounding box center [131, 40] width 262 height 74
click at [18, 25] on icon "arrow_back" at bounding box center [9, 14] width 18 height 21
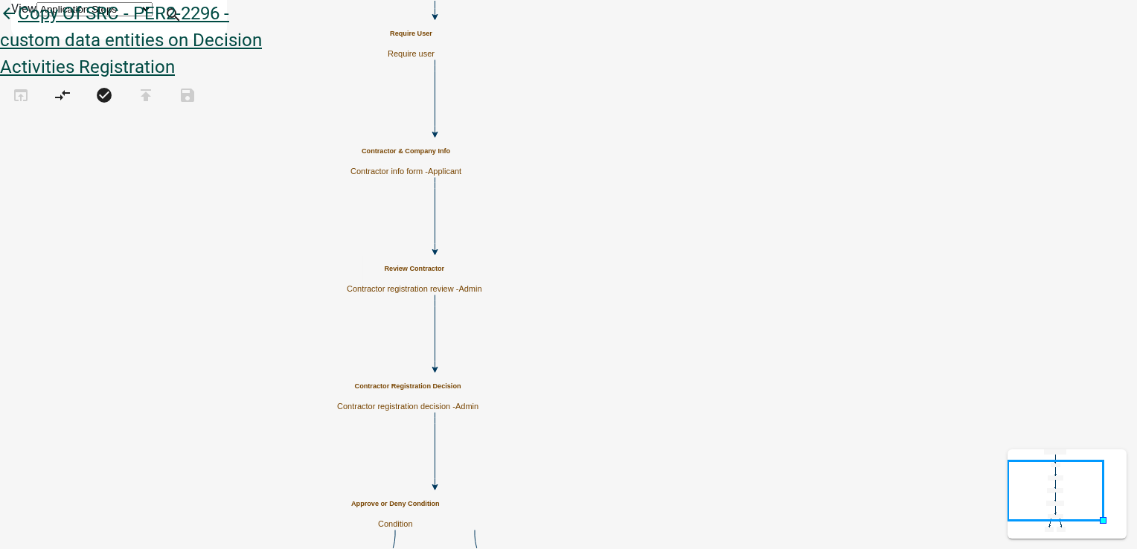
click at [18, 25] on icon "arrow_back" at bounding box center [9, 14] width 18 height 21
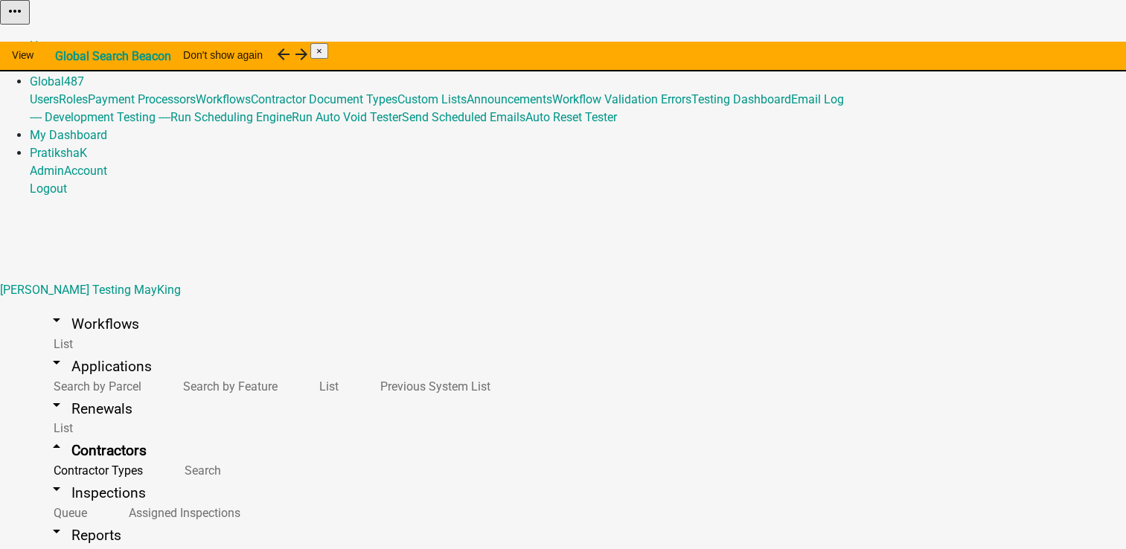
scroll to position [18, 0]
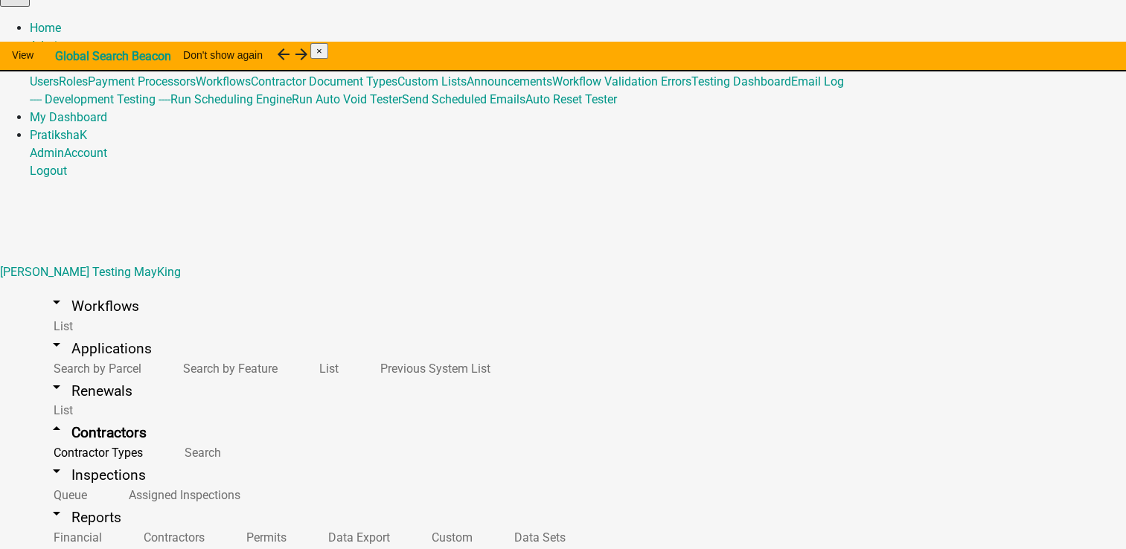
select select "2: Object"
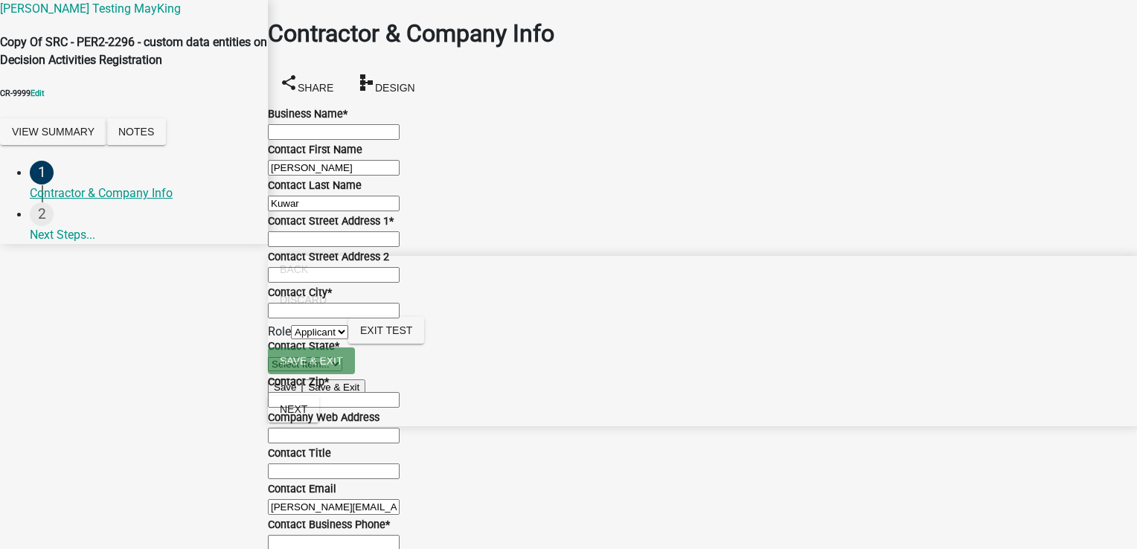
click at [348, 339] on select "Applicant Admin" at bounding box center [319, 332] width 57 height 14
click at [816, 46] on div "Contractor & Company Info share Share schema Design" at bounding box center [702, 60] width 869 height 89
click at [307, 415] on span "Next" at bounding box center [294, 409] width 28 height 12
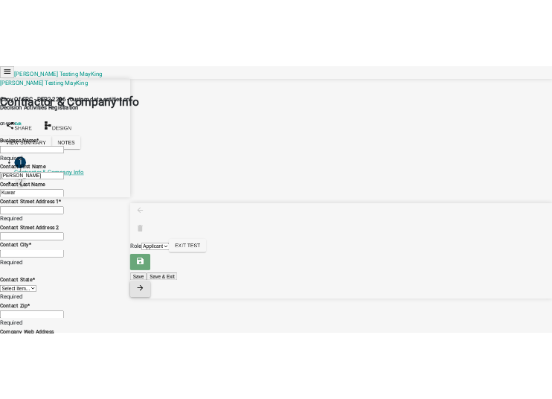
scroll to position [982, 0]
